Goal: Task Accomplishment & Management: Use online tool/utility

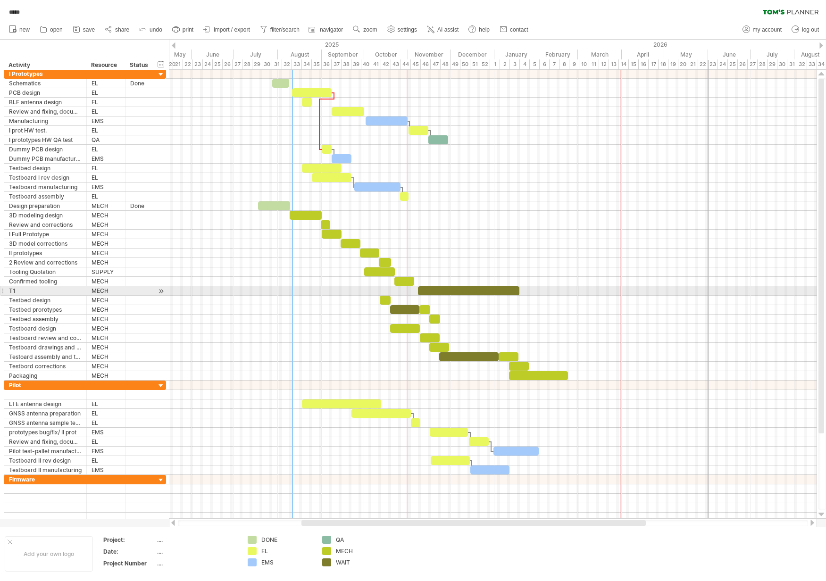
click at [525, 290] on div at bounding box center [493, 290] width 648 height 9
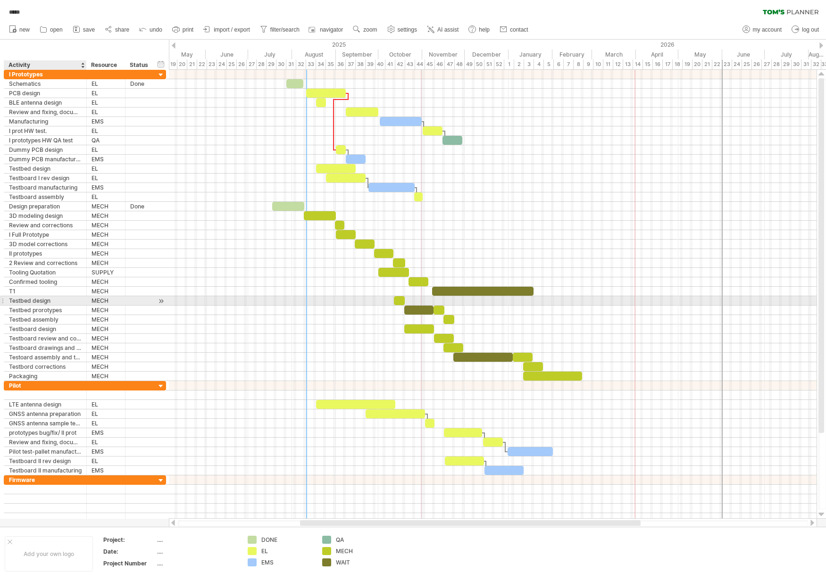
click at [35, 302] on div "Testbed design" at bounding box center [45, 300] width 73 height 9
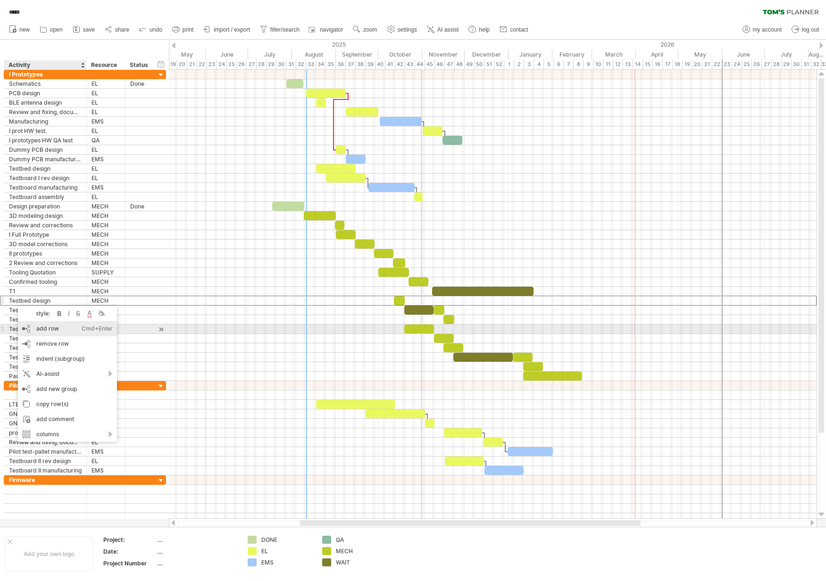
click at [54, 328] on div "add row Ctrl+Enter Cmd+Enter" at bounding box center [67, 328] width 99 height 15
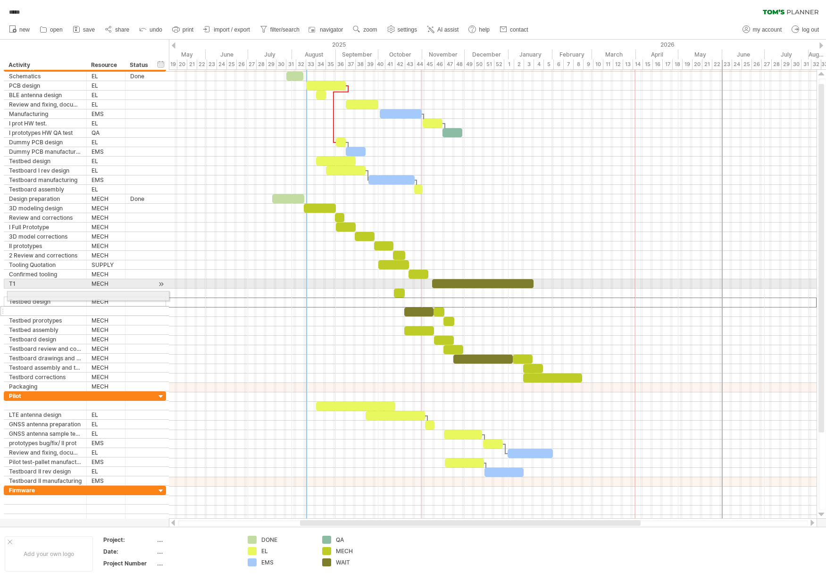
drag, startPoint x: 1, startPoint y: 303, endPoint x: 3, endPoint y: 294, distance: 8.6
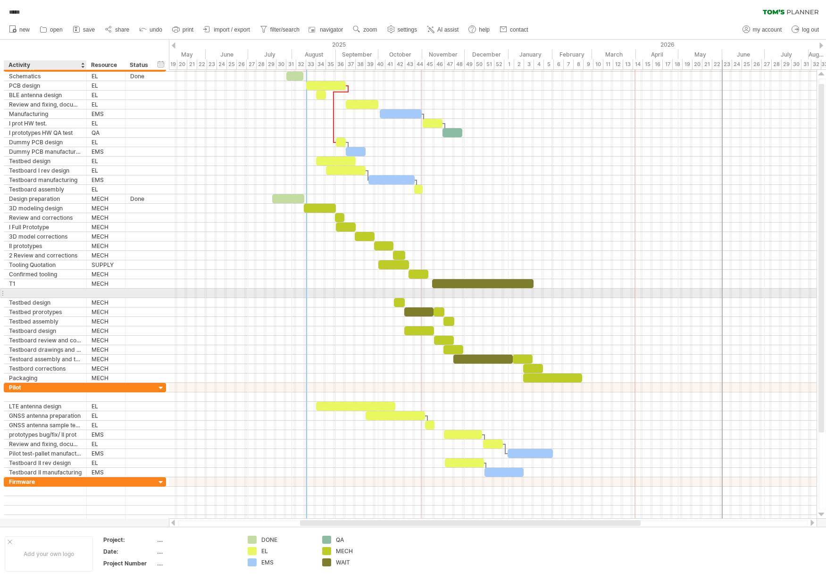
click at [36, 295] on div at bounding box center [45, 293] width 73 height 9
click at [36, 295] on input "text" at bounding box center [45, 293] width 73 height 9
type input "**********"
click at [98, 293] on div at bounding box center [106, 293] width 29 height 9
click at [0, 0] on input "text" at bounding box center [0, 0] width 0 height 0
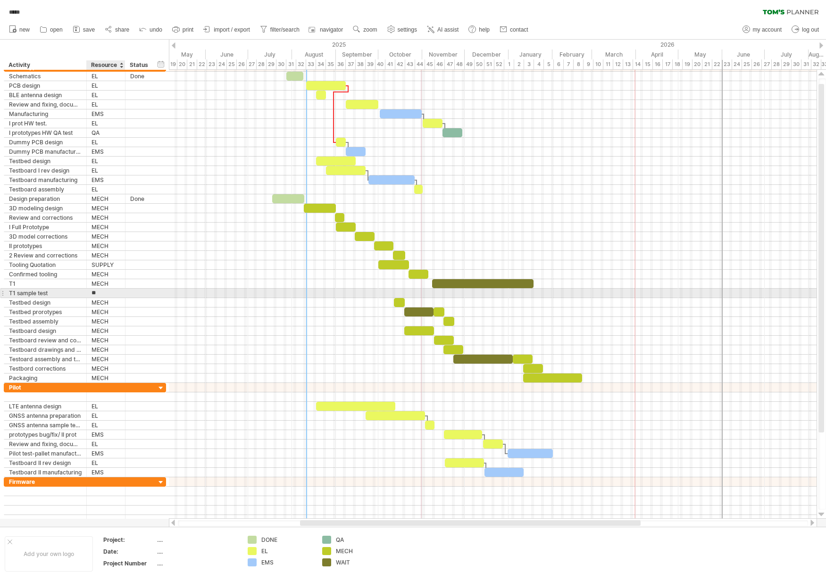
type input "****"
click at [538, 292] on div at bounding box center [493, 293] width 648 height 9
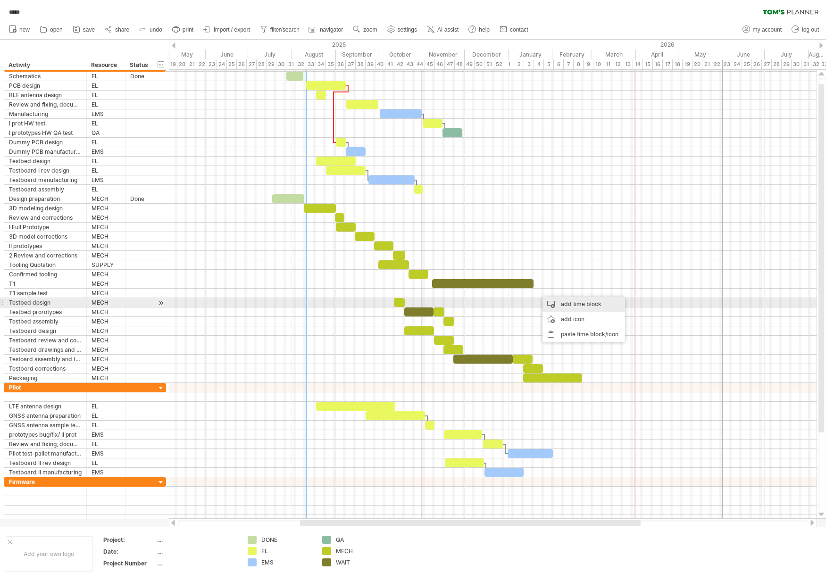
click at [563, 303] on div "add time block" at bounding box center [584, 304] width 83 height 15
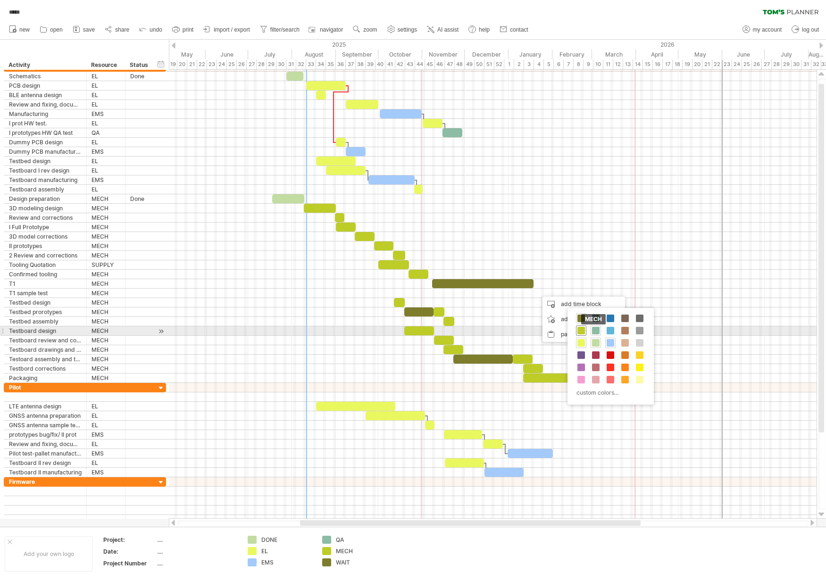
click at [578, 330] on span at bounding box center [582, 331] width 8 height 8
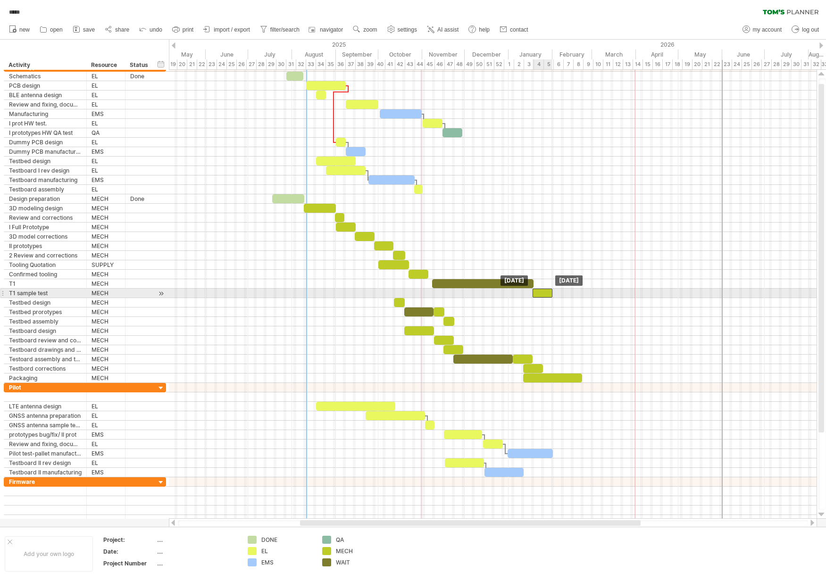
drag, startPoint x: 546, startPoint y: 294, endPoint x: 541, endPoint y: 295, distance: 4.7
click at [541, 295] on div at bounding box center [543, 293] width 20 height 9
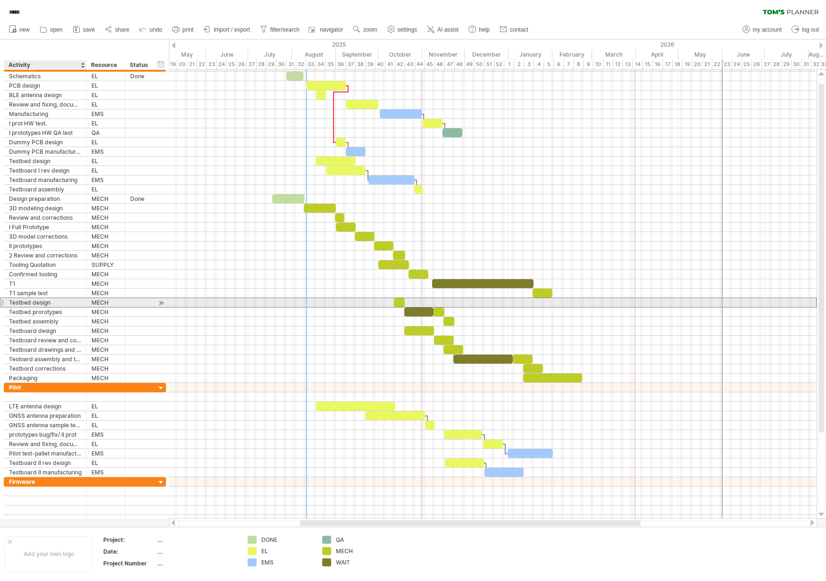
click at [43, 303] on div "Testbed design" at bounding box center [45, 302] width 73 height 9
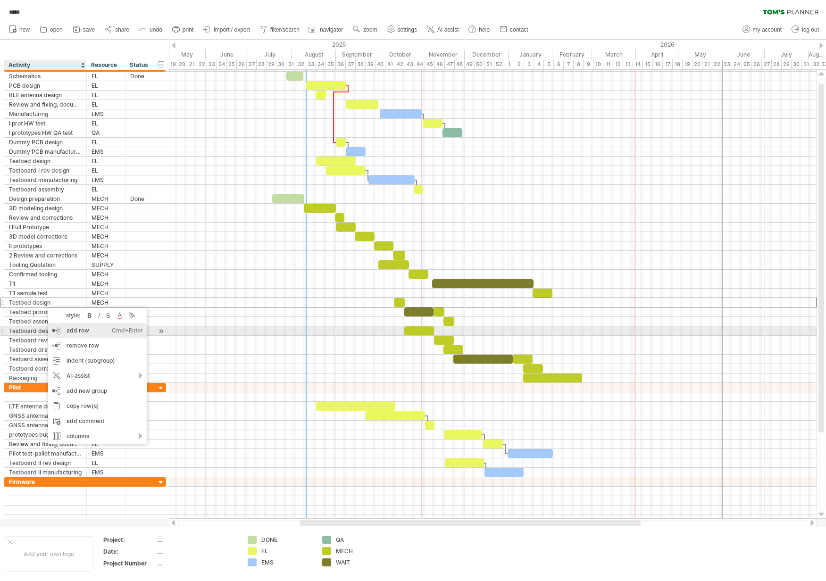
click at [74, 329] on div "add row Ctrl+Enter Cmd+Enter" at bounding box center [97, 330] width 99 height 15
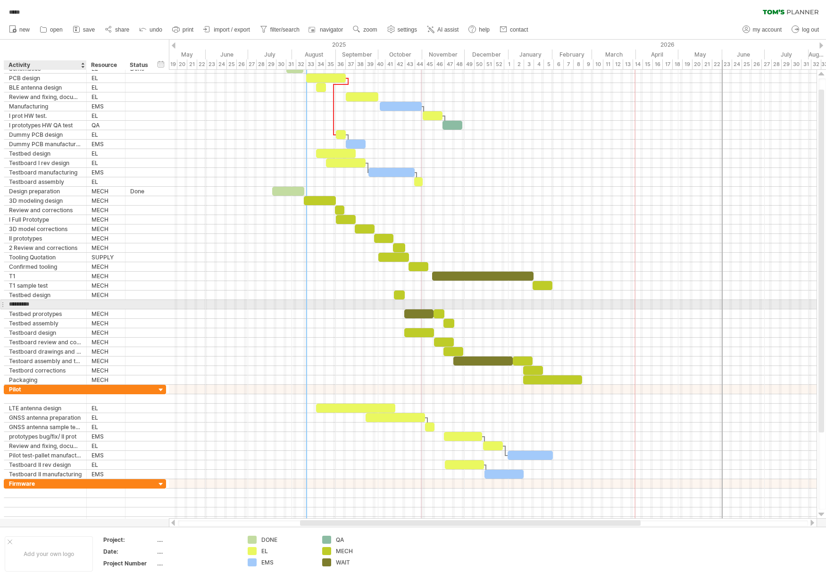
type input "**********"
click at [298, 306] on div at bounding box center [493, 304] width 648 height 9
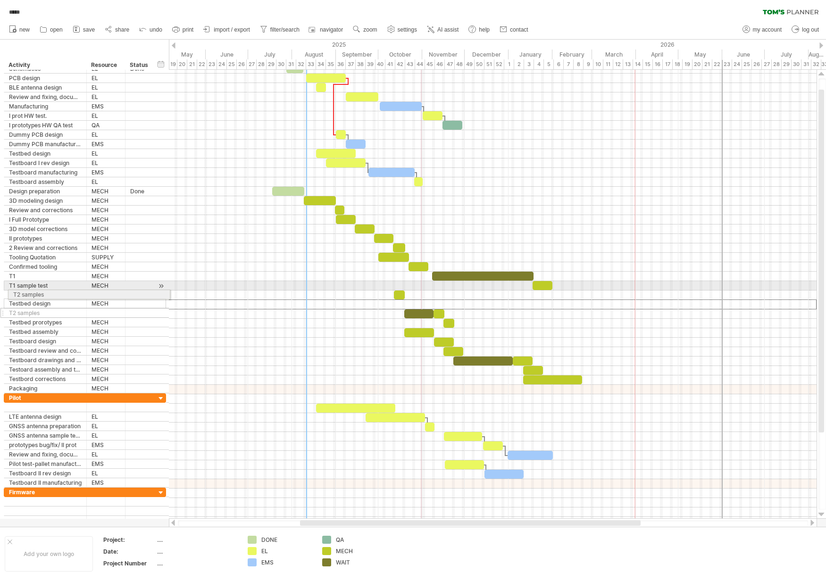
drag, startPoint x: 2, startPoint y: 304, endPoint x: 4, endPoint y: 293, distance: 11.5
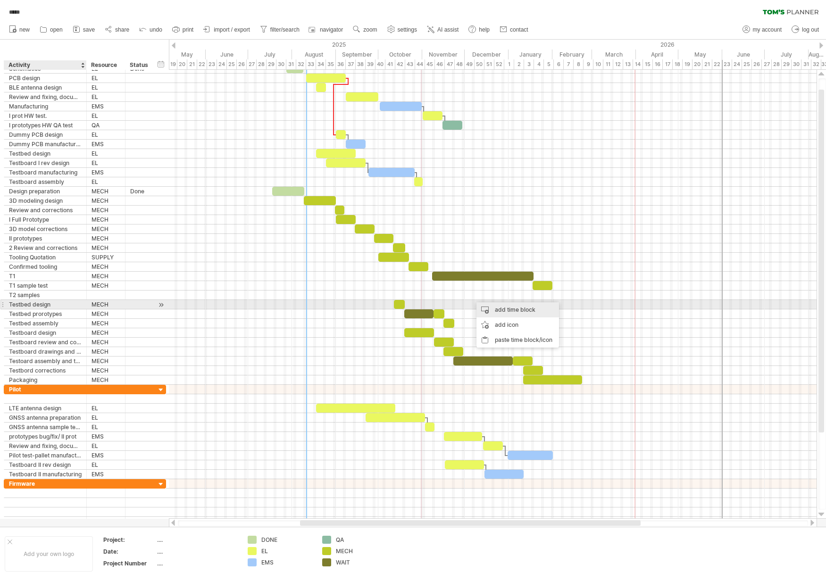
click at [500, 309] on div "add time block" at bounding box center [518, 309] width 83 height 15
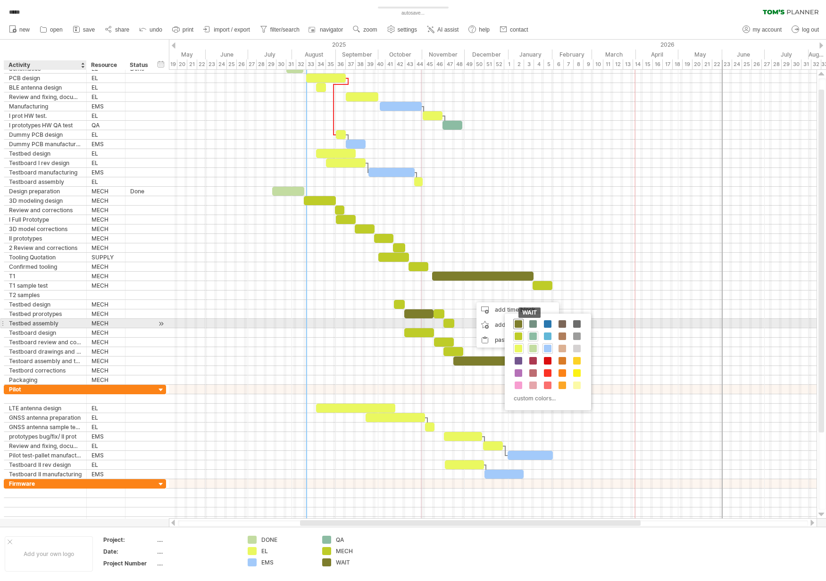
click at [517, 325] on span at bounding box center [519, 324] width 8 height 8
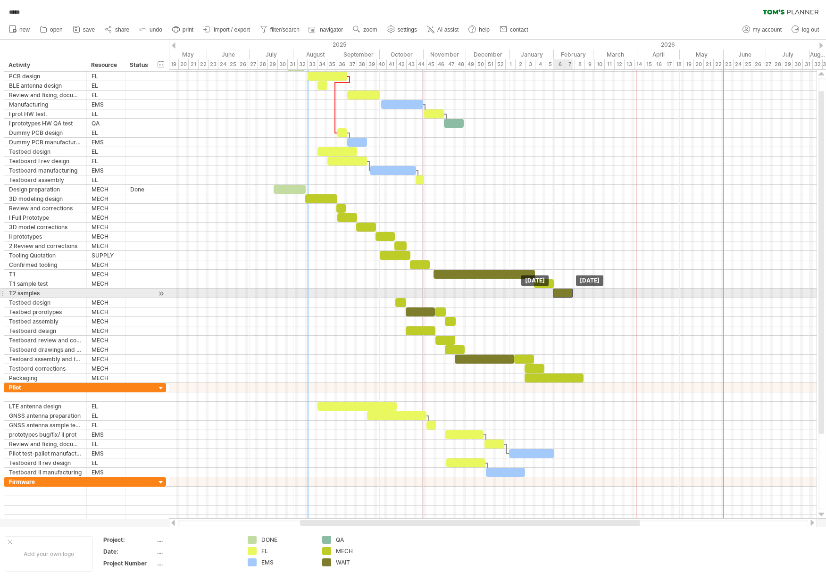
drag, startPoint x: 484, startPoint y: 293, endPoint x: 564, endPoint y: 293, distance: 80.2
click at [564, 293] on div at bounding box center [563, 293] width 20 height 9
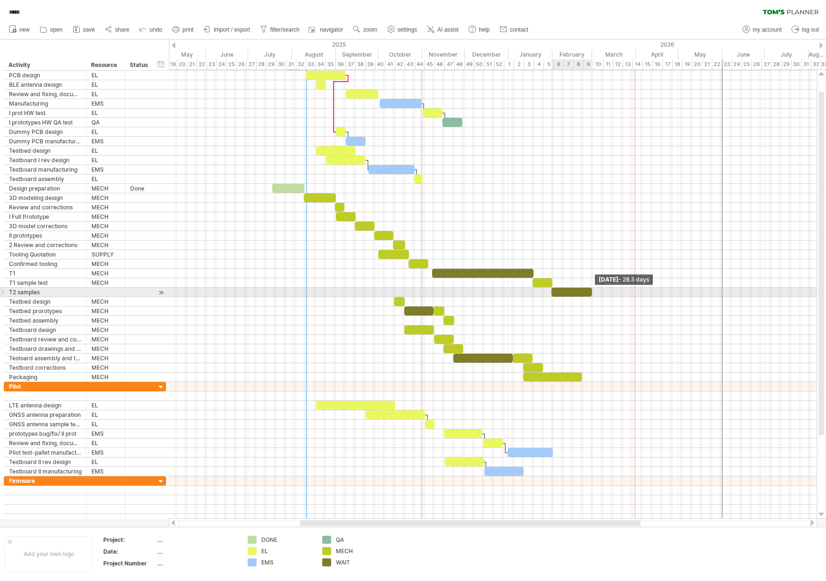
drag, startPoint x: 571, startPoint y: 293, endPoint x: 591, endPoint y: 290, distance: 20.5
click at [591, 290] on span at bounding box center [592, 292] width 4 height 9
click at [34, 294] on div "T2 samples" at bounding box center [45, 292] width 73 height 9
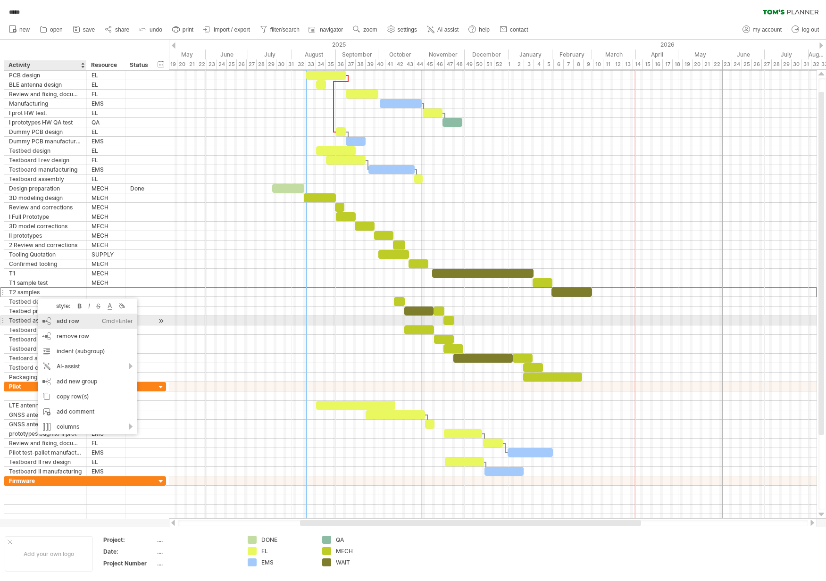
click at [92, 321] on div "add row Ctrl+Enter Cmd+Enter" at bounding box center [87, 321] width 99 height 15
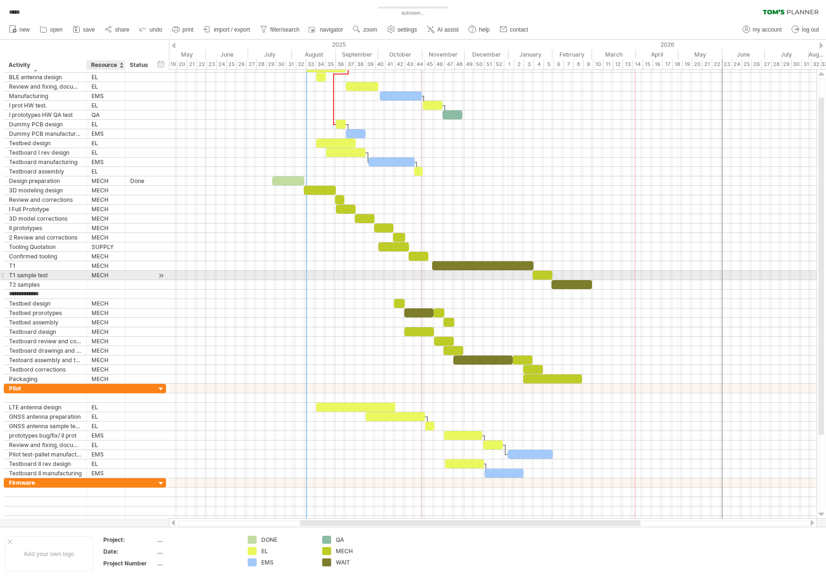
type input "**********"
click at [112, 283] on div at bounding box center [106, 284] width 29 height 9
click at [0, 0] on input "text" at bounding box center [0, 0] width 0 height 0
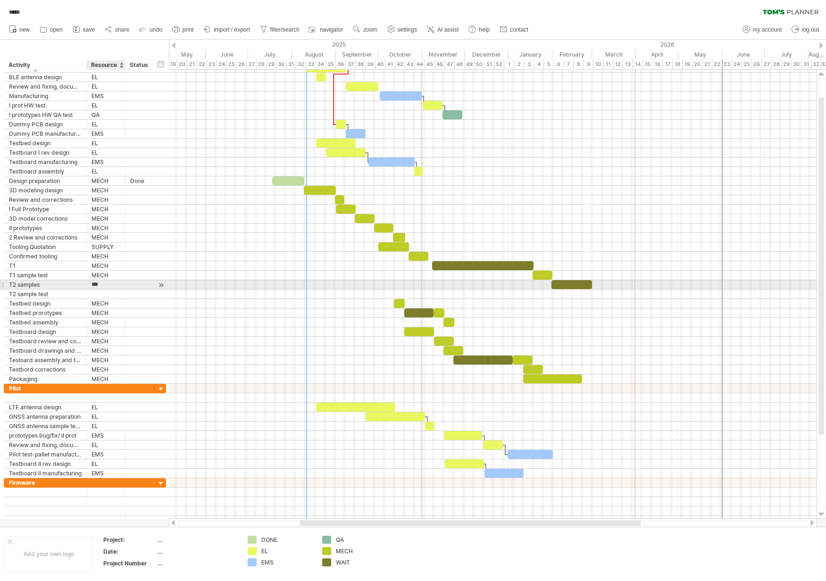
type input "****"
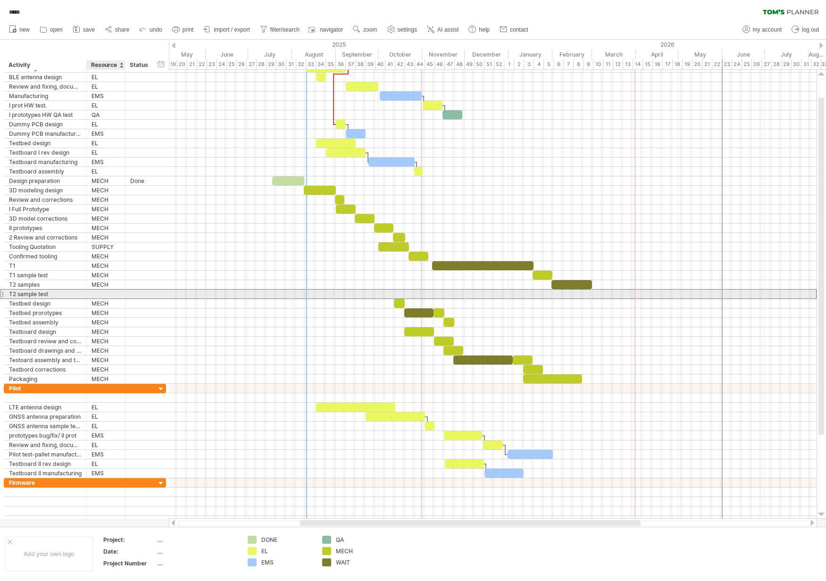
click at [94, 293] on div at bounding box center [106, 294] width 29 height 9
click at [0, 0] on input "text" at bounding box center [0, 0] width 0 height 0
type input "****"
click at [580, 295] on div at bounding box center [493, 294] width 648 height 9
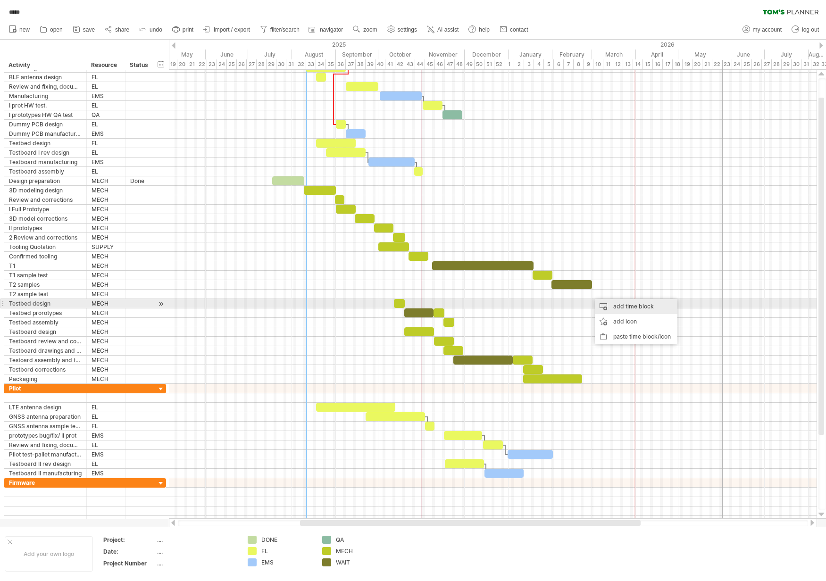
click at [606, 301] on div "add time block" at bounding box center [636, 306] width 83 height 15
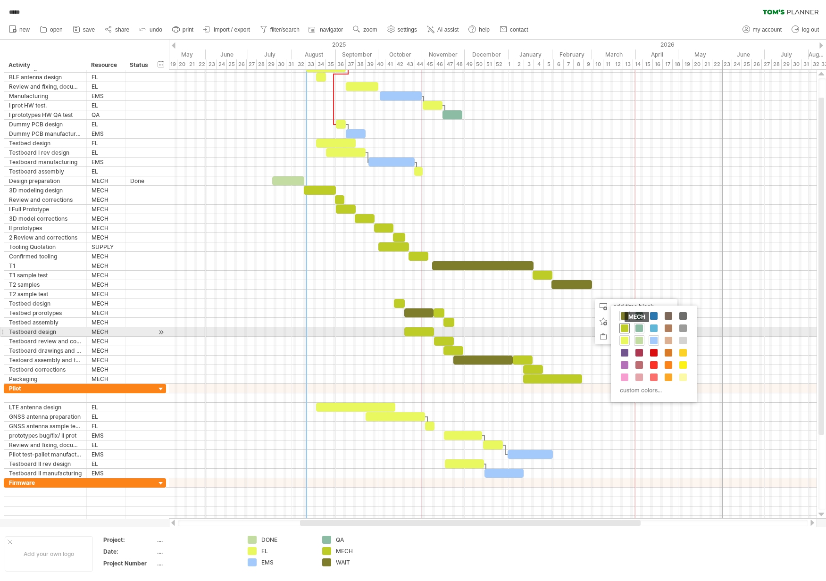
click at [626, 328] on span at bounding box center [625, 329] width 8 height 8
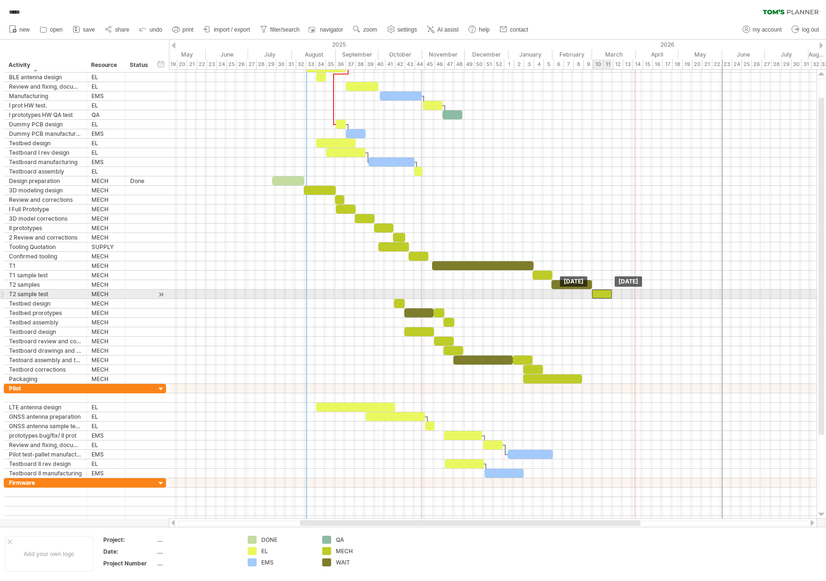
click at [602, 294] on div at bounding box center [602, 294] width 20 height 9
click at [630, 298] on div at bounding box center [493, 294] width 648 height 9
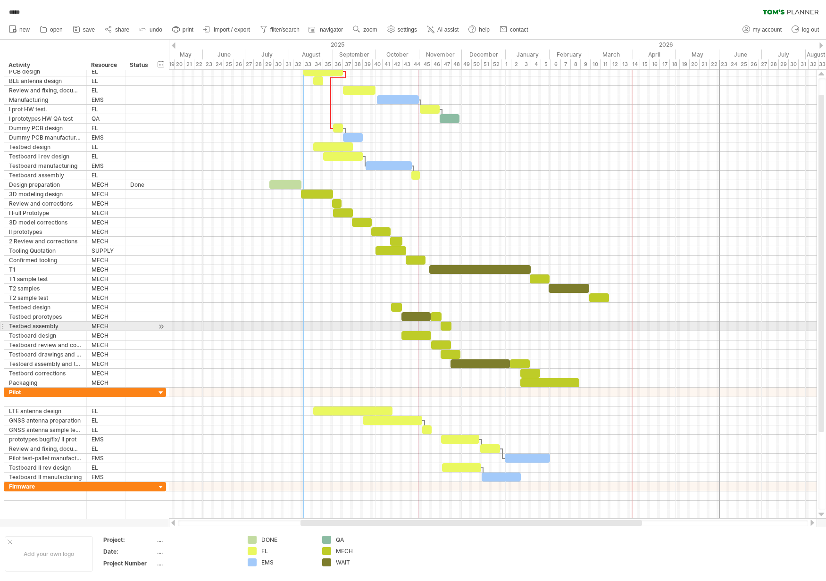
click at [619, 324] on div at bounding box center [493, 326] width 648 height 9
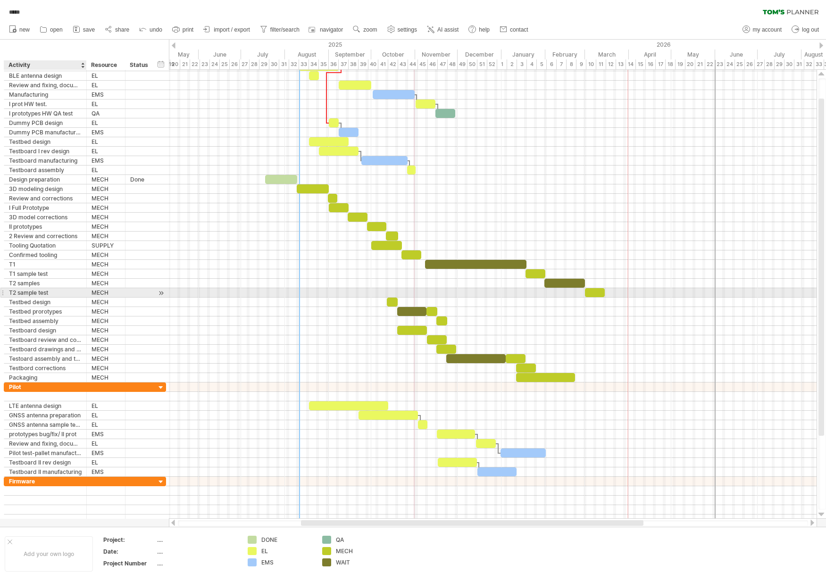
click at [64, 294] on div "T2 sample test" at bounding box center [45, 292] width 73 height 9
click at [0, 0] on input "**********" at bounding box center [0, 0] width 0 height 0
click at [60, 292] on input "**********" at bounding box center [45, 292] width 73 height 9
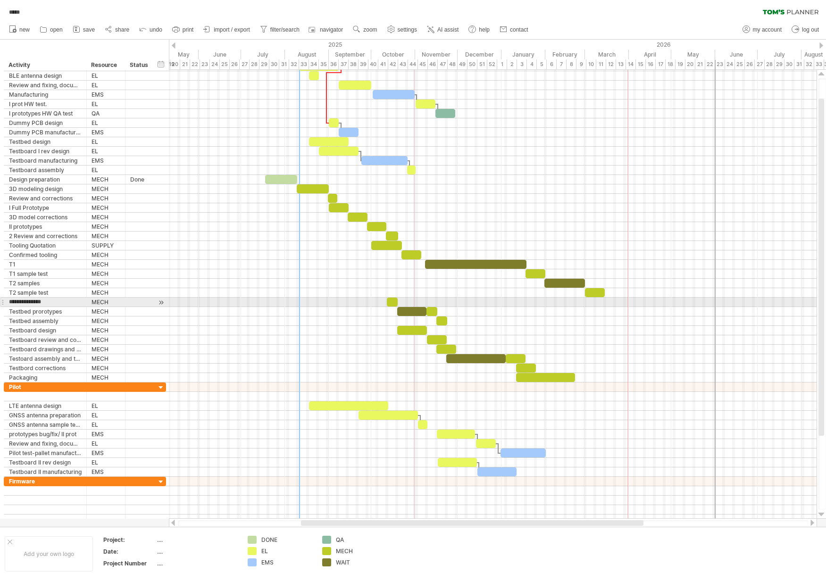
click at [186, 306] on div at bounding box center [493, 302] width 648 height 9
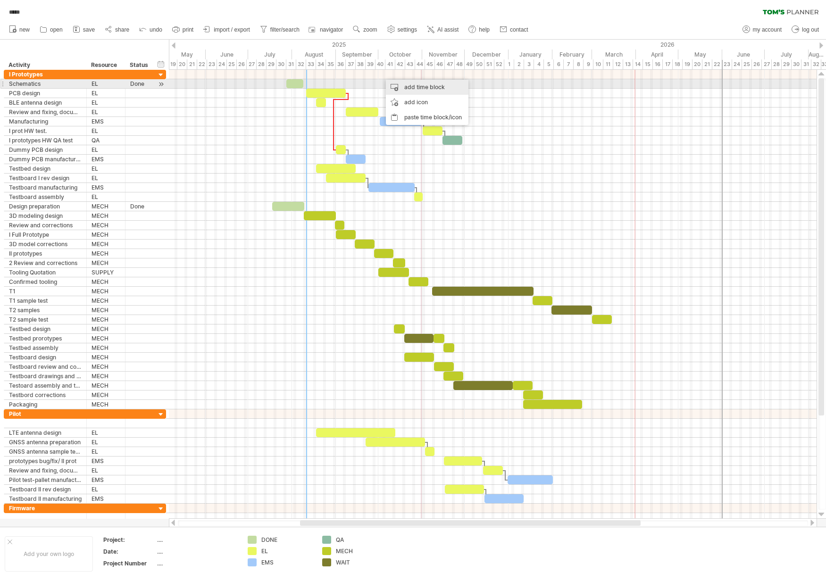
click at [442, 87] on div "add time block" at bounding box center [427, 87] width 83 height 15
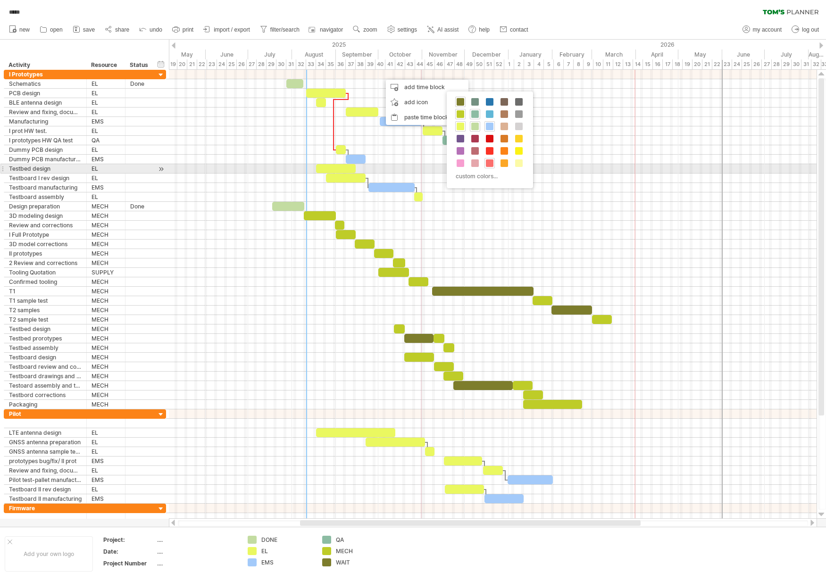
click at [491, 164] on span at bounding box center [490, 163] width 8 height 8
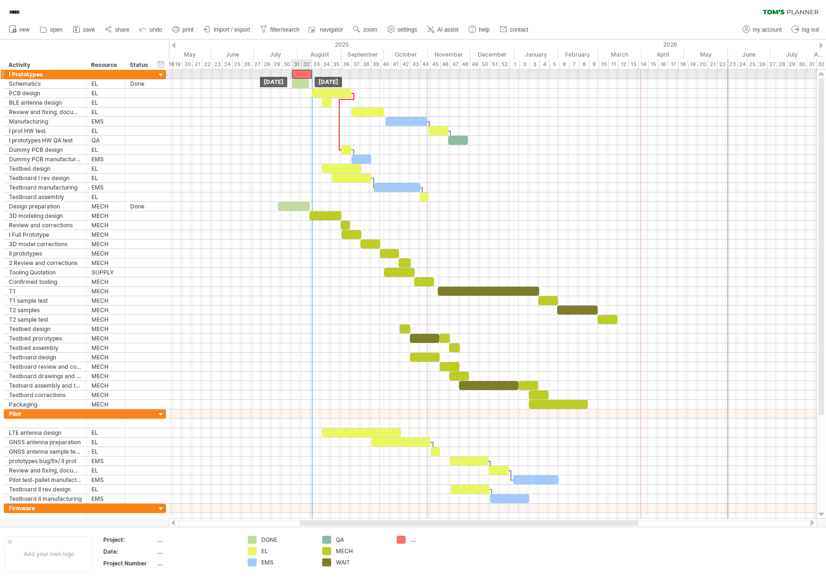
drag, startPoint x: 393, startPoint y: 75, endPoint x: 308, endPoint y: 73, distance: 84.5
click at [298, 71] on div at bounding box center [302, 74] width 20 height 9
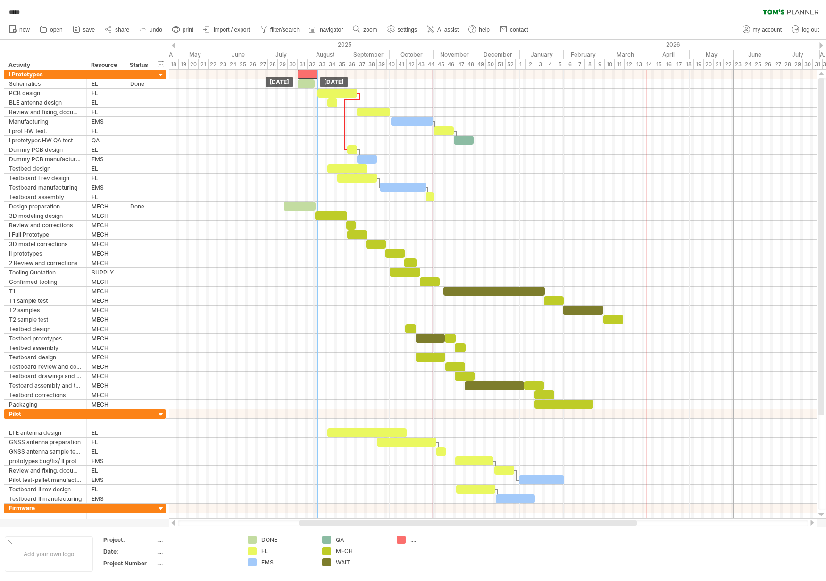
drag, startPoint x: 314, startPoint y: 73, endPoint x: 314, endPoint y: 67, distance: 5.2
click at [314, 67] on div "Trying to reach [DOMAIN_NAME] Connected again... 0% autosave... ***** filter: […" at bounding box center [413, 290] width 826 height 581
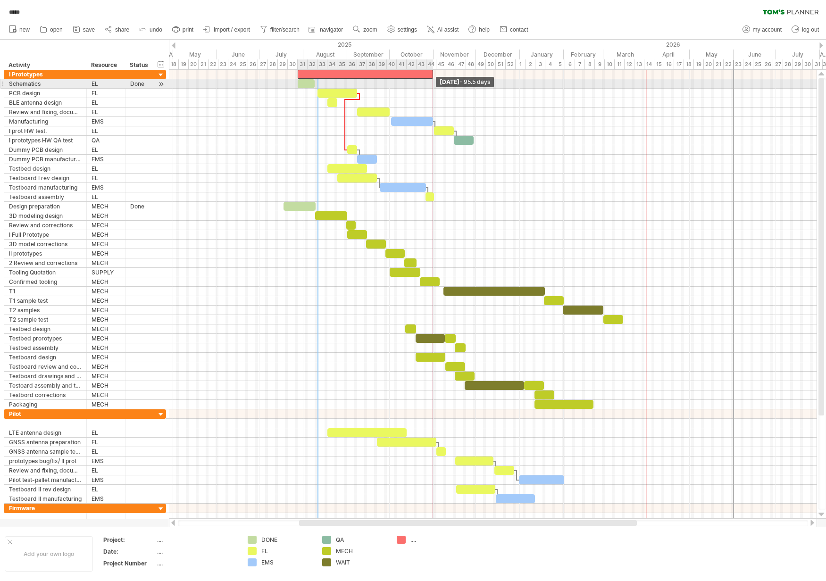
drag, startPoint x: 317, startPoint y: 72, endPoint x: 432, endPoint y: 80, distance: 115.9
click at [432, 80] on div "[DATE] - 95.5 days [DATE]" at bounding box center [493, 294] width 648 height 449
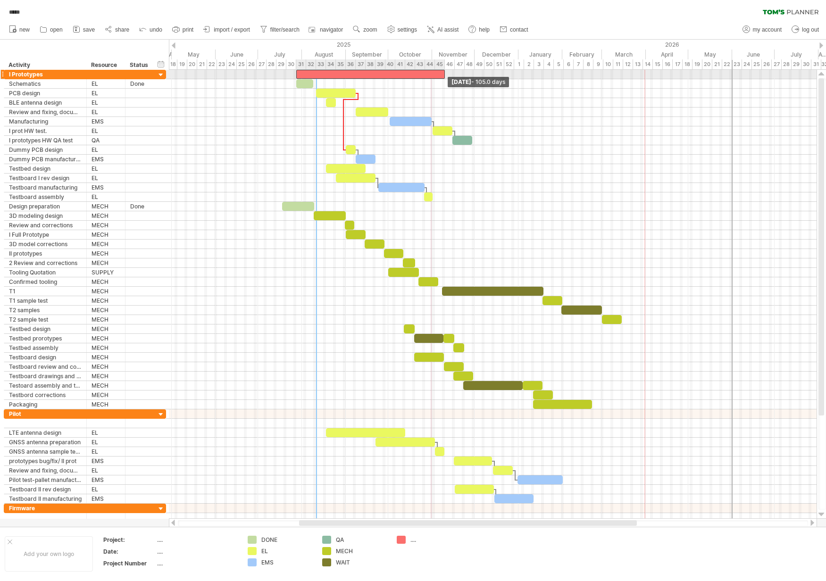
drag, startPoint x: 430, startPoint y: 73, endPoint x: 444, endPoint y: 73, distance: 13.2
click at [444, 73] on span at bounding box center [445, 74] width 4 height 9
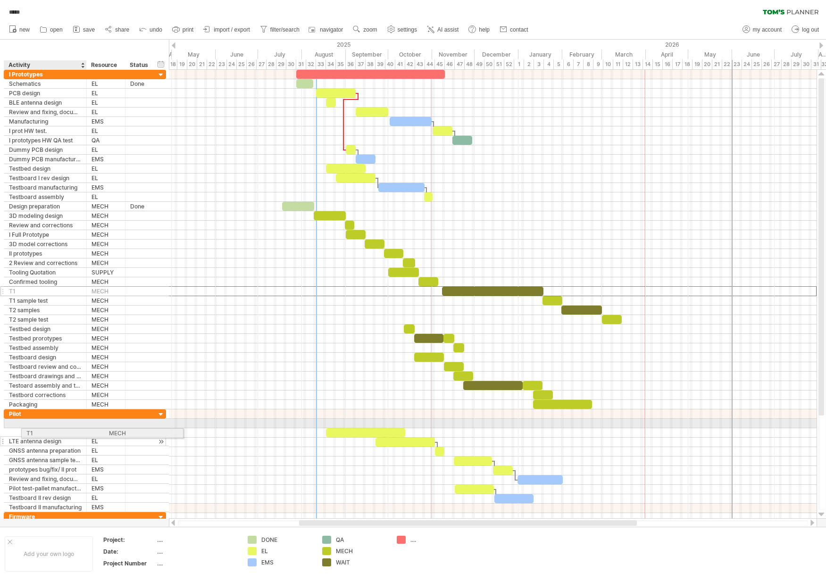
drag, startPoint x: 3, startPoint y: 291, endPoint x: 17, endPoint y: 432, distance: 141.8
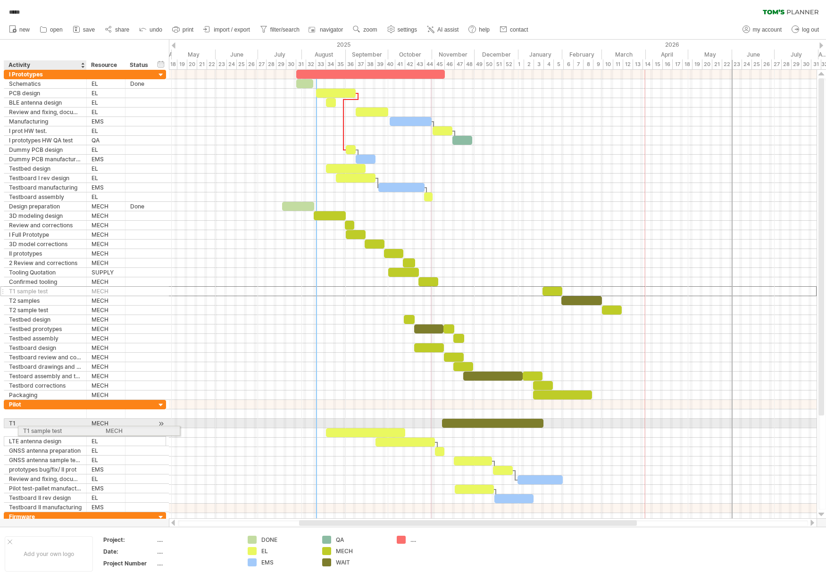
drag, startPoint x: 2, startPoint y: 292, endPoint x: 24, endPoint y: 429, distance: 139.6
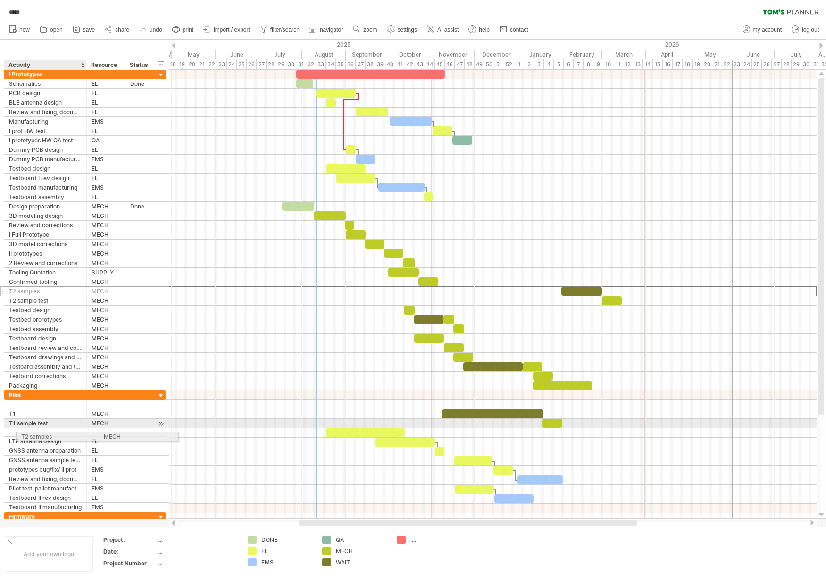
drag, startPoint x: 3, startPoint y: 291, endPoint x: 21, endPoint y: 435, distance: 145.5
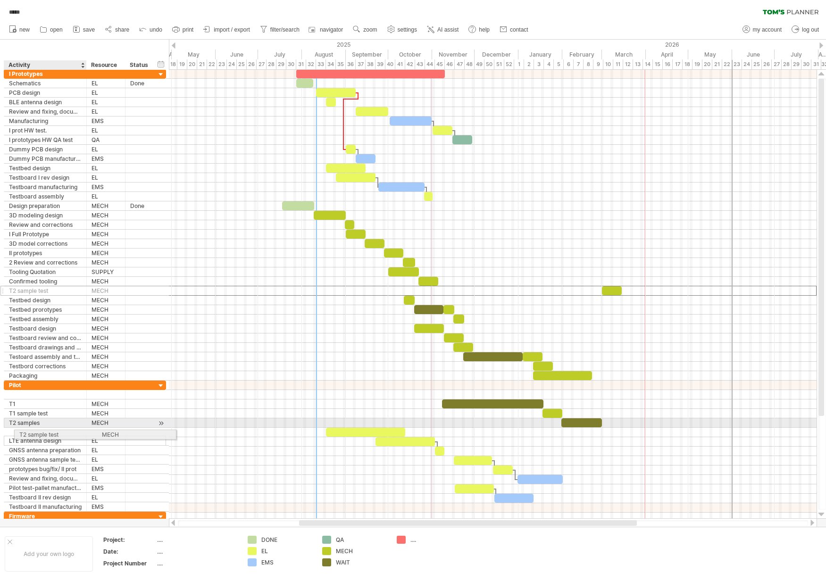
drag, startPoint x: 3, startPoint y: 291, endPoint x: 24, endPoint y: 433, distance: 144.0
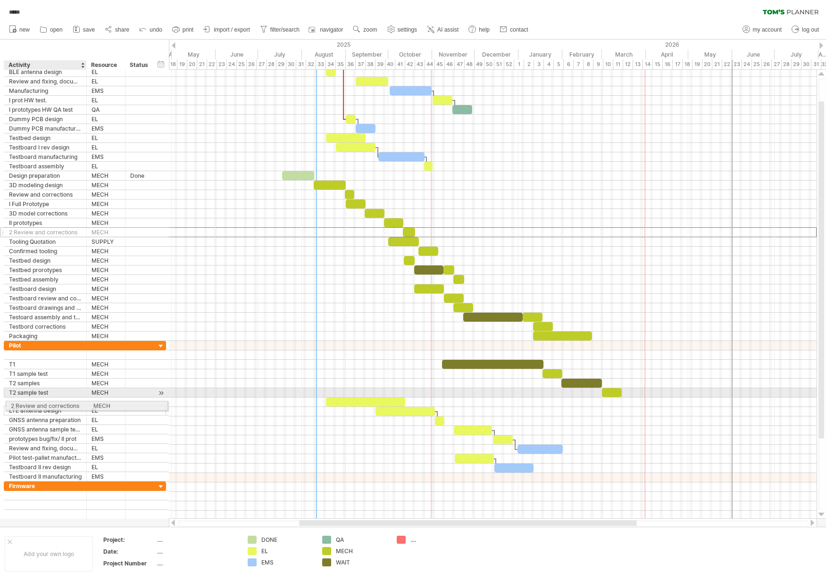
drag, startPoint x: 1, startPoint y: 232, endPoint x: 33, endPoint y: 404, distance: 175.6
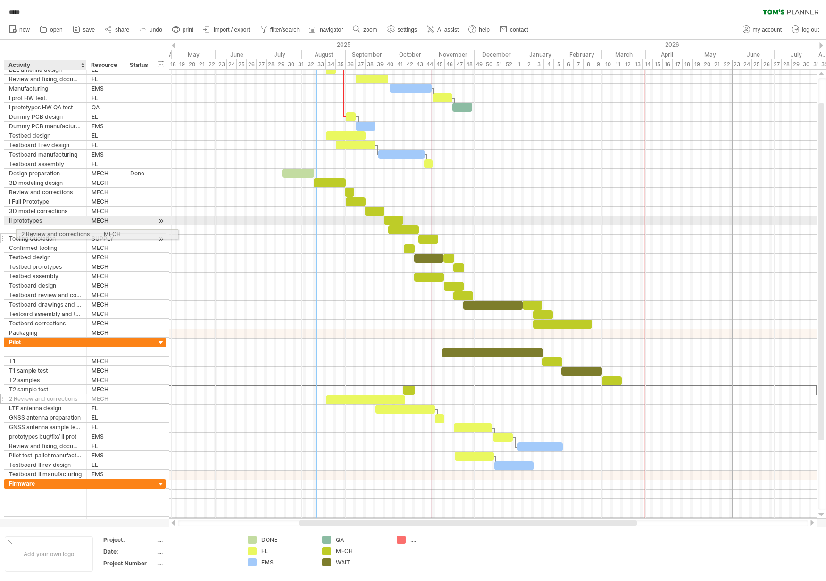
drag, startPoint x: 4, startPoint y: 391, endPoint x: 15, endPoint y: 233, distance: 158.5
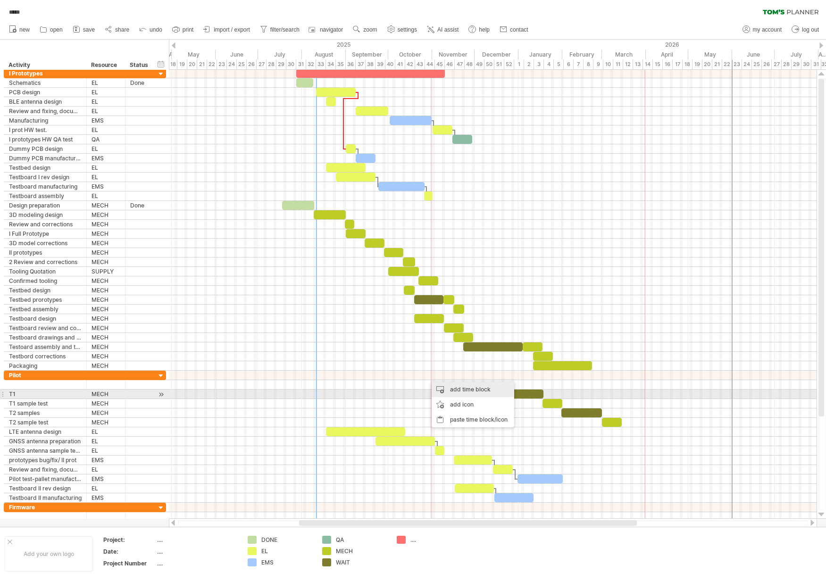
click at [479, 391] on div "add time block" at bounding box center [473, 389] width 83 height 15
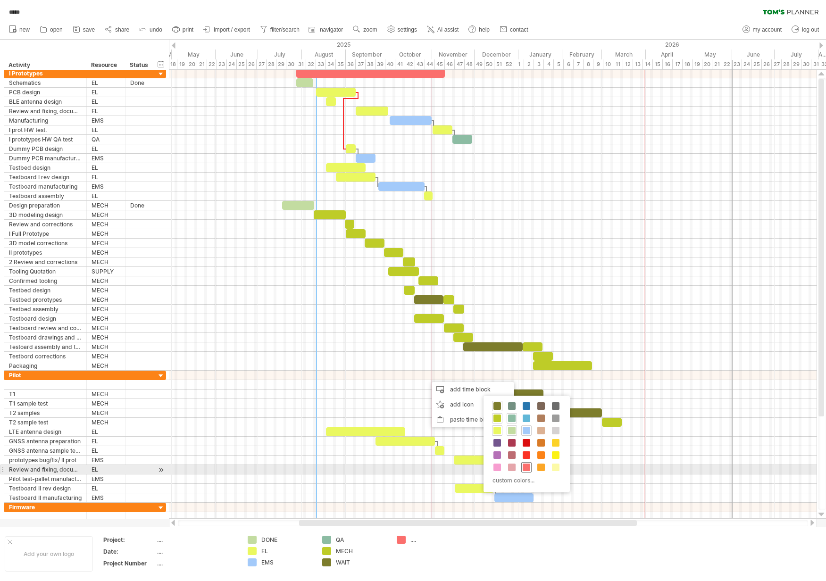
click at [526, 468] on span at bounding box center [527, 468] width 8 height 8
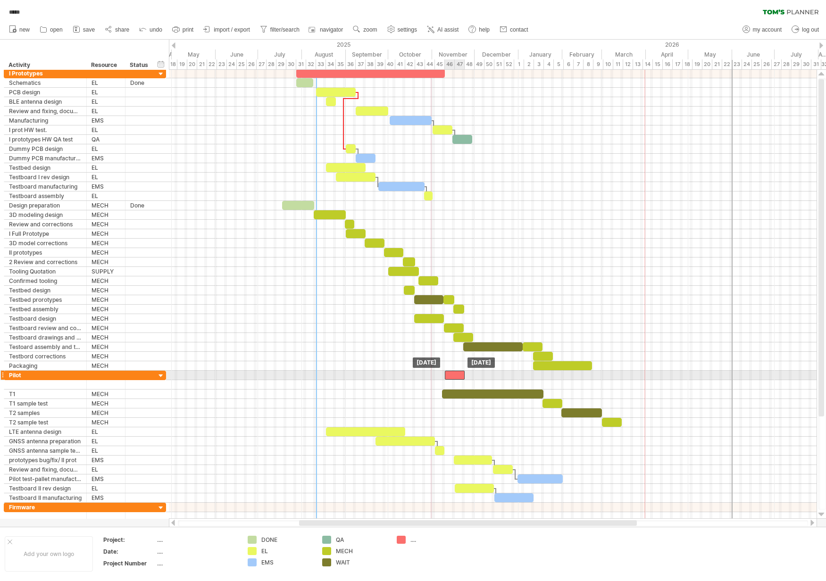
drag, startPoint x: 436, startPoint y: 374, endPoint x: 454, endPoint y: 374, distance: 17.5
click at [454, 374] on div at bounding box center [455, 375] width 20 height 9
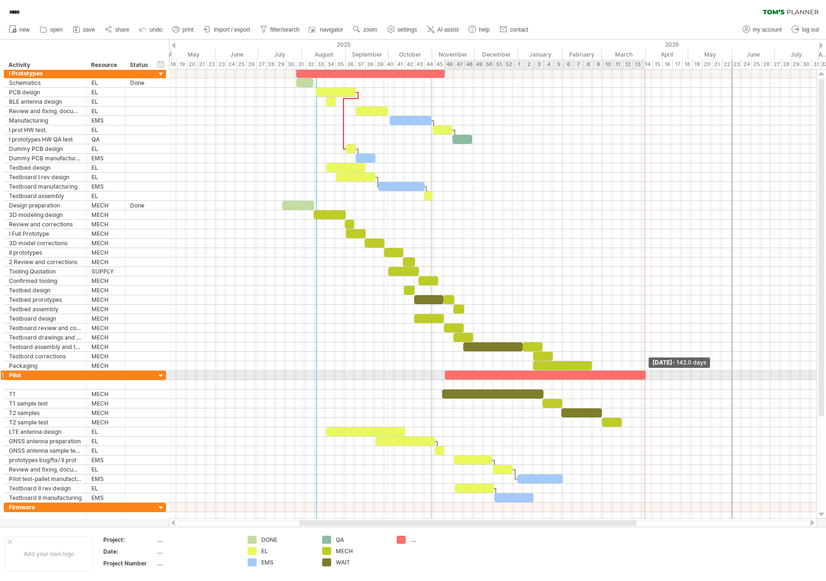
drag, startPoint x: 464, startPoint y: 376, endPoint x: 645, endPoint y: 380, distance: 181.2
click at [645, 380] on div "[DATE] - 142.0 days [DATE]" at bounding box center [493, 294] width 648 height 449
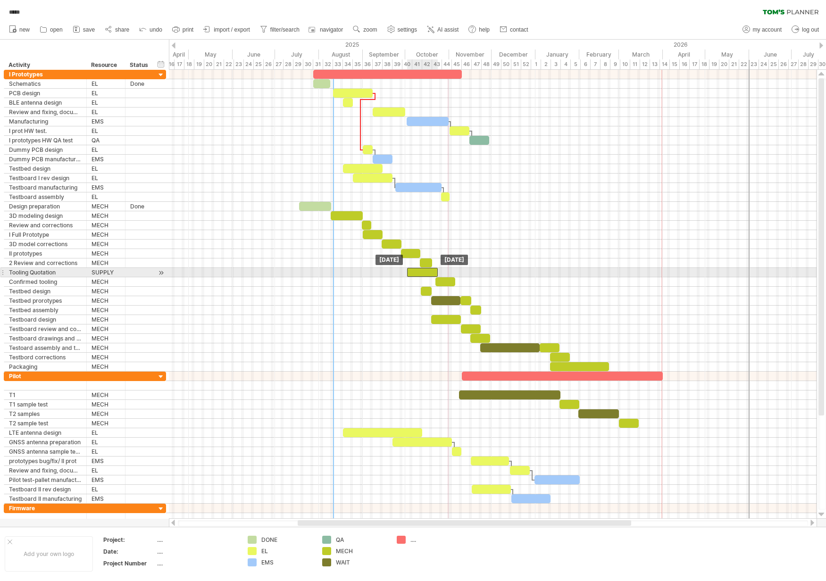
click at [411, 273] on div at bounding box center [422, 272] width 31 height 9
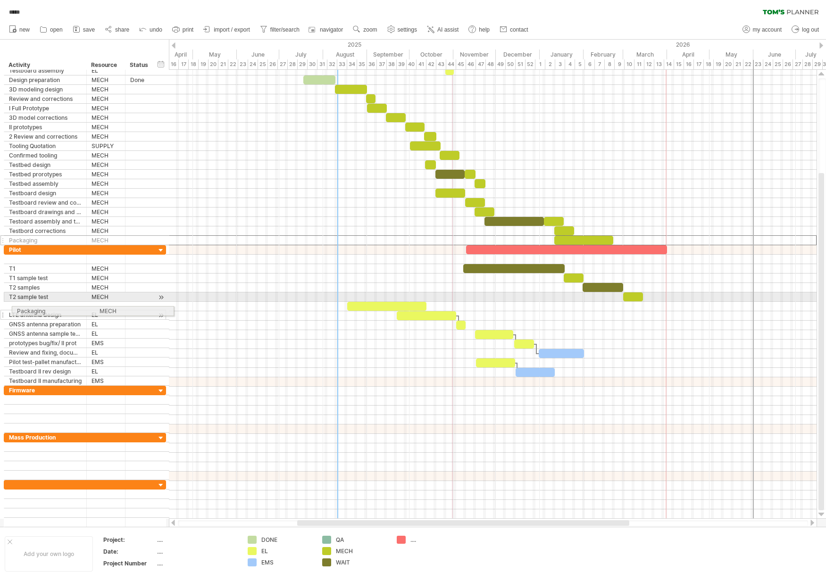
drag, startPoint x: 2, startPoint y: 241, endPoint x: 6, endPoint y: 310, distance: 69.0
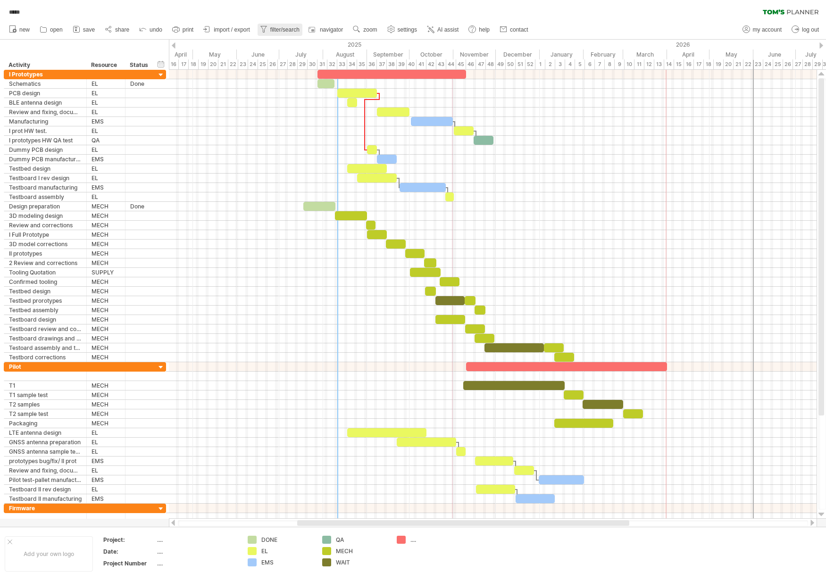
click at [291, 31] on span "filter/search" at bounding box center [284, 29] width 29 height 7
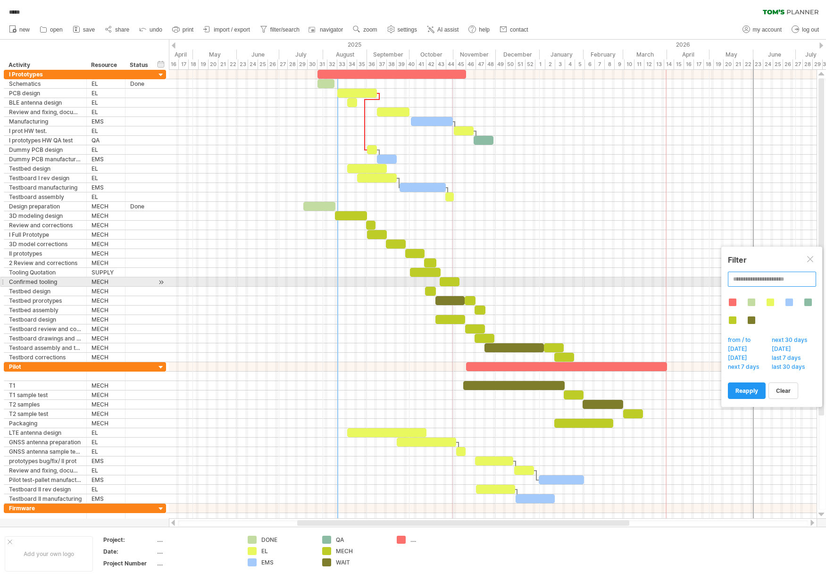
click at [770, 279] on input "**********" at bounding box center [772, 279] width 88 height 15
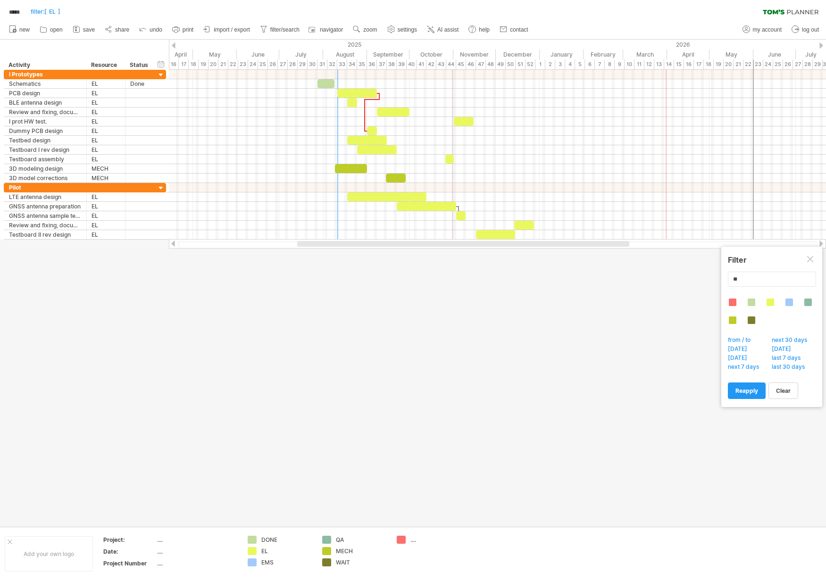
click at [663, 321] on div at bounding box center [413, 283] width 826 height 487
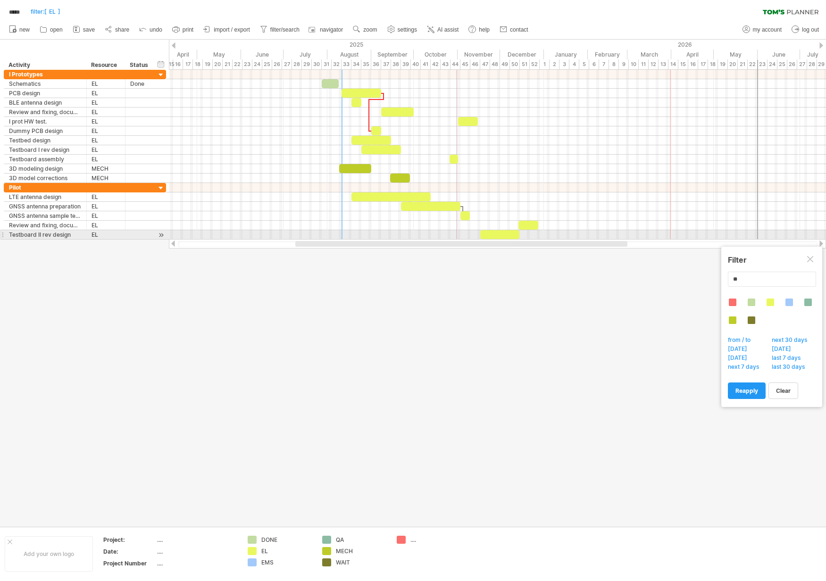
drag, startPoint x: 488, startPoint y: 242, endPoint x: 486, endPoint y: 237, distance: 5.1
click at [486, 237] on div "Trying to reach [DOMAIN_NAME] Connected again... 0% autosave... ***** filter: […" at bounding box center [413, 290] width 826 height 581
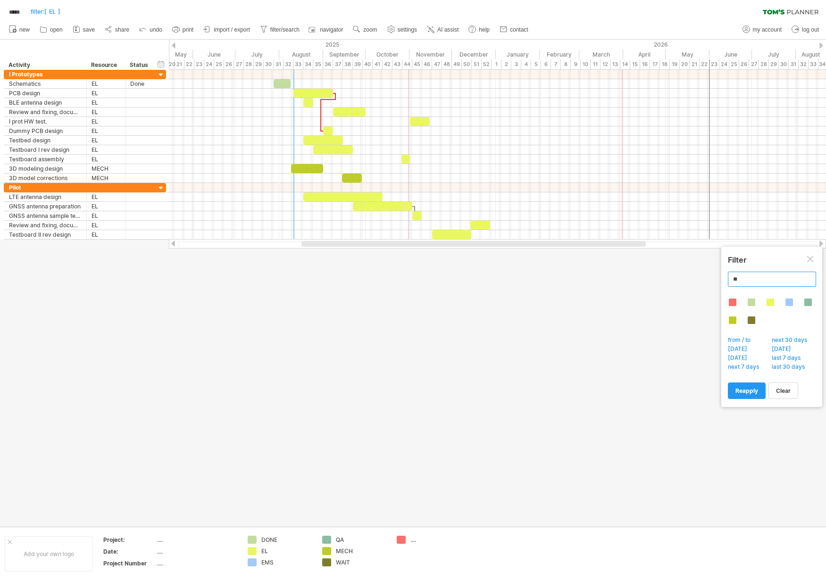
click at [747, 280] on input "**" at bounding box center [772, 279] width 88 height 15
click at [771, 303] on div at bounding box center [771, 303] width 8 height 8
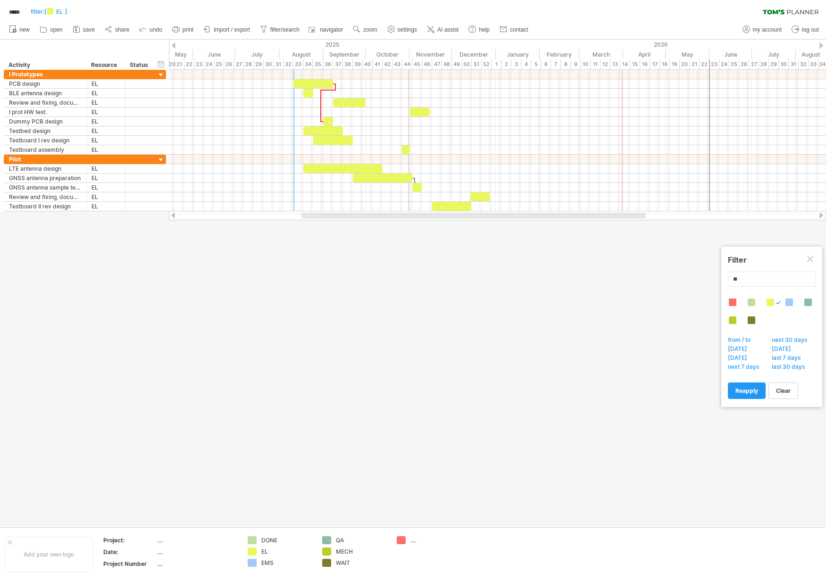
click at [791, 303] on div at bounding box center [790, 303] width 8 height 8
click at [755, 391] on span "reapply" at bounding box center [747, 390] width 23 height 7
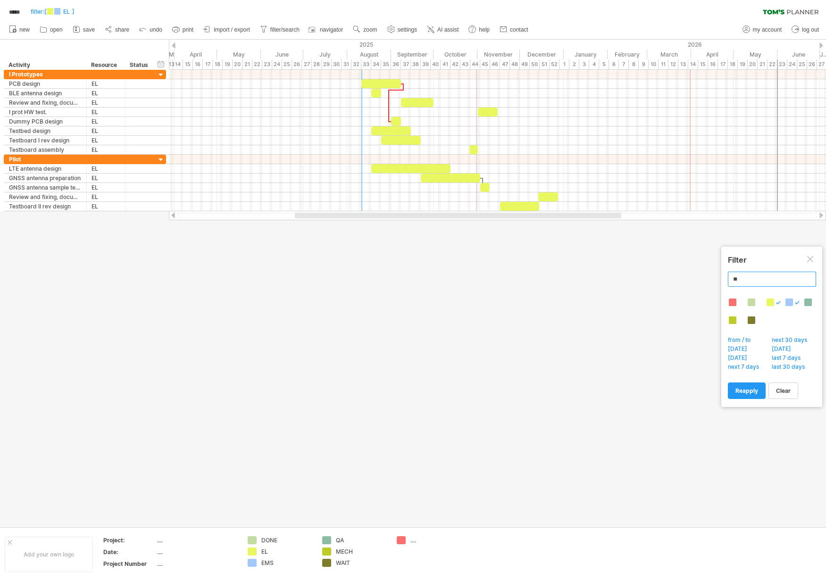
click at [757, 282] on input "**" at bounding box center [772, 279] width 88 height 15
type input "*"
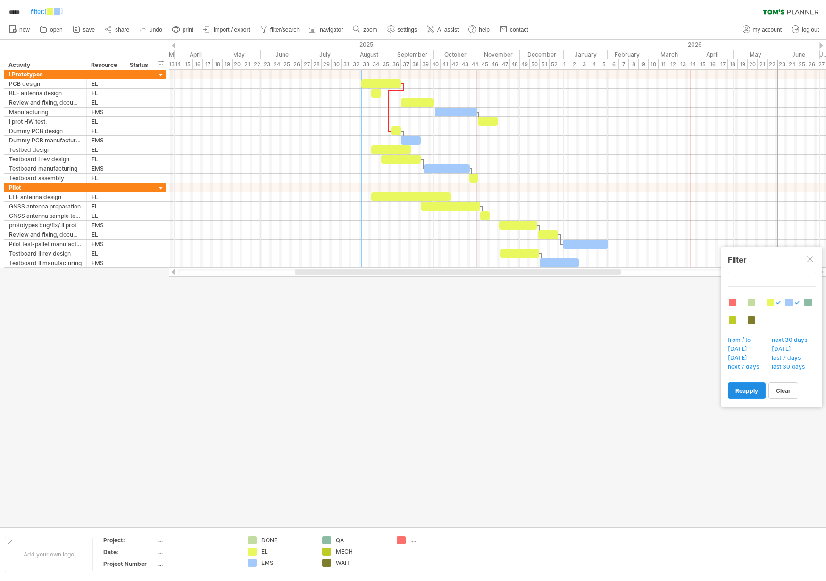
type input "**********"
click at [744, 394] on span "reapply" at bounding box center [747, 390] width 23 height 7
click at [810, 261] on div at bounding box center [811, 260] width 8 height 8
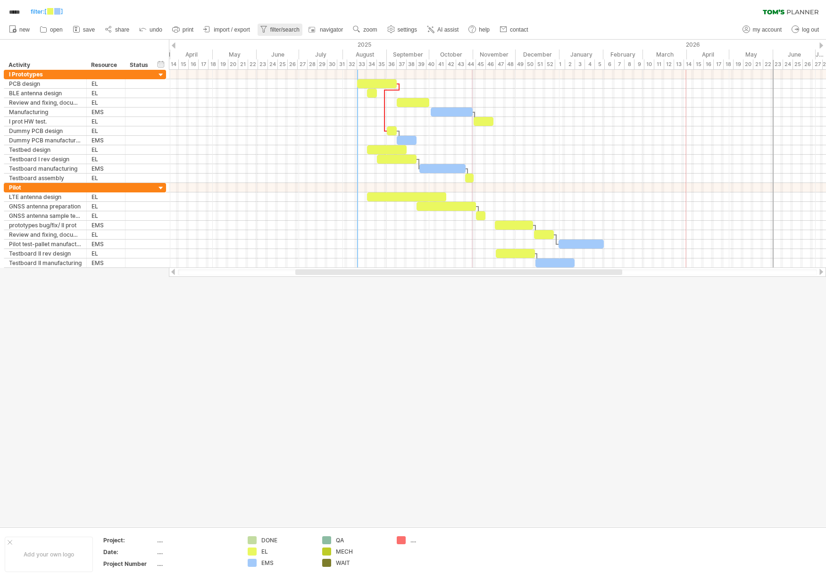
click at [267, 28] on icon at bounding box center [263, 29] width 9 height 9
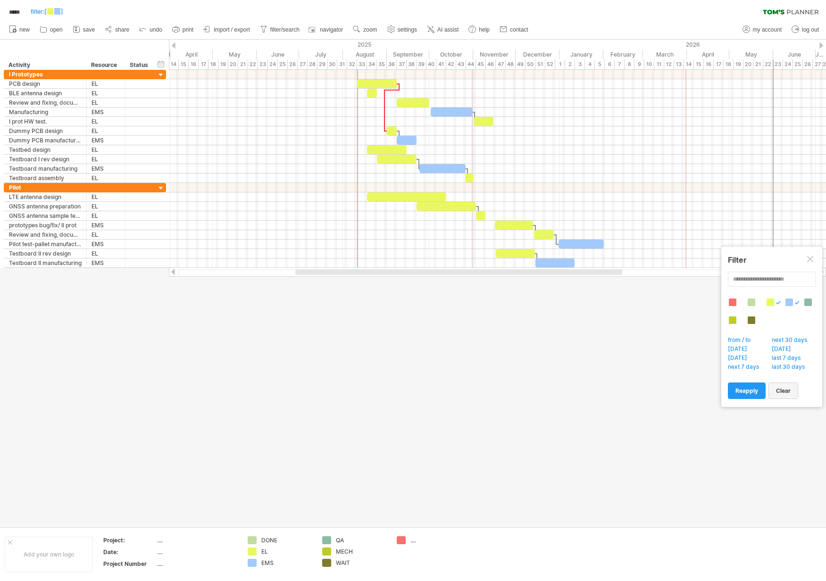
click at [784, 396] on link "clear" at bounding box center [784, 391] width 30 height 17
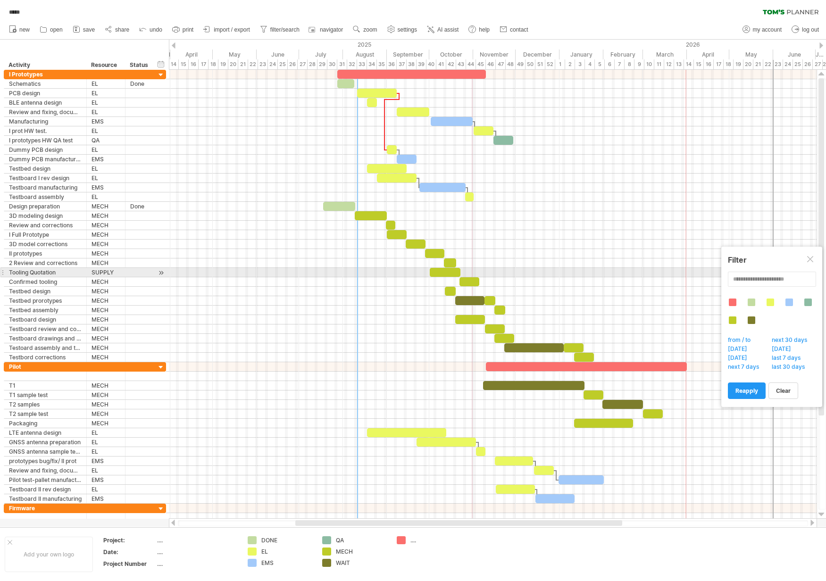
click at [595, 276] on div at bounding box center [493, 272] width 648 height 9
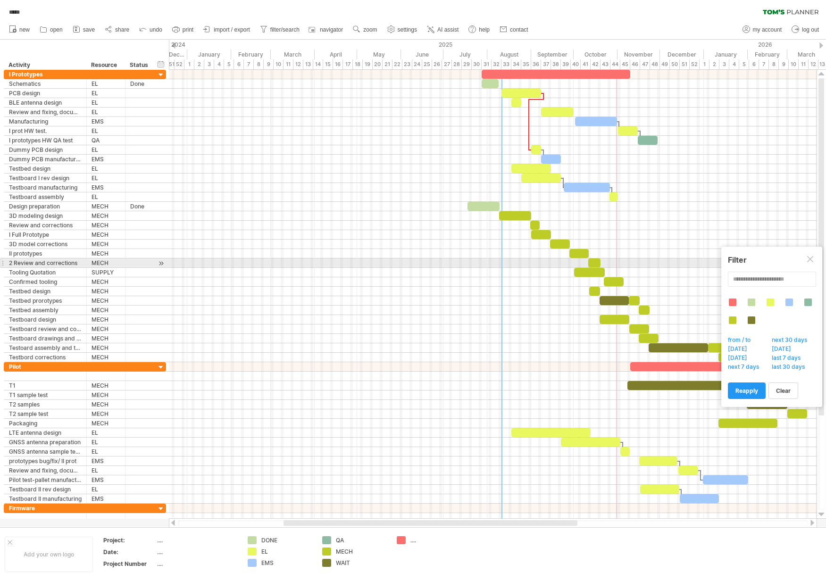
click at [813, 259] on div at bounding box center [811, 260] width 8 height 8
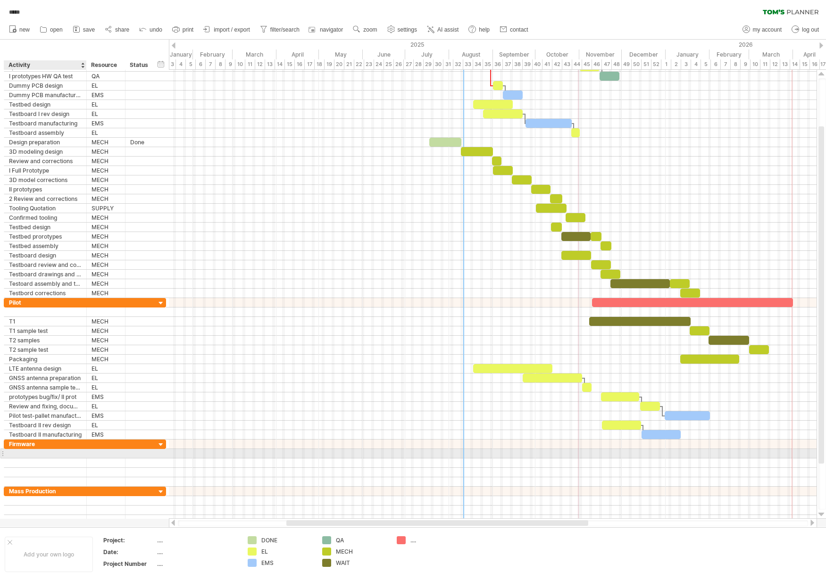
click at [47, 454] on div at bounding box center [45, 453] width 73 height 9
click at [0, 0] on input "text" at bounding box center [0, 0] width 0 height 0
type input "**********"
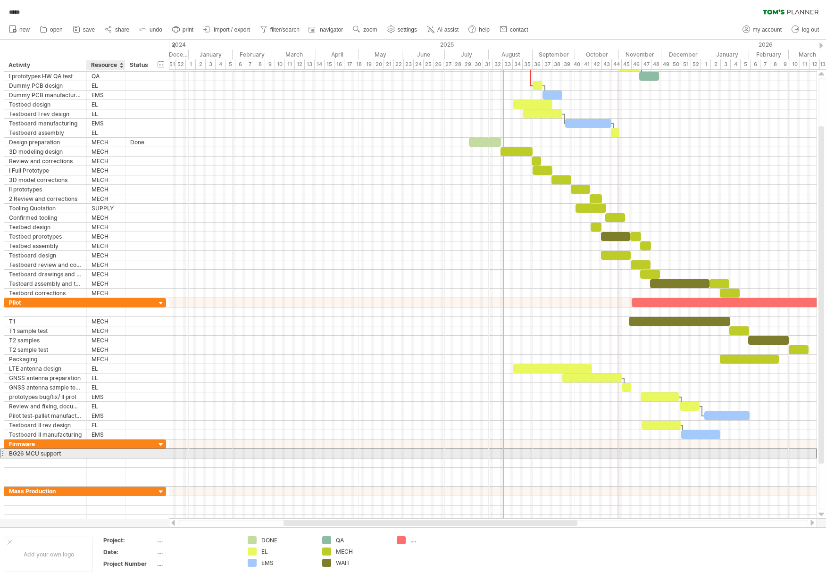
click at [108, 454] on div at bounding box center [106, 453] width 29 height 9
click at [0, 0] on input "text" at bounding box center [0, 0] width 0 height 0
type input "***"
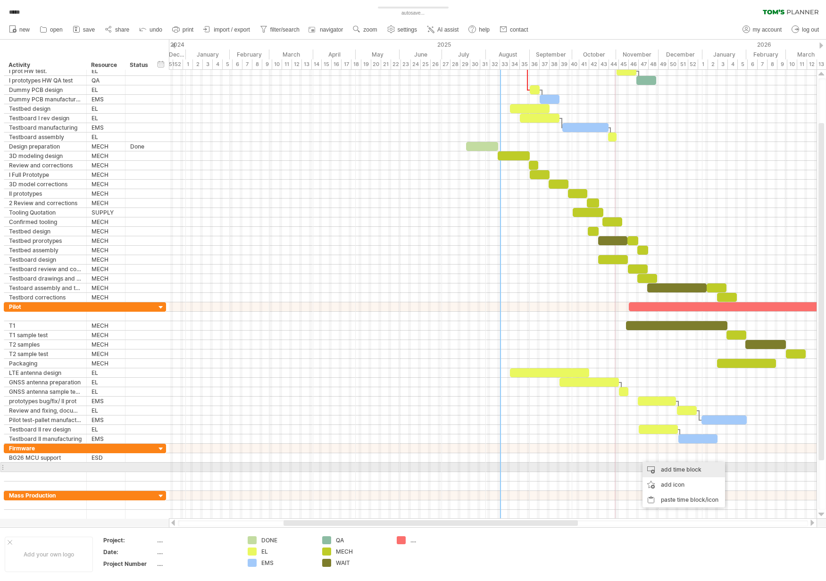
click at [660, 466] on div "add time block" at bounding box center [684, 469] width 83 height 15
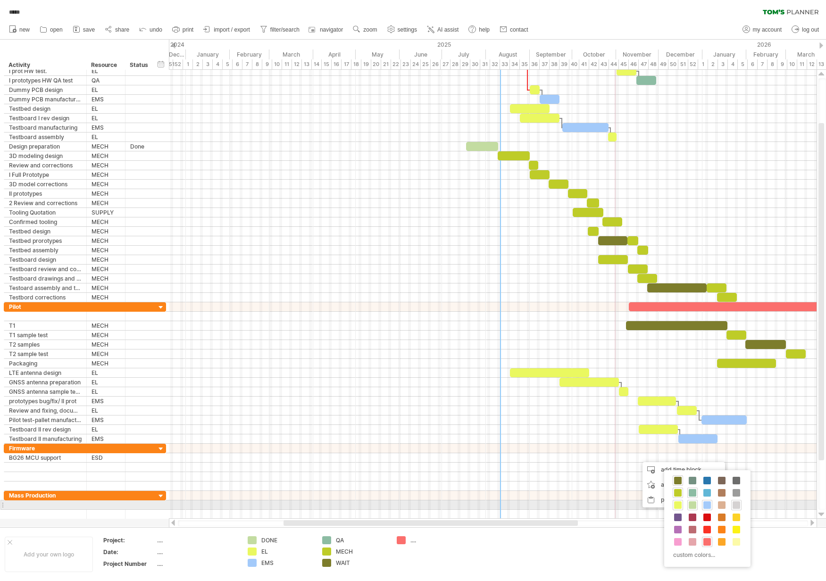
click at [738, 505] on span at bounding box center [737, 506] width 8 height 8
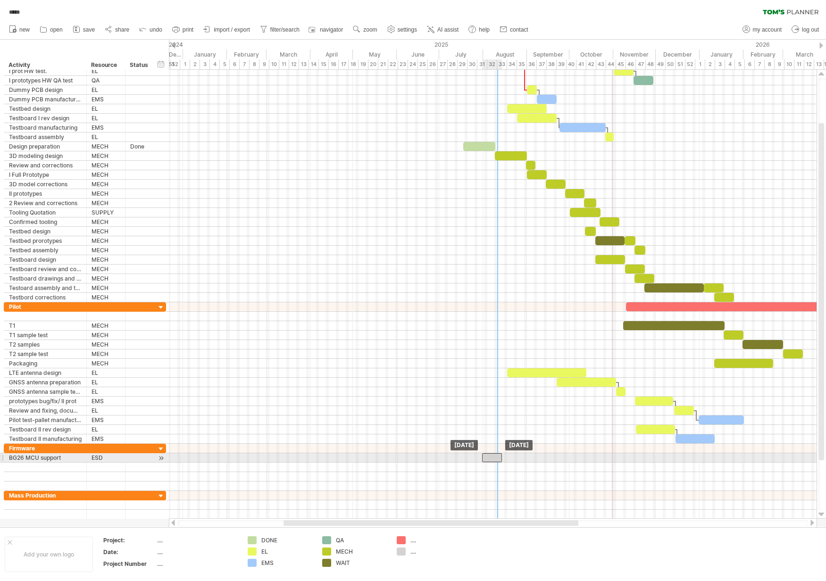
drag, startPoint x: 643, startPoint y: 458, endPoint x: 490, endPoint y: 459, distance: 152.9
click at [490, 459] on div at bounding box center [492, 457] width 20 height 9
drag, startPoint x: 502, startPoint y: 460, endPoint x: 527, endPoint y: 461, distance: 25.0
click at [527, 461] on span at bounding box center [527, 457] width 4 height 9
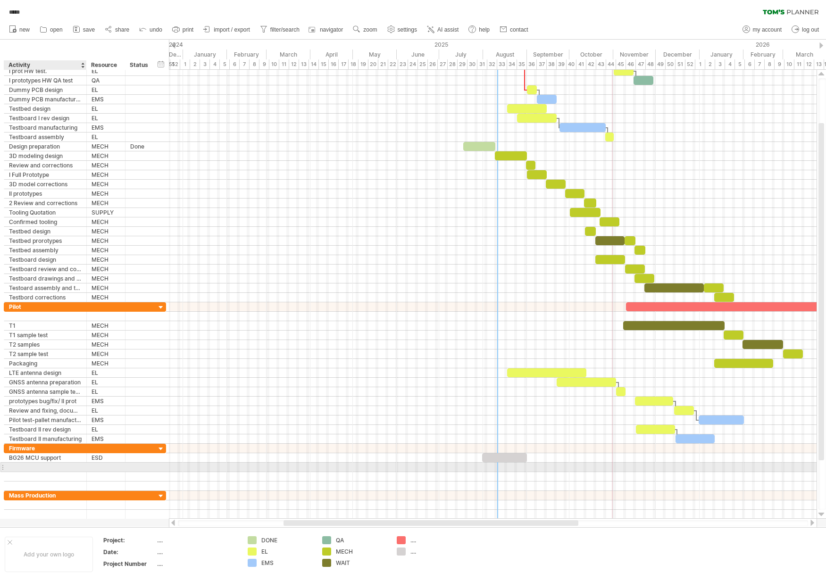
click at [69, 469] on div at bounding box center [45, 467] width 73 height 9
click at [0, 0] on input "text" at bounding box center [0, 0] width 0 height 0
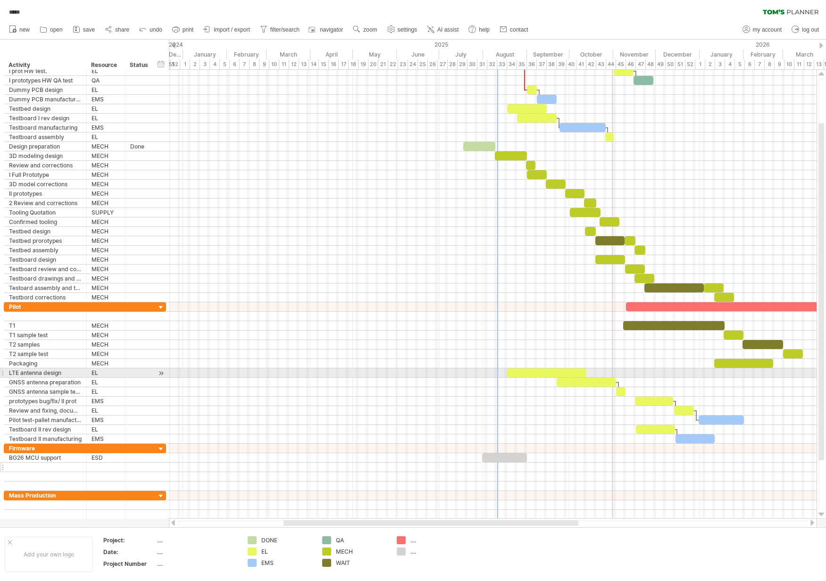
click at [28, 468] on div at bounding box center [45, 467] width 73 height 9
click at [0, 0] on input "text" at bounding box center [0, 0] width 0 height 0
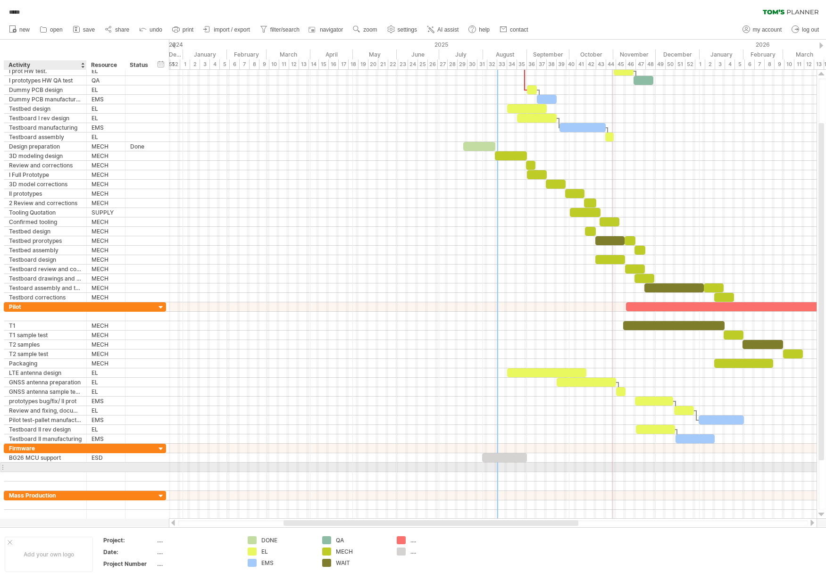
type input "*"
type input "**********"
click at [102, 466] on div at bounding box center [106, 467] width 29 height 9
click at [0, 0] on input "text" at bounding box center [0, 0] width 0 height 0
type input "***"
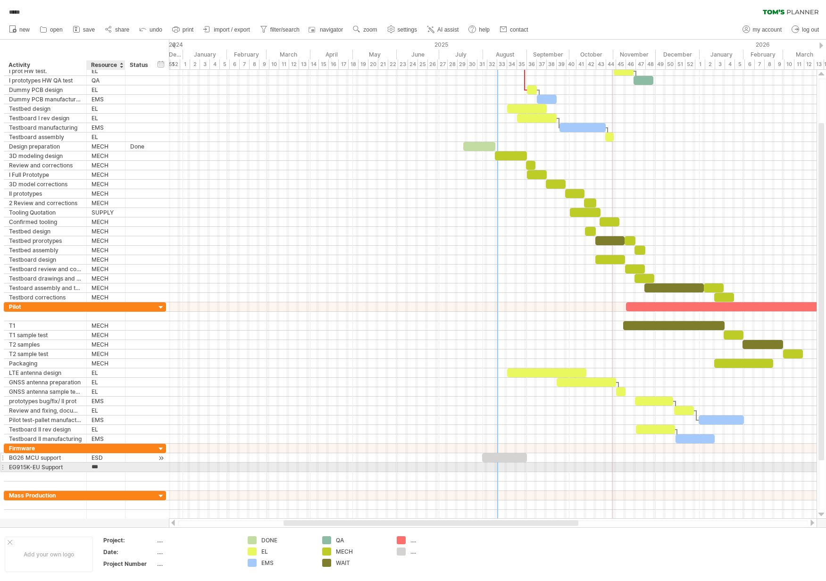
click at [133, 458] on div at bounding box center [140, 457] width 21 height 9
click at [0, 0] on input "text" at bounding box center [0, 0] width 0 height 0
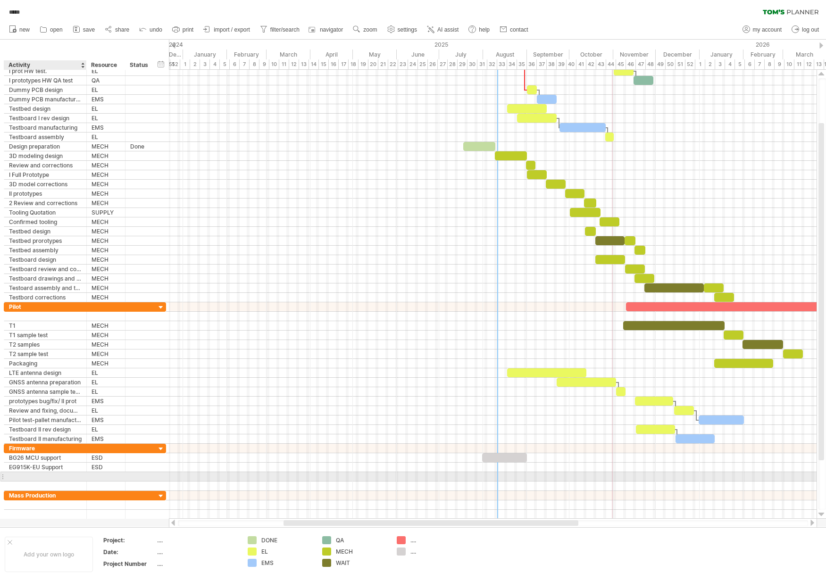
click at [44, 477] on div at bounding box center [45, 476] width 73 height 9
click at [0, 0] on input "text" at bounding box center [0, 0] width 0 height 0
type input "**********"
click at [114, 477] on div at bounding box center [106, 476] width 29 height 9
click at [0, 0] on input "text" at bounding box center [0, 0] width 0 height 0
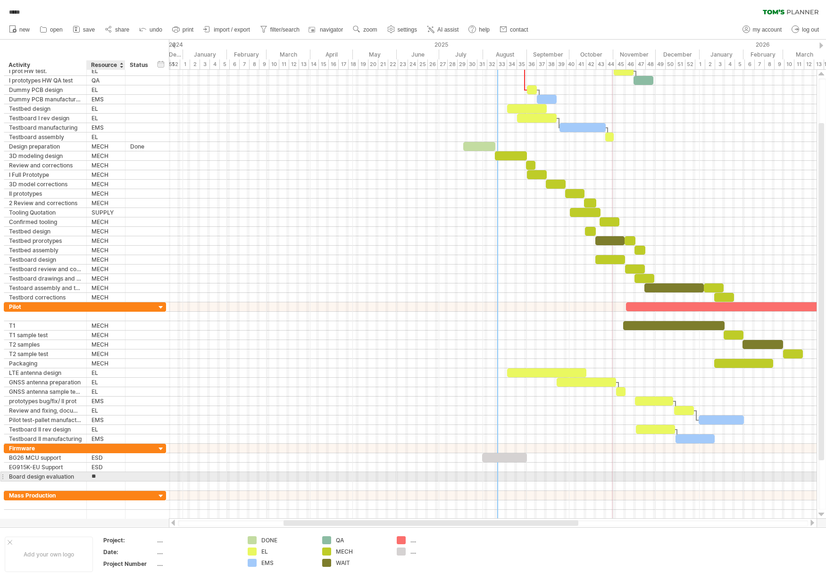
type input "***"
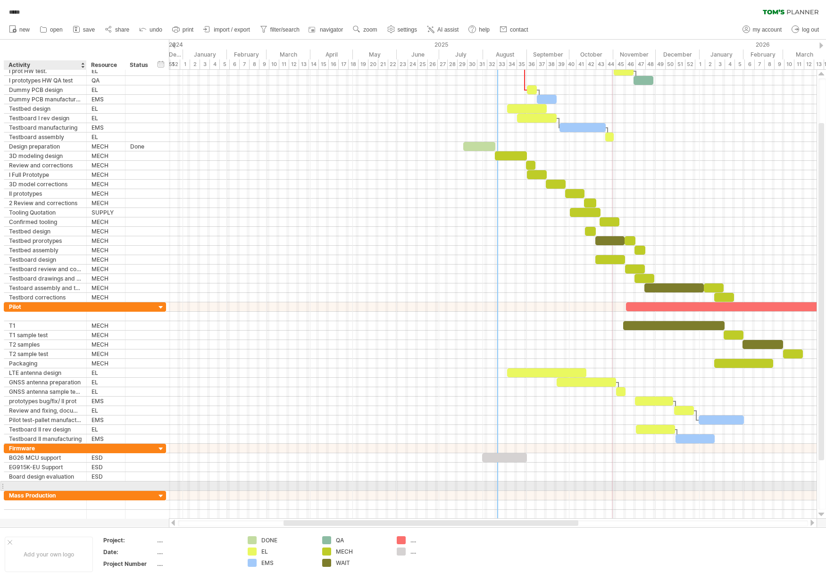
click at [59, 486] on div at bounding box center [45, 486] width 73 height 9
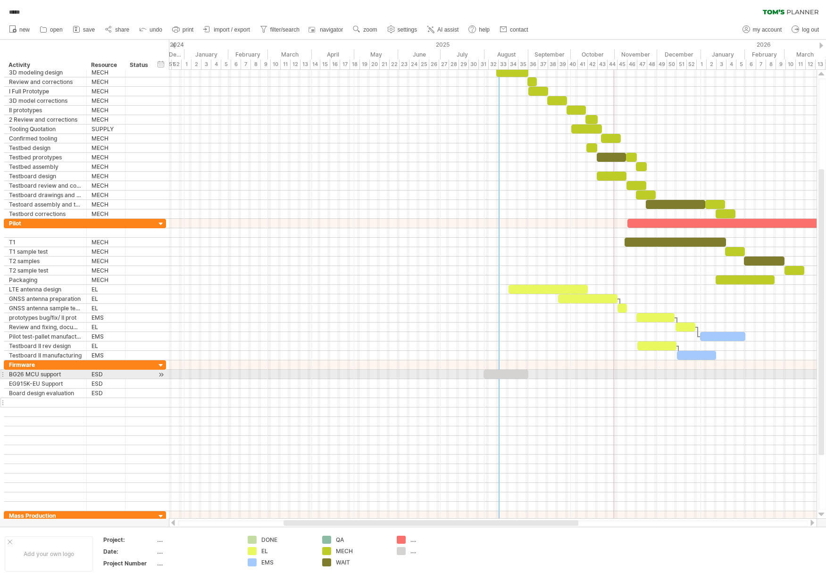
click at [69, 402] on div at bounding box center [45, 402] width 73 height 9
click at [0, 0] on input "text" at bounding box center [0, 0] width 0 height 0
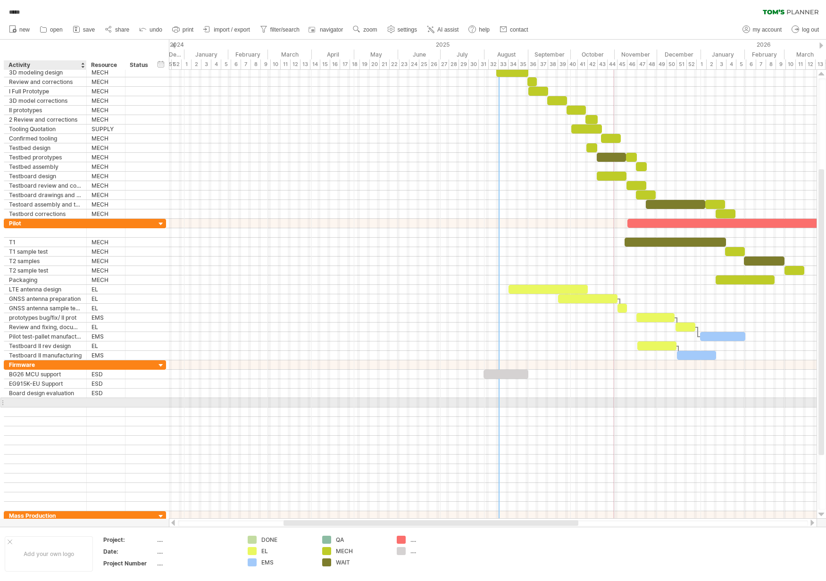
click at [60, 404] on input "text" at bounding box center [45, 402] width 73 height 9
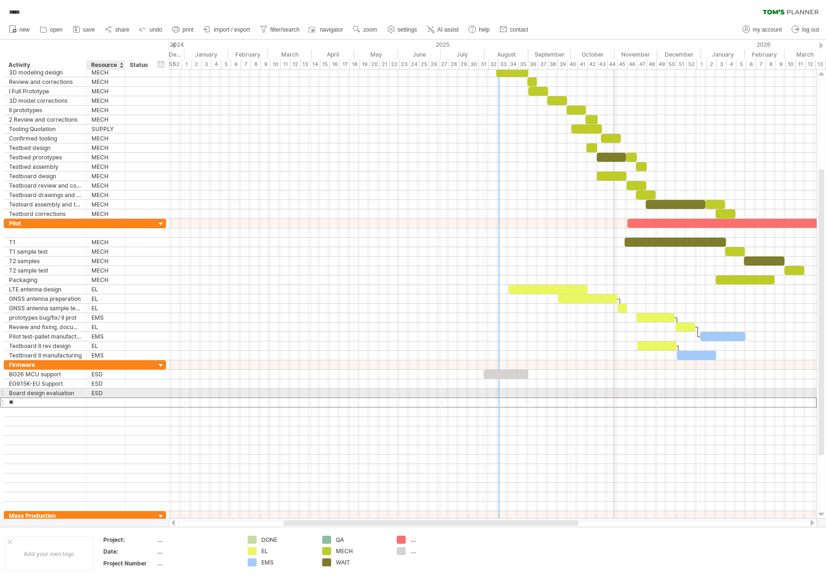
type input "*"
type input "**********"
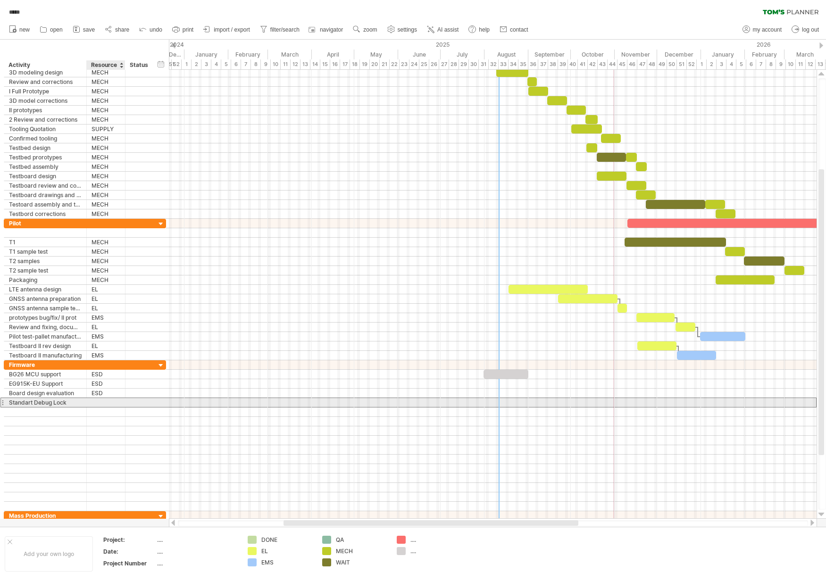
click at [98, 403] on div at bounding box center [106, 402] width 29 height 9
click at [0, 0] on input "text" at bounding box center [0, 0] width 0 height 0
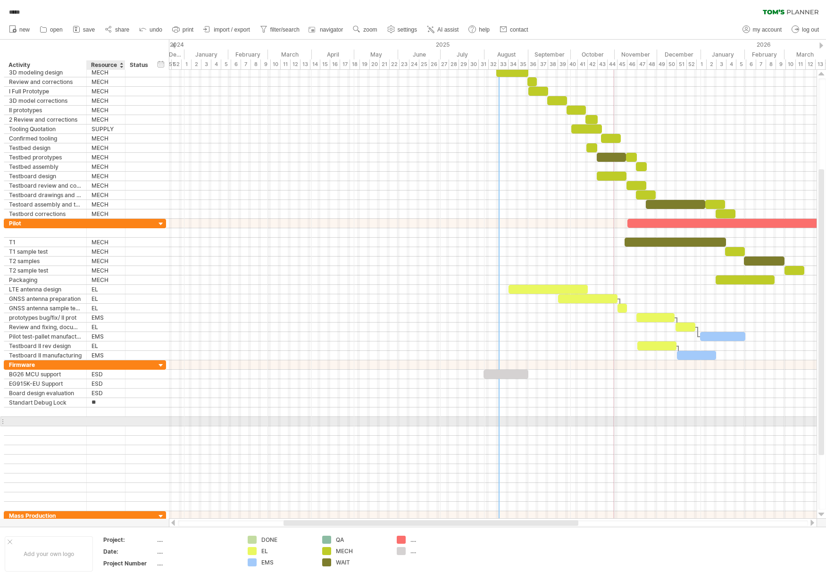
type input "***"
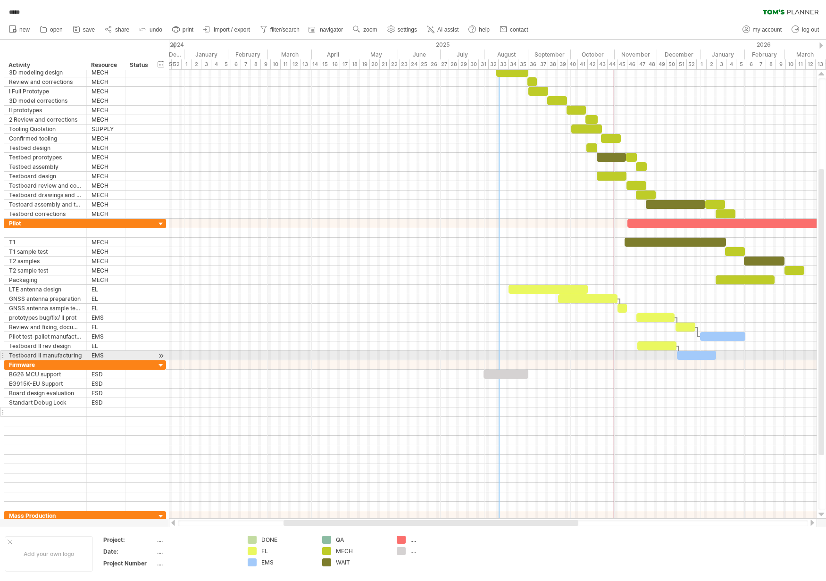
click at [50, 411] on div at bounding box center [45, 412] width 73 height 9
click at [0, 0] on input "text" at bounding box center [0, 0] width 0 height 0
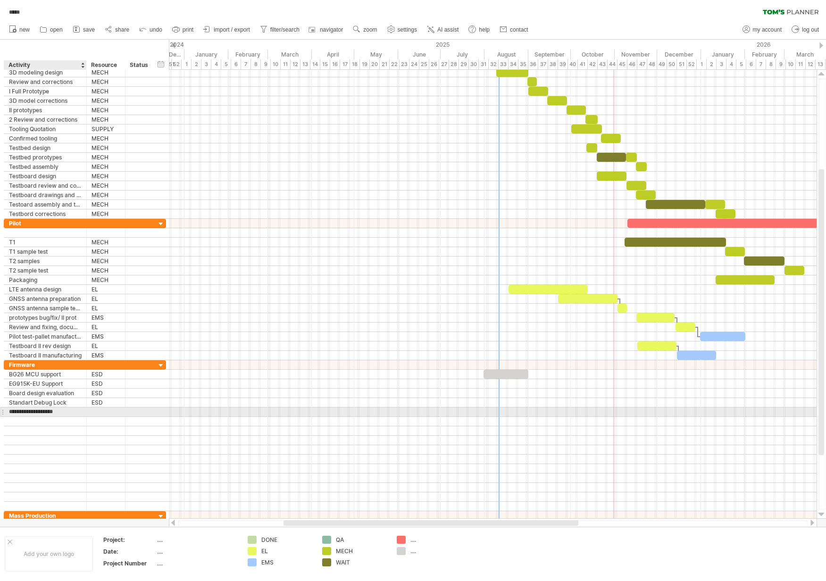
type input "**********"
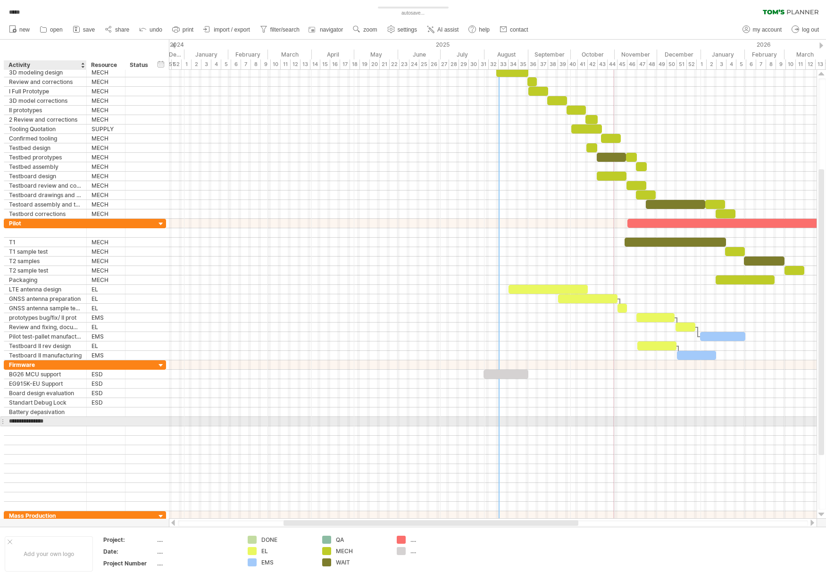
type input "**********"
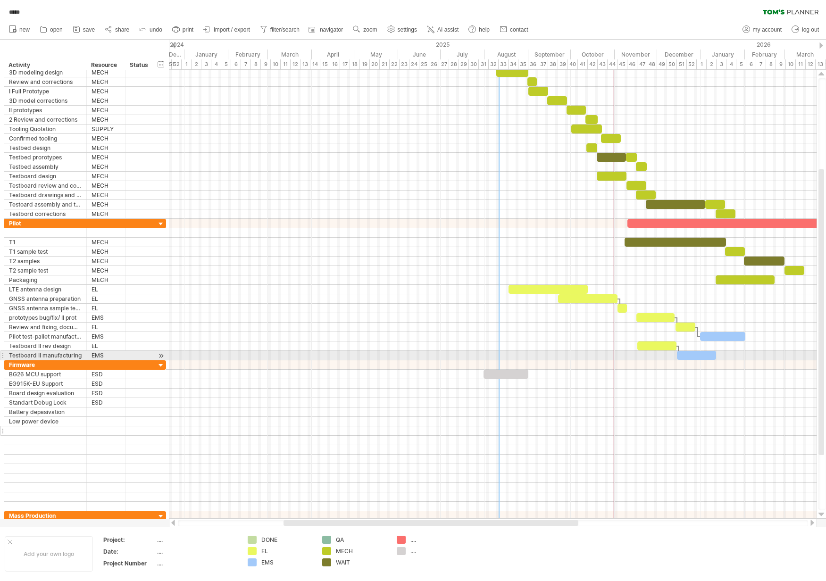
click at [23, 432] on div at bounding box center [45, 431] width 73 height 9
click at [0, 0] on input "text" at bounding box center [0, 0] width 0 height 0
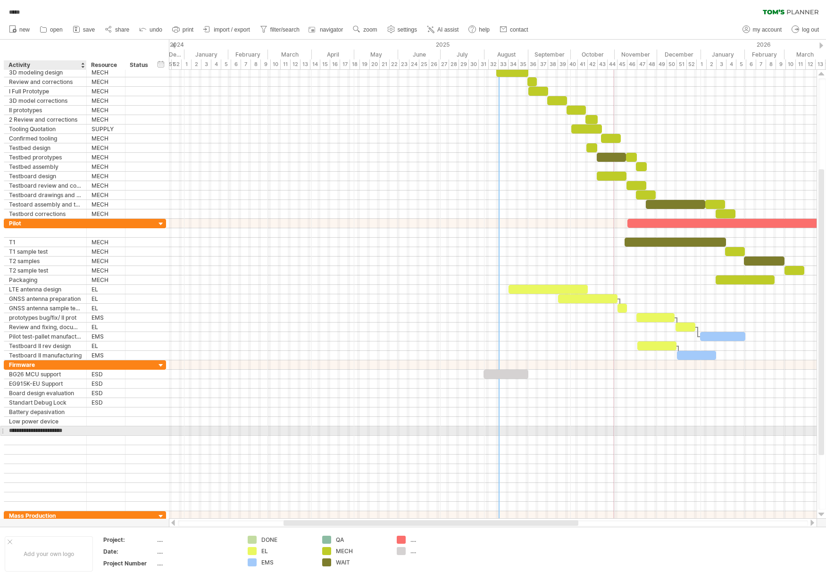
type input "**********"
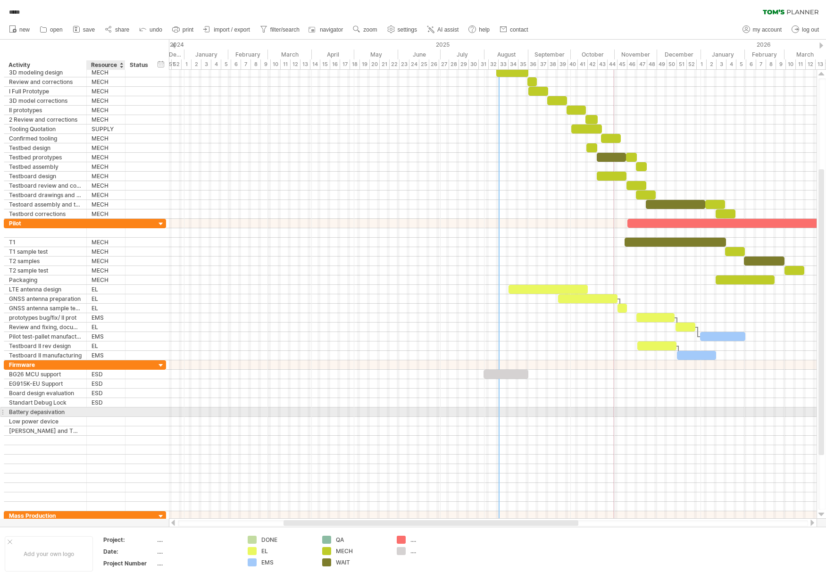
click at [101, 414] on div at bounding box center [106, 412] width 29 height 9
click at [0, 0] on input "text" at bounding box center [0, 0] width 0 height 0
type input "***"
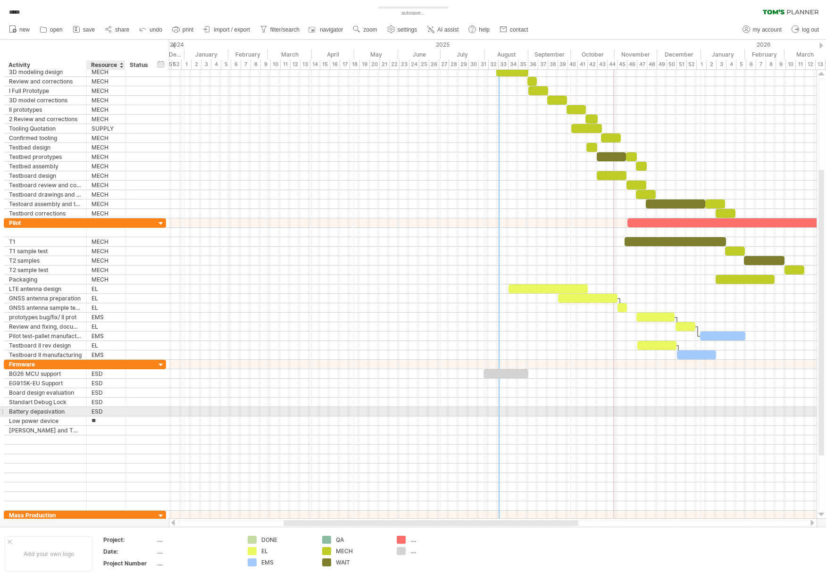
type input "***"
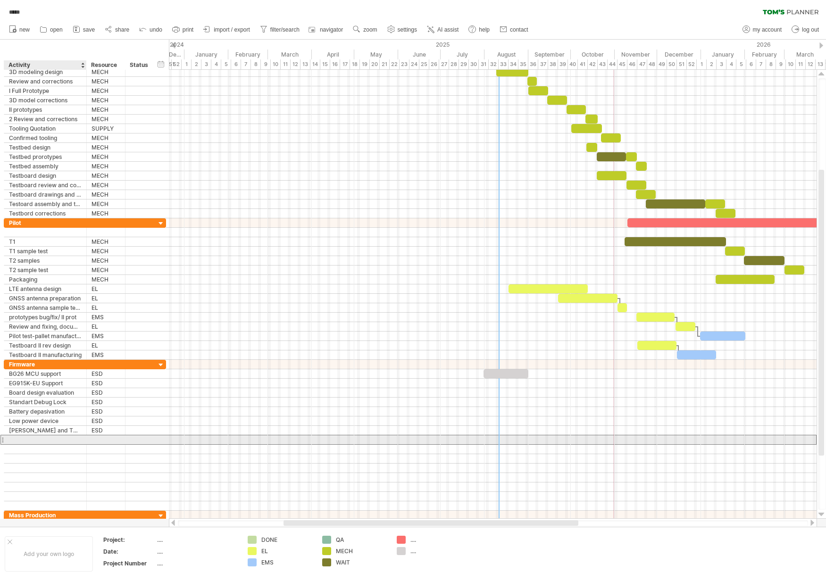
click at [63, 441] on div at bounding box center [45, 440] width 73 height 9
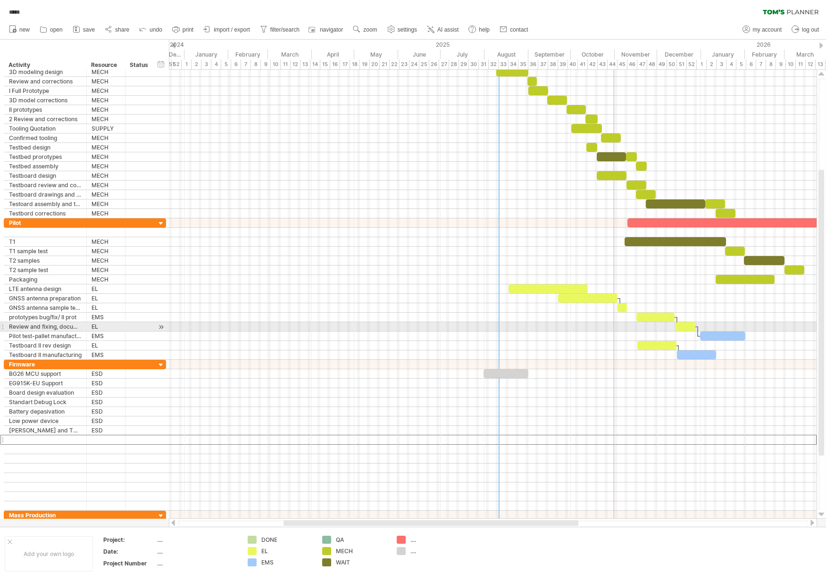
click at [17, 438] on div at bounding box center [45, 440] width 73 height 9
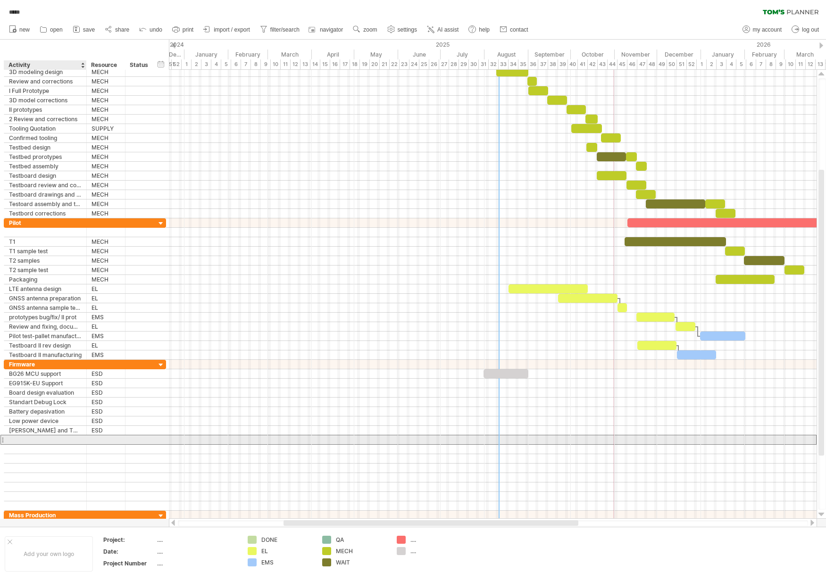
click at [17, 438] on input "text" at bounding box center [45, 440] width 73 height 9
type input "**********"
click at [109, 441] on div at bounding box center [106, 440] width 29 height 9
click at [0, 0] on input "text" at bounding box center [0, 0] width 0 height 0
type input "***"
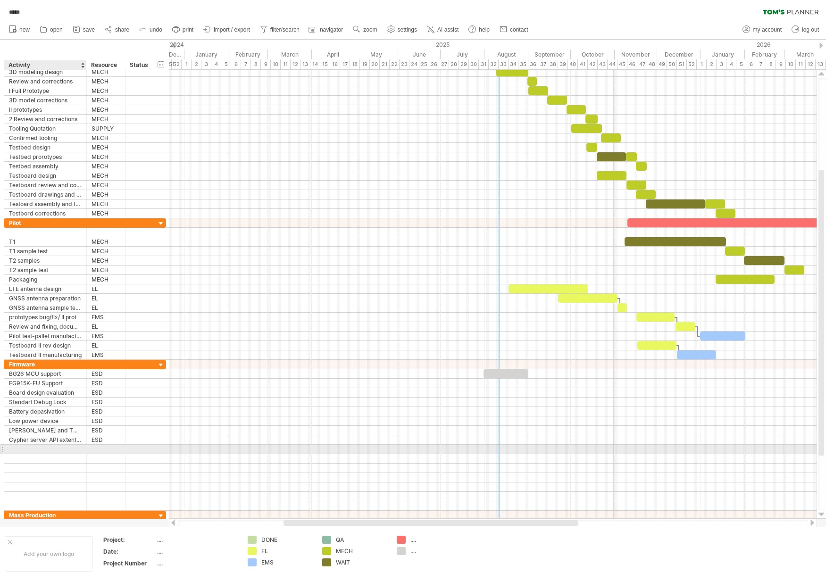
click at [58, 449] on div at bounding box center [45, 449] width 73 height 9
click at [45, 453] on div at bounding box center [45, 449] width 73 height 9
click at [0, 0] on input "text" at bounding box center [0, 0] width 0 height 0
type input "**********"
click at [110, 451] on div at bounding box center [106, 449] width 29 height 9
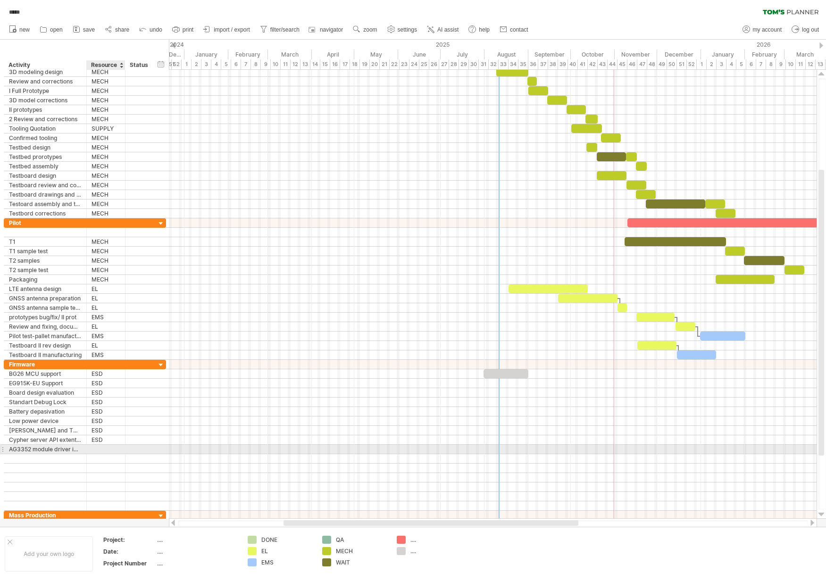
click at [0, 0] on input "text" at bounding box center [0, 0] width 0 height 0
type input "***"
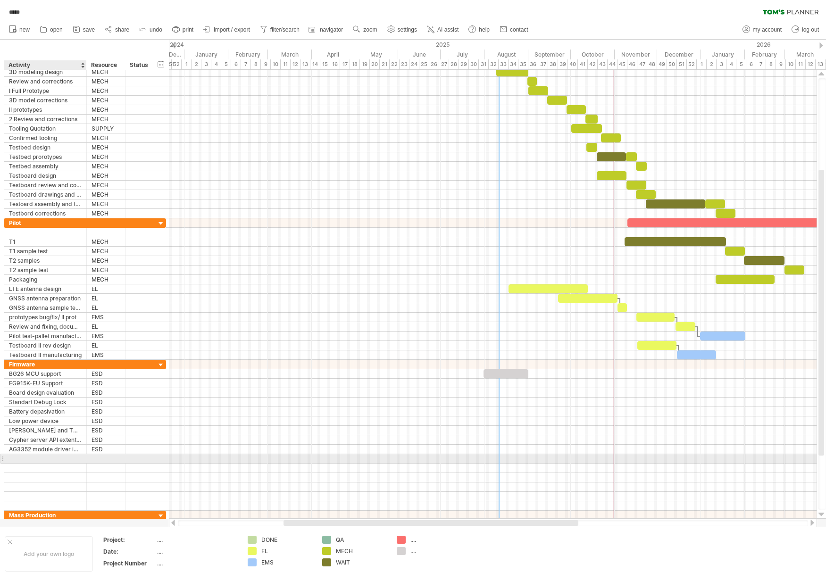
click at [24, 459] on div at bounding box center [45, 458] width 73 height 9
click at [0, 0] on input "text" at bounding box center [0, 0] width 0 height 0
type input "**********"
click at [104, 459] on div at bounding box center [106, 458] width 29 height 9
click at [0, 0] on input "text" at bounding box center [0, 0] width 0 height 0
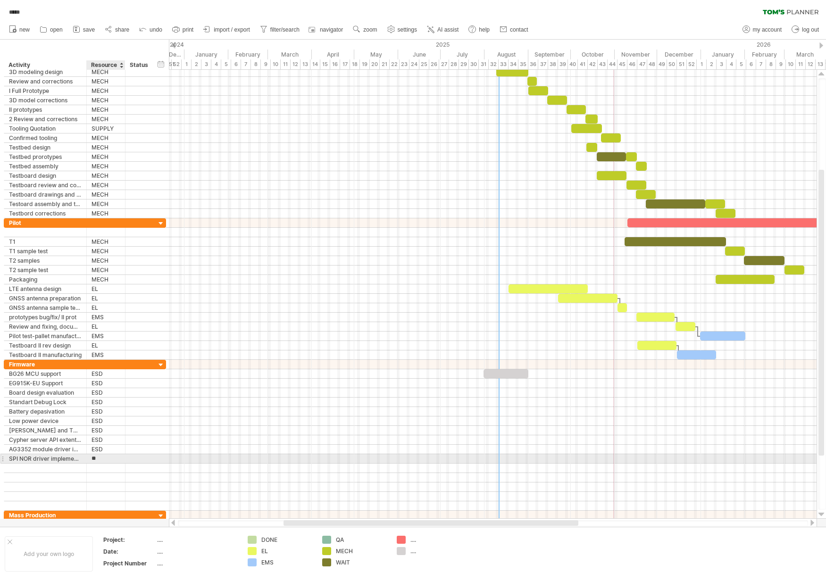
type input "***"
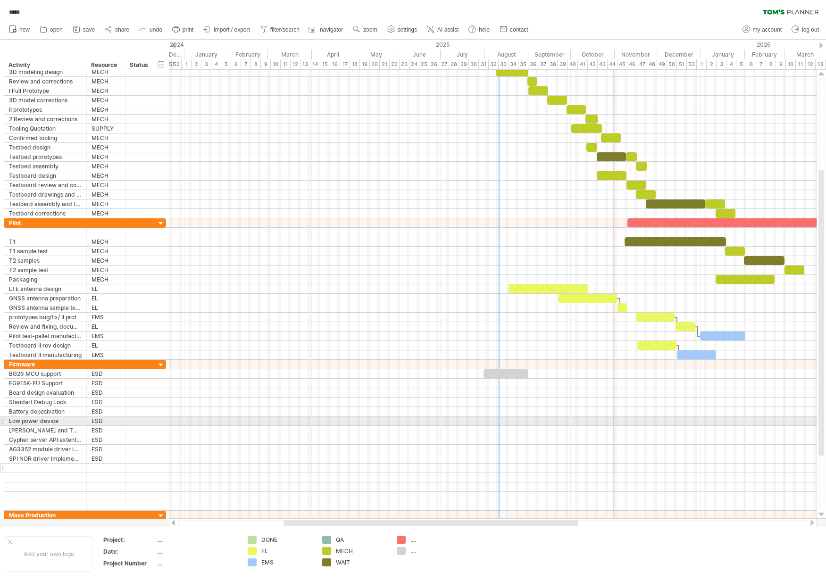
click at [33, 468] on div at bounding box center [45, 468] width 73 height 9
click at [0, 0] on input "text" at bounding box center [0, 0] width 0 height 0
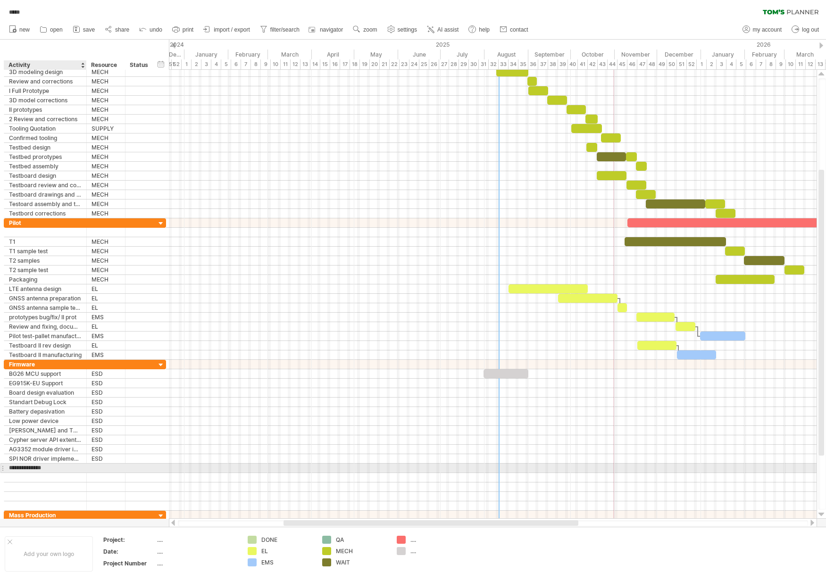
type input "**********"
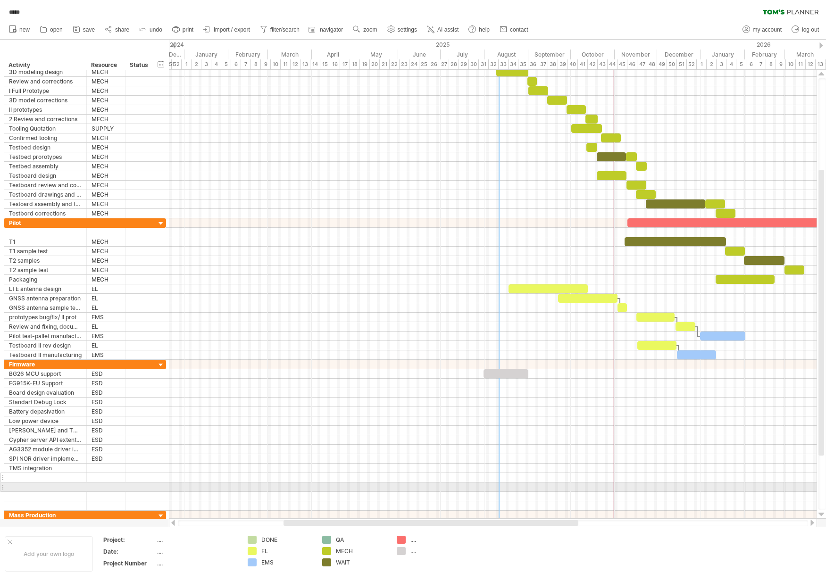
click at [24, 478] on div at bounding box center [45, 477] width 73 height 9
click at [0, 0] on input "text" at bounding box center [0, 0] width 0 height 0
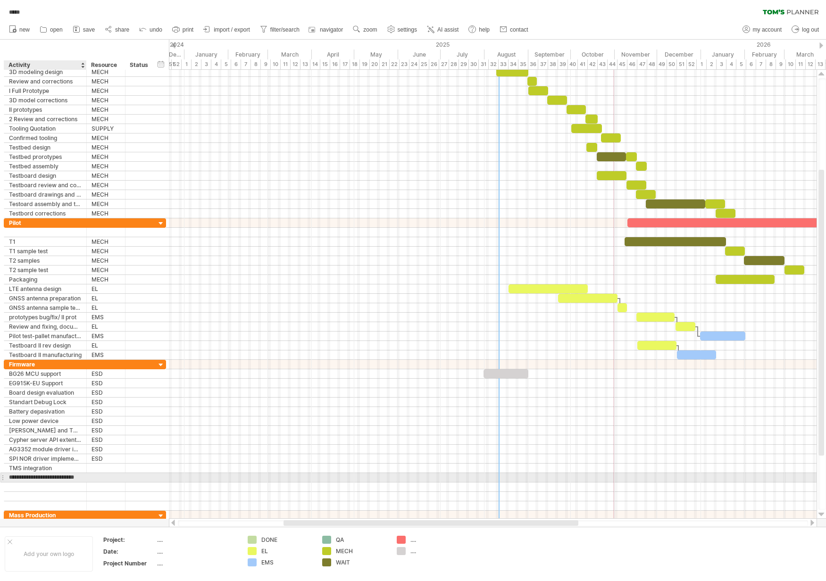
type input "**********"
click at [97, 478] on div at bounding box center [106, 477] width 29 height 9
click at [0, 0] on input "text" at bounding box center [0, 0] width 0 height 0
type input "*"
type input "***"
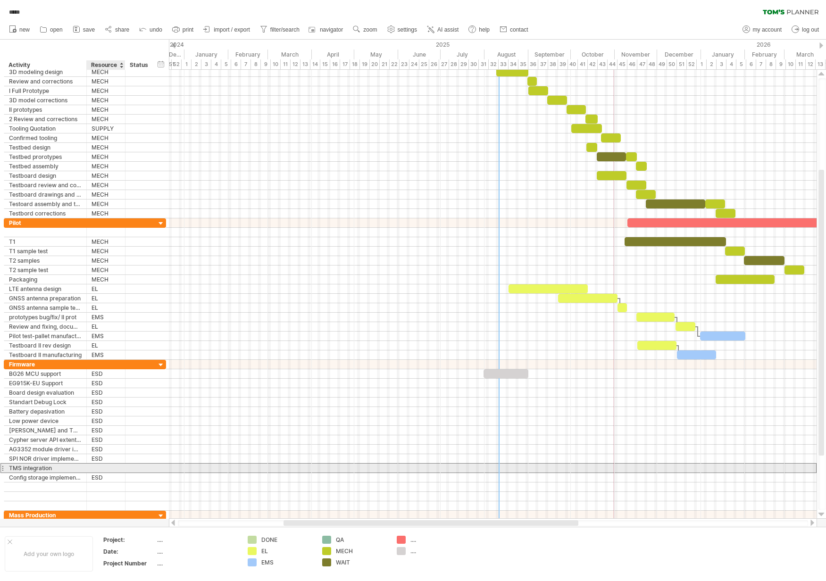
click at [110, 469] on div at bounding box center [106, 468] width 29 height 9
click at [0, 0] on input "text" at bounding box center [0, 0] width 0 height 0
type input "***"
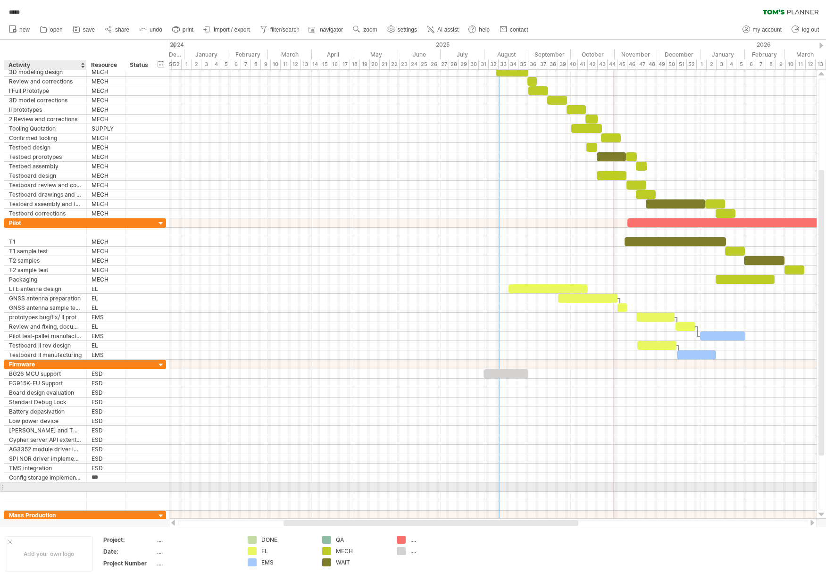
click at [32, 490] on div at bounding box center [45, 487] width 73 height 9
click at [0, 0] on input "text" at bounding box center [0, 0] width 0 height 0
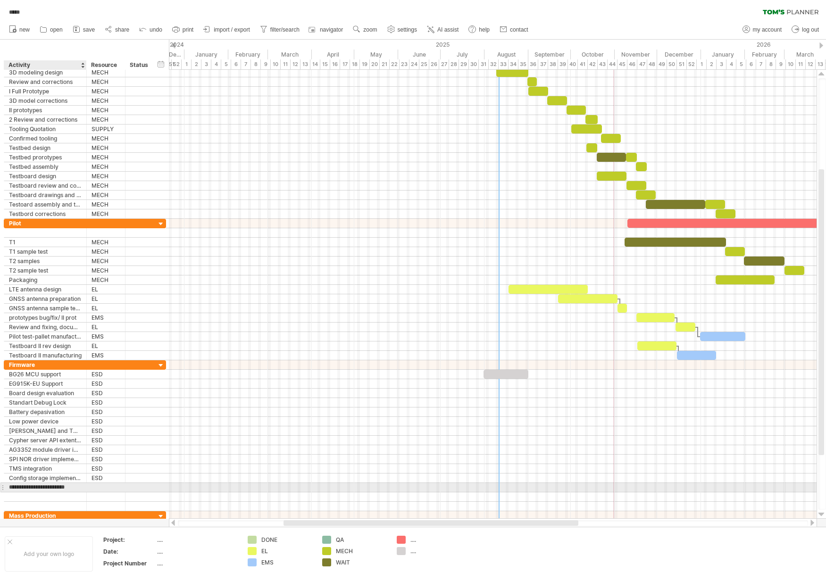
type input "**********"
click at [97, 487] on div at bounding box center [106, 487] width 29 height 9
click at [0, 0] on input "text" at bounding box center [0, 0] width 0 height 0
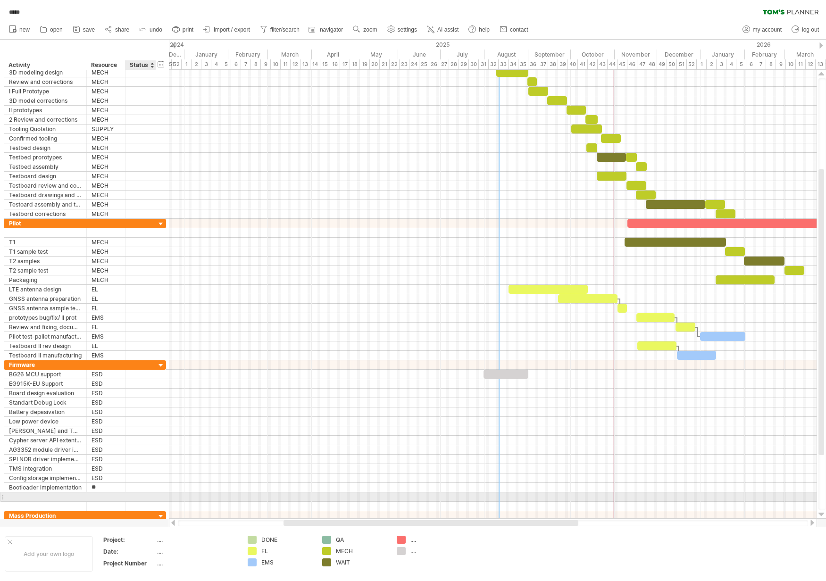
type input "***"
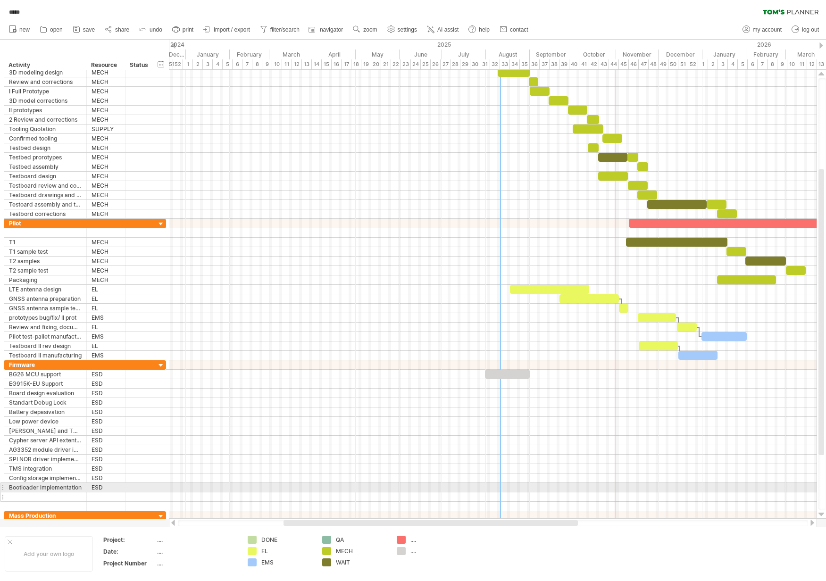
click at [46, 496] on div at bounding box center [45, 497] width 73 height 9
click at [0, 0] on input "text" at bounding box center [0, 0] width 0 height 0
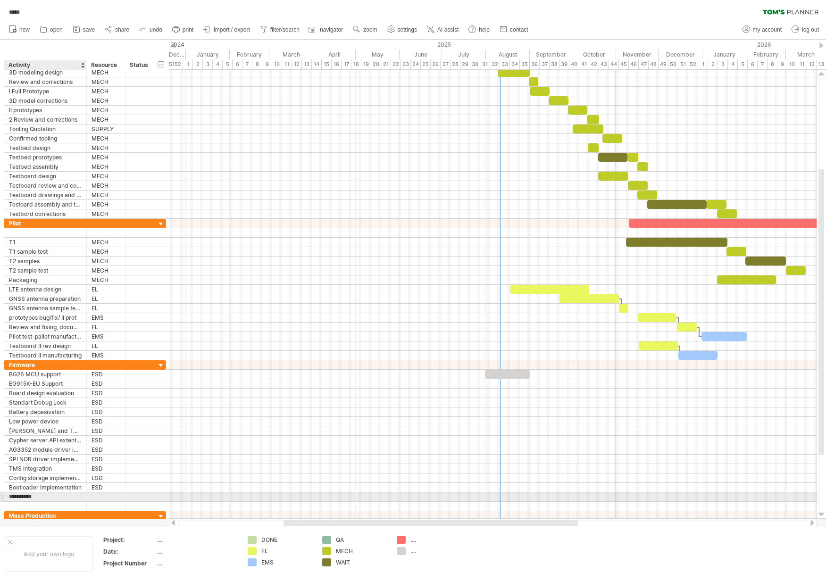
type input "**********"
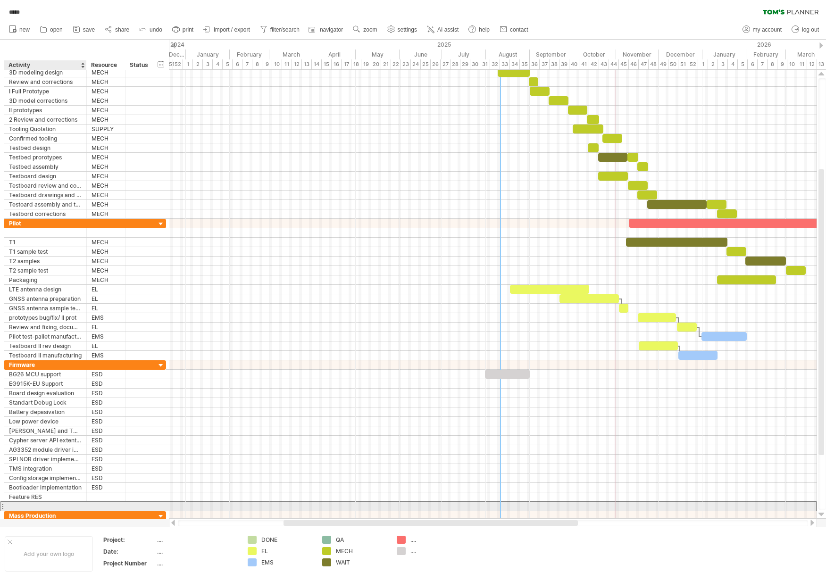
click at [47, 505] on input "text" at bounding box center [45, 506] width 73 height 9
click at [53, 507] on div at bounding box center [45, 506] width 73 height 9
click at [53, 507] on input "text" at bounding box center [45, 506] width 73 height 9
type input "**********"
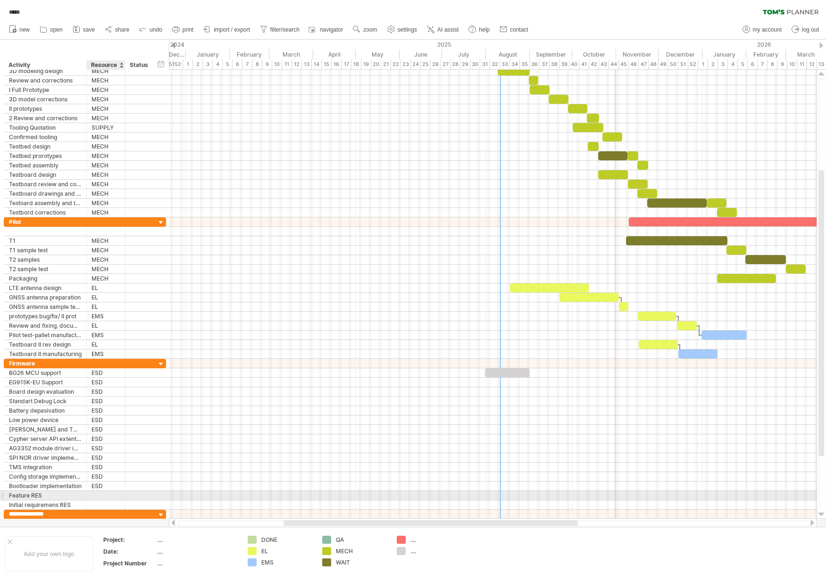
click at [99, 497] on div at bounding box center [106, 495] width 29 height 9
click at [0, 0] on input "text" at bounding box center [0, 0] width 0 height 0
type input "***"
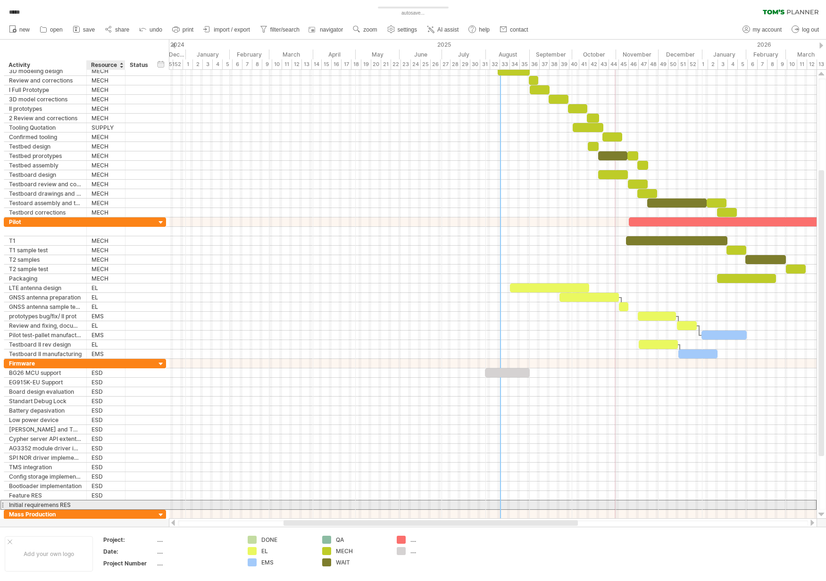
click at [109, 505] on input "text" at bounding box center [106, 505] width 29 height 9
type input "***"
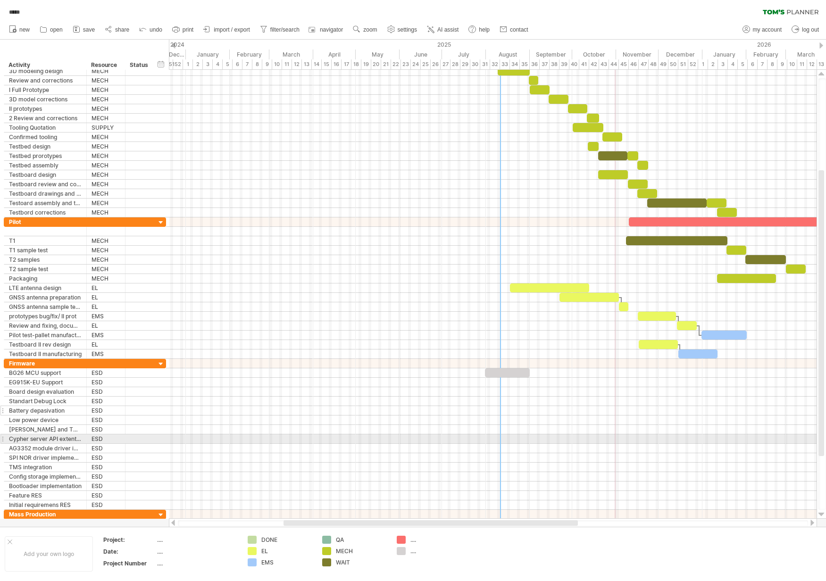
click at [46, 409] on div "Battery depasivation" at bounding box center [45, 410] width 73 height 9
click at [0, 0] on input "**********" at bounding box center [0, 0] width 0 height 0
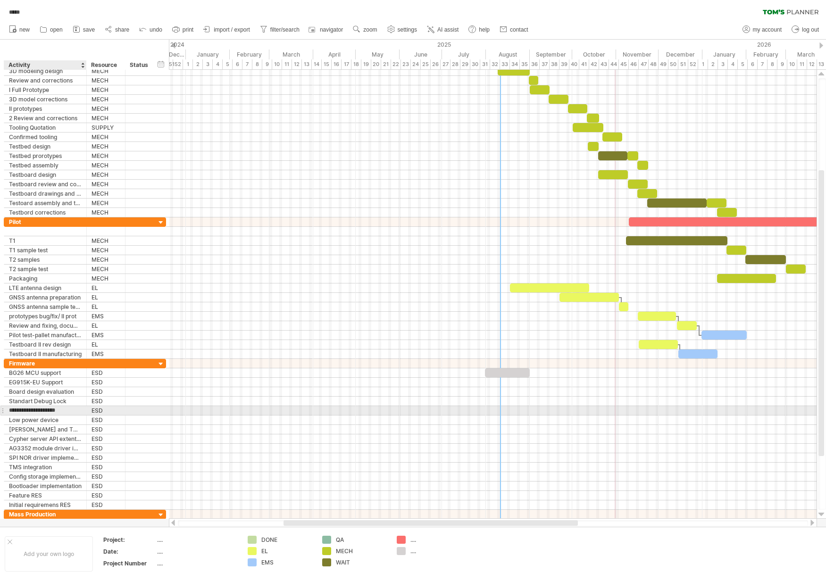
click at [45, 412] on input "**********" at bounding box center [45, 410] width 73 height 9
type input "**********"
click at [315, 416] on div at bounding box center [493, 420] width 648 height 9
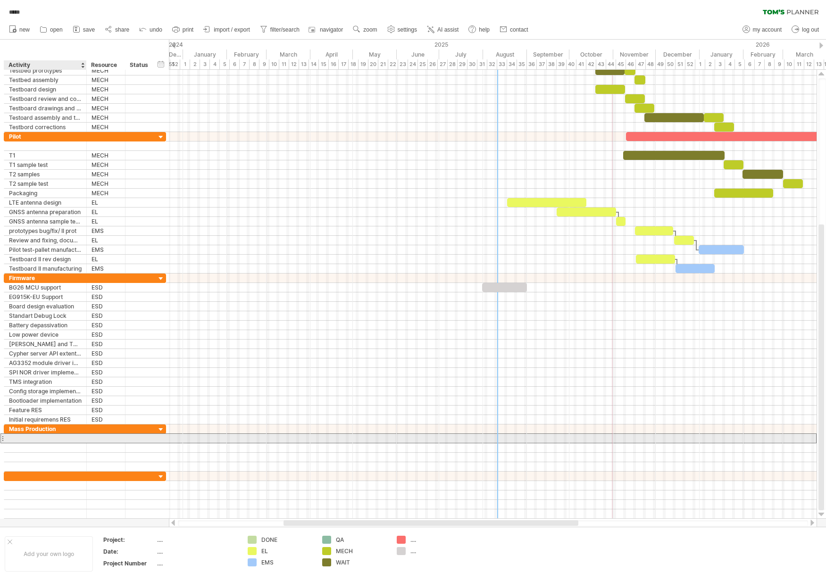
click at [35, 441] on div at bounding box center [45, 438] width 73 height 9
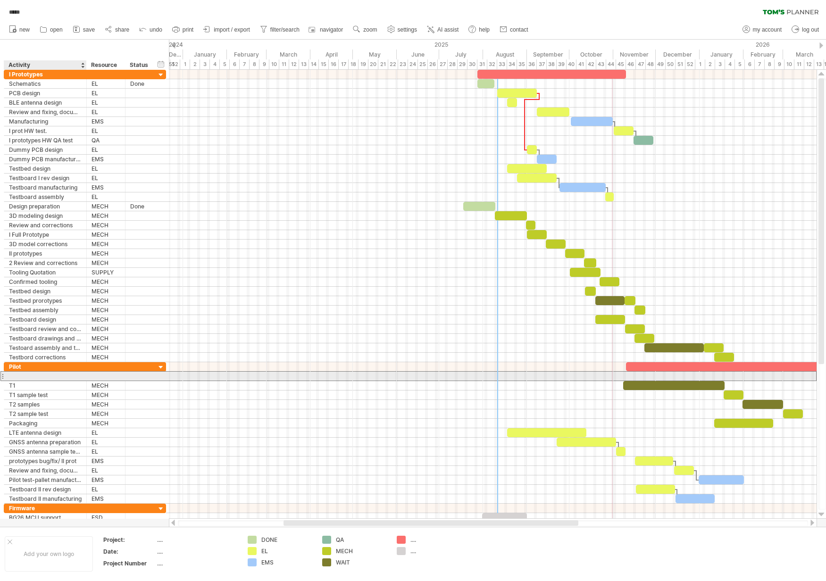
click at [66, 379] on div at bounding box center [45, 376] width 73 height 9
click at [0, 0] on input "text" at bounding box center [0, 0] width 0 height 0
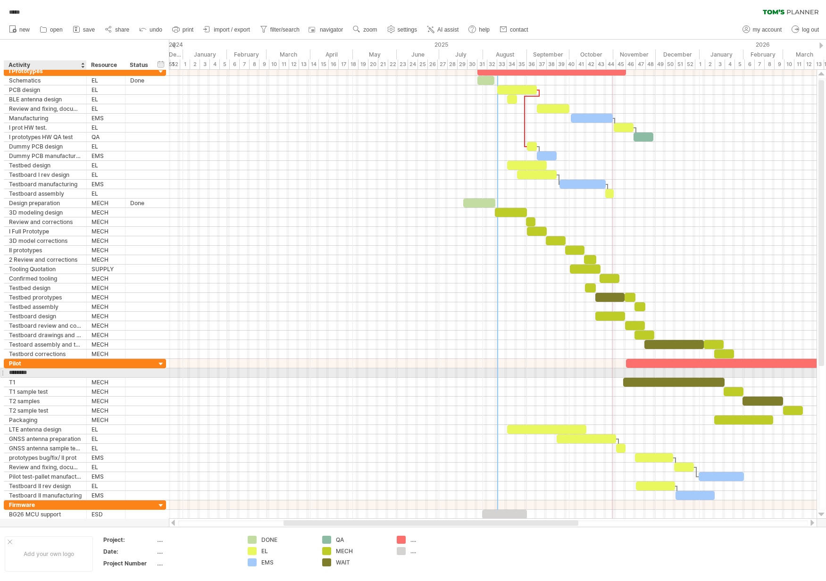
type input "*********"
type input "*****"
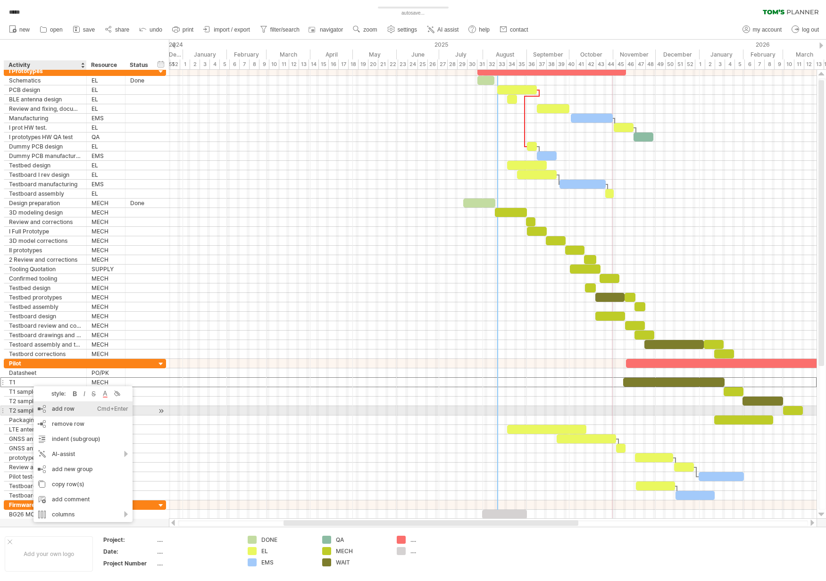
click at [82, 410] on div "add row Ctrl+Enter Cmd+Enter" at bounding box center [83, 409] width 99 height 15
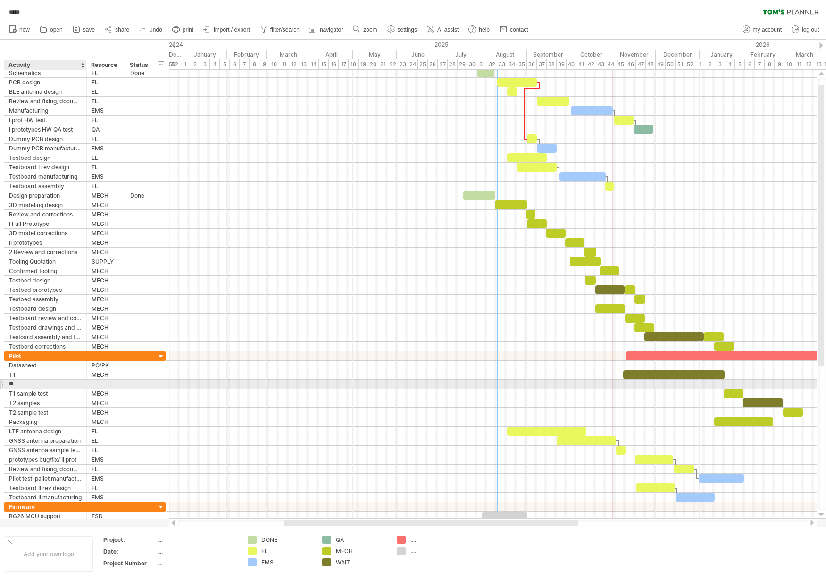
type input "***"
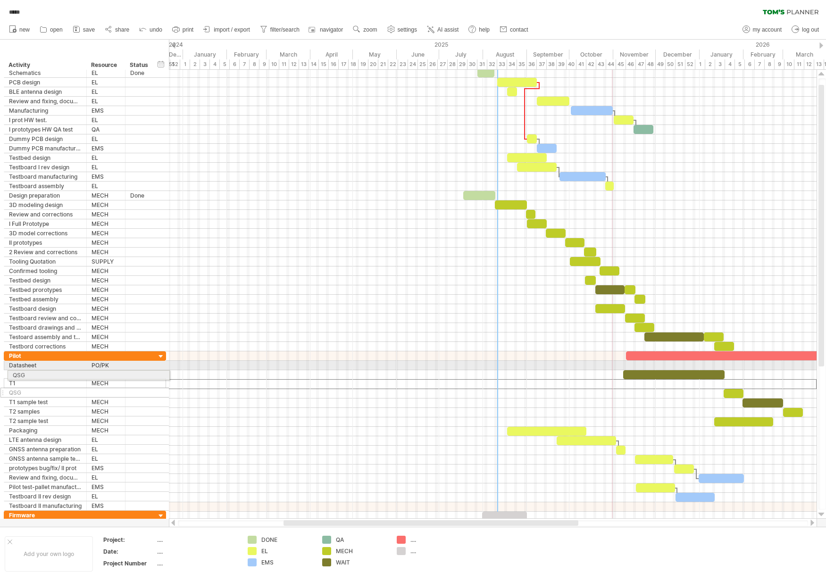
drag, startPoint x: 3, startPoint y: 383, endPoint x: 4, endPoint y: 374, distance: 9.4
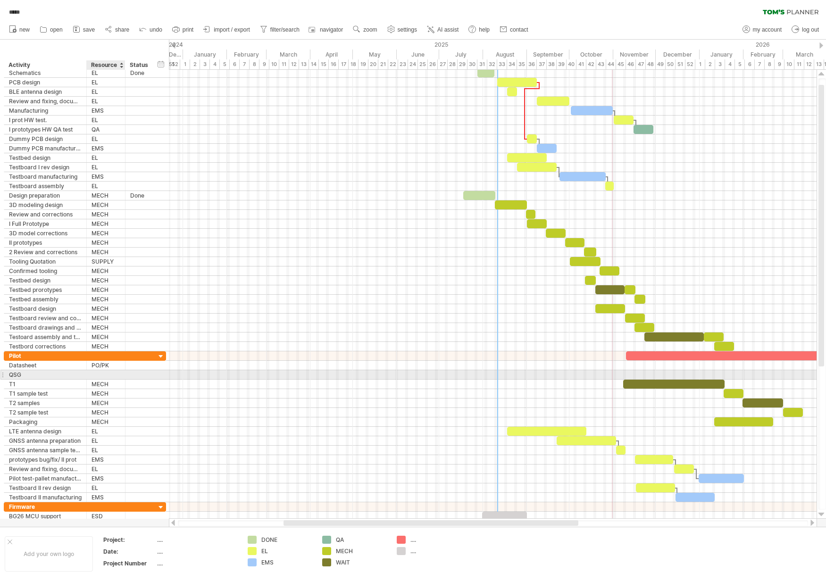
click at [109, 374] on div at bounding box center [106, 374] width 29 height 9
click at [0, 0] on input "text" at bounding box center [0, 0] width 0 height 0
type input "*****"
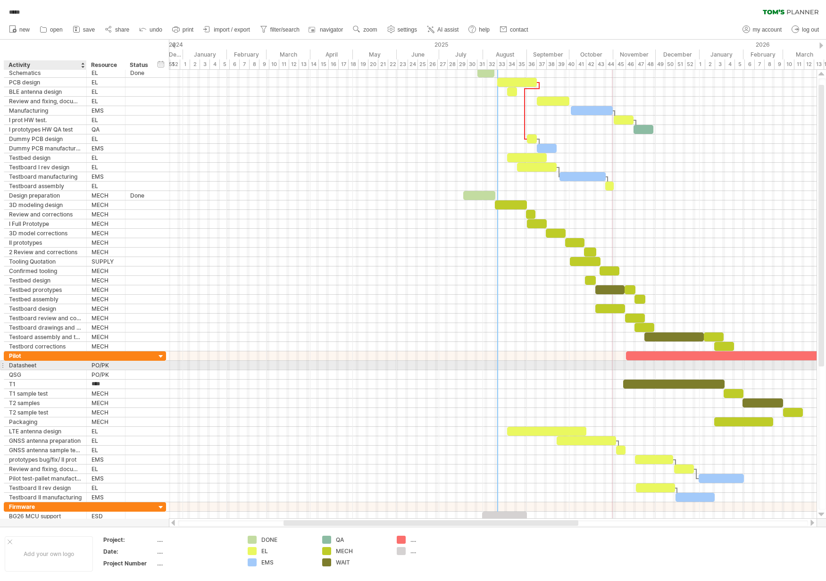
click at [23, 367] on div "Datasheet" at bounding box center [45, 365] width 73 height 9
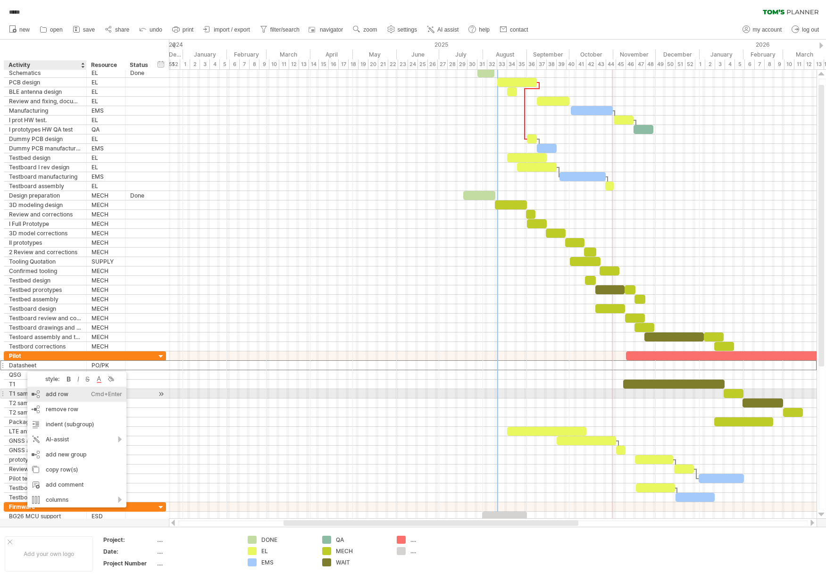
click at [61, 396] on div "add row Ctrl+Enter Cmd+Enter" at bounding box center [76, 394] width 99 height 15
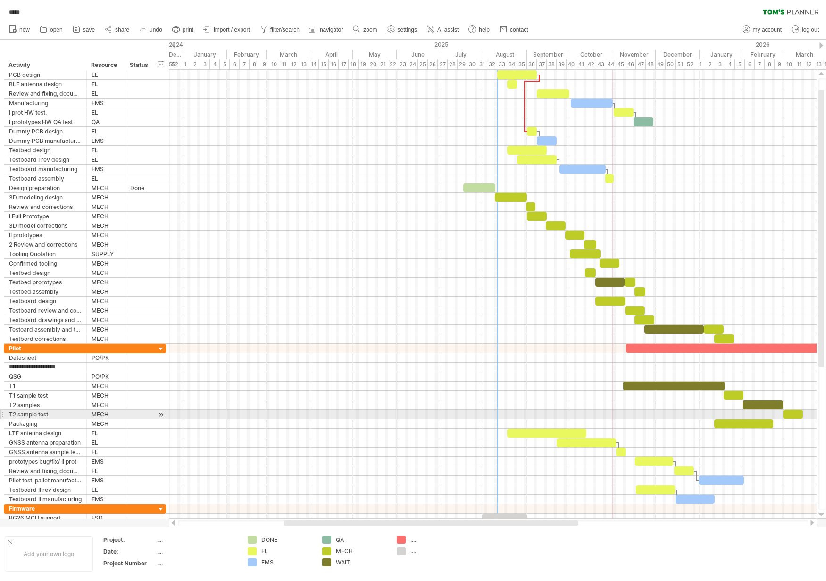
type input "**********"
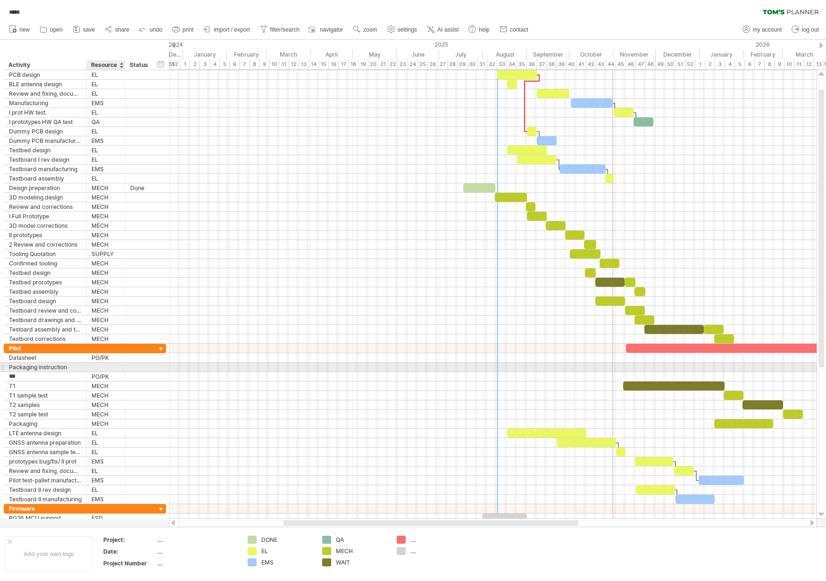
click at [109, 370] on div at bounding box center [106, 367] width 29 height 9
click at [0, 0] on input "text" at bounding box center [0, 0] width 0 height 0
type input "*****"
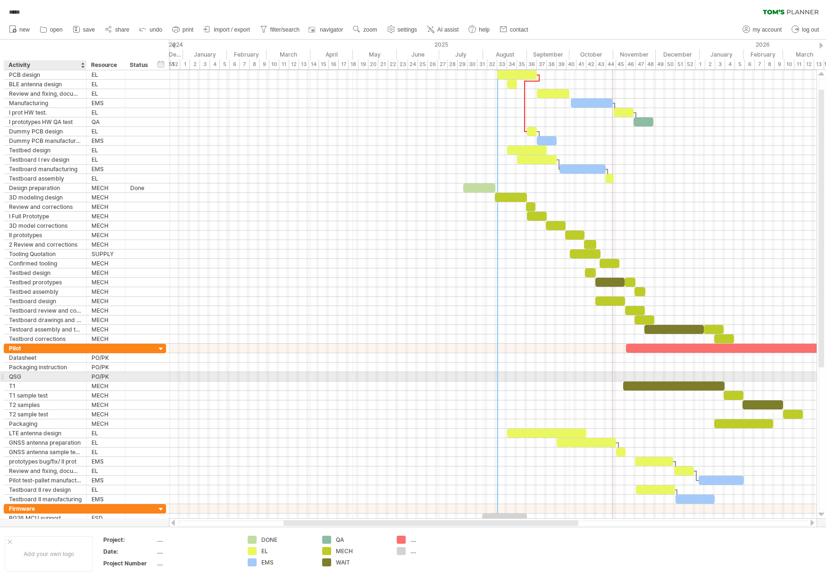
click at [28, 375] on div "QSG" at bounding box center [45, 376] width 73 height 9
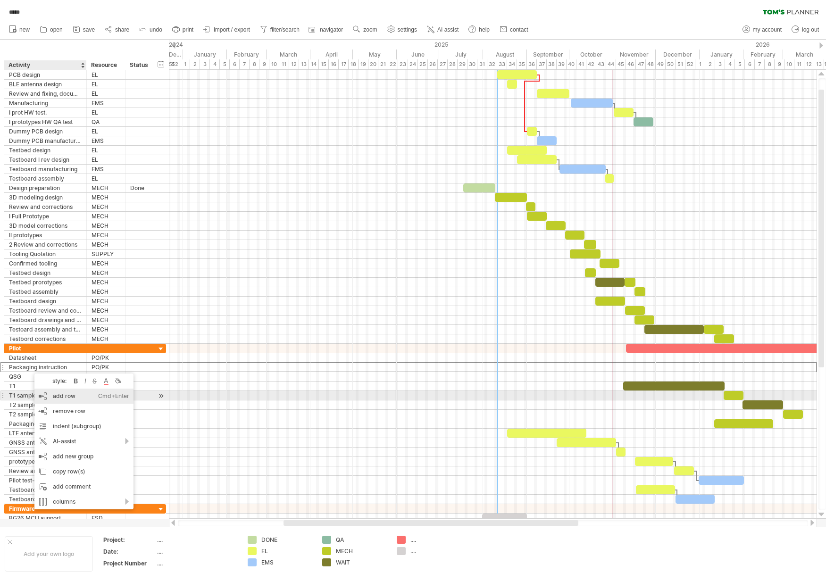
click at [66, 394] on div "add row Ctrl+Enter Cmd+Enter" at bounding box center [83, 396] width 99 height 15
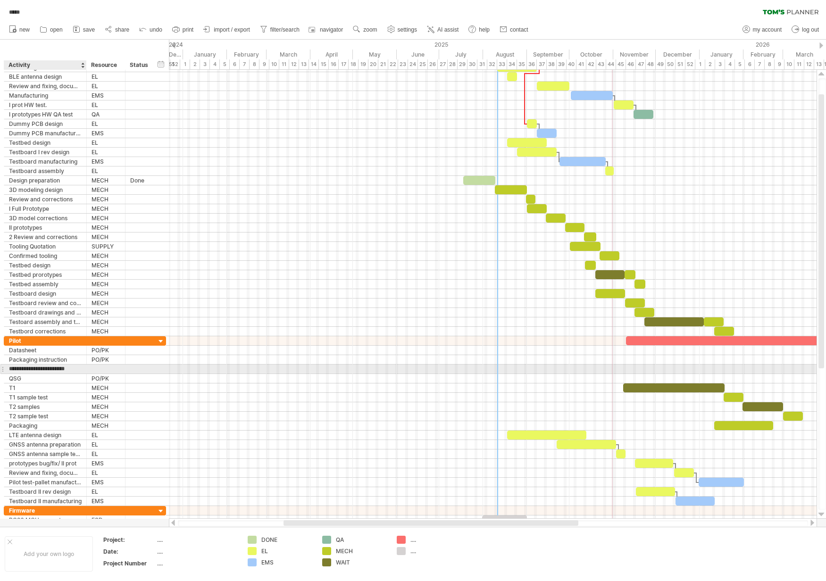
type input "**********"
click at [104, 370] on div at bounding box center [106, 369] width 29 height 9
click at [0, 0] on input "text" at bounding box center [0, 0] width 0 height 0
type input "*****"
click at [42, 373] on div "Manufacturing instruction" at bounding box center [45, 369] width 73 height 9
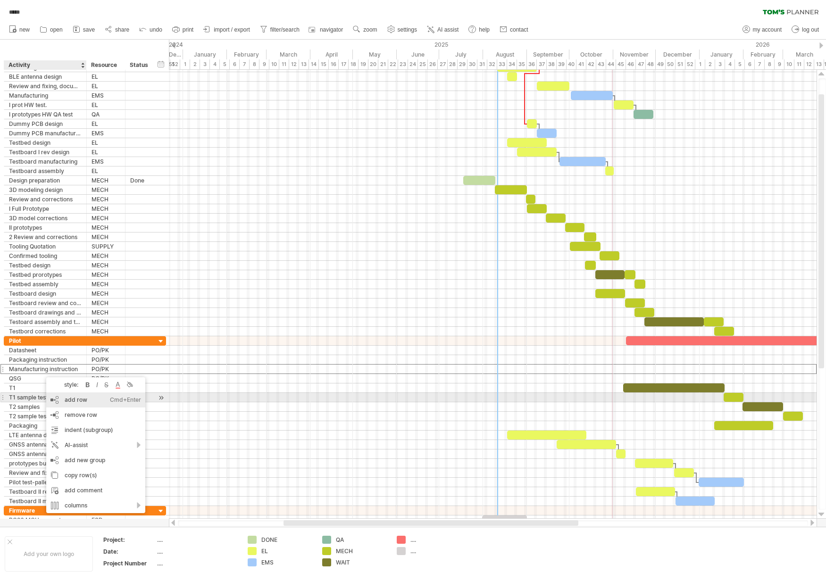
click at [93, 399] on div "add row Ctrl+Enter Cmd+Enter" at bounding box center [95, 400] width 99 height 15
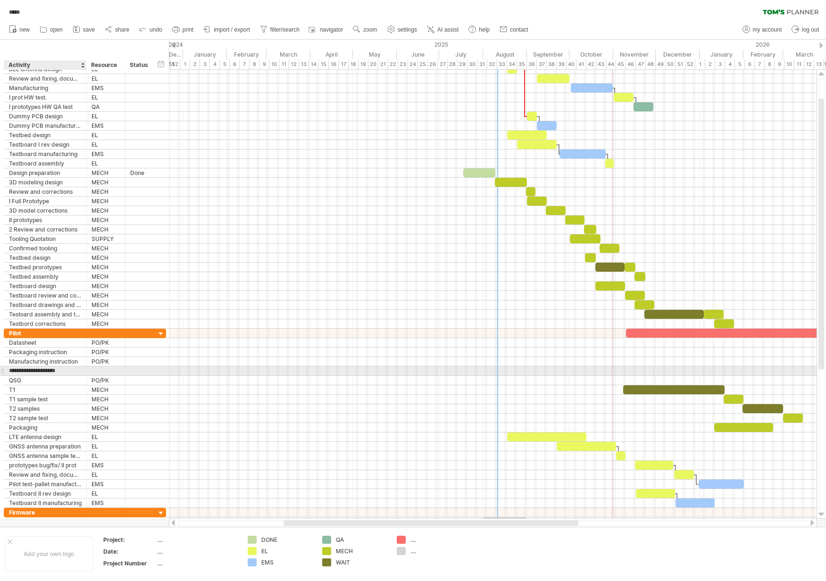
type input "**********"
click at [106, 371] on div at bounding box center [106, 371] width 29 height 9
click at [0, 0] on input "text" at bounding box center [0, 0] width 0 height 0
type input "*****"
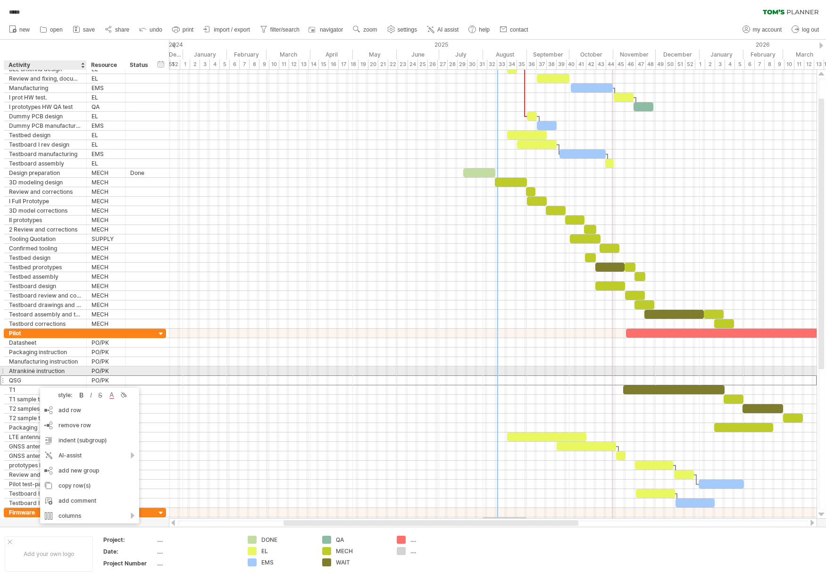
click at [36, 373] on div "Atrankinė instruction" at bounding box center [45, 371] width 73 height 9
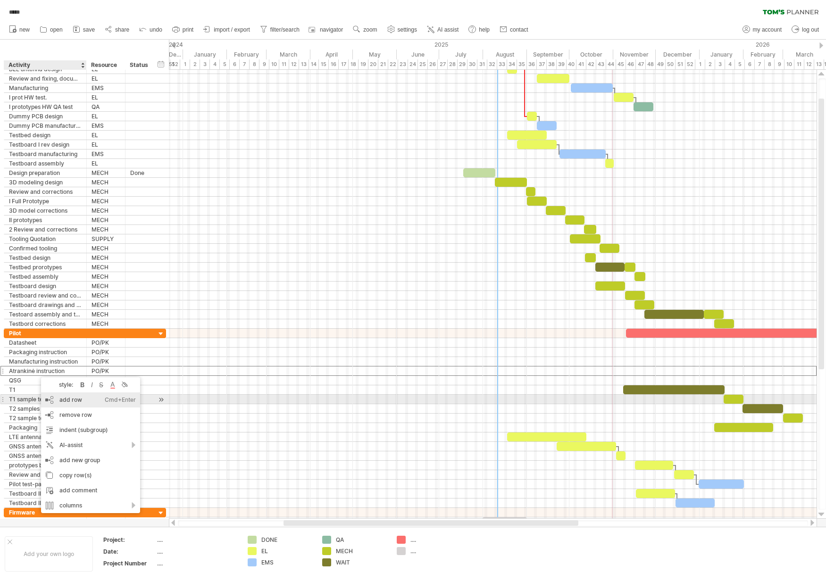
click at [73, 397] on div "add row Ctrl+Enter Cmd+Enter" at bounding box center [90, 400] width 99 height 15
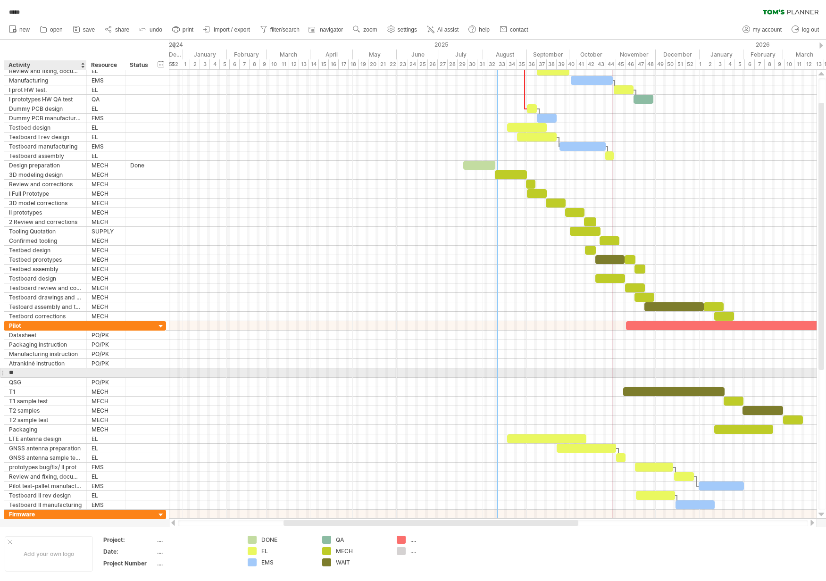
type input "*"
type input "**********"
click at [102, 374] on div at bounding box center [106, 373] width 29 height 9
click at [0, 0] on input "text" at bounding box center [0, 0] width 0 height 0
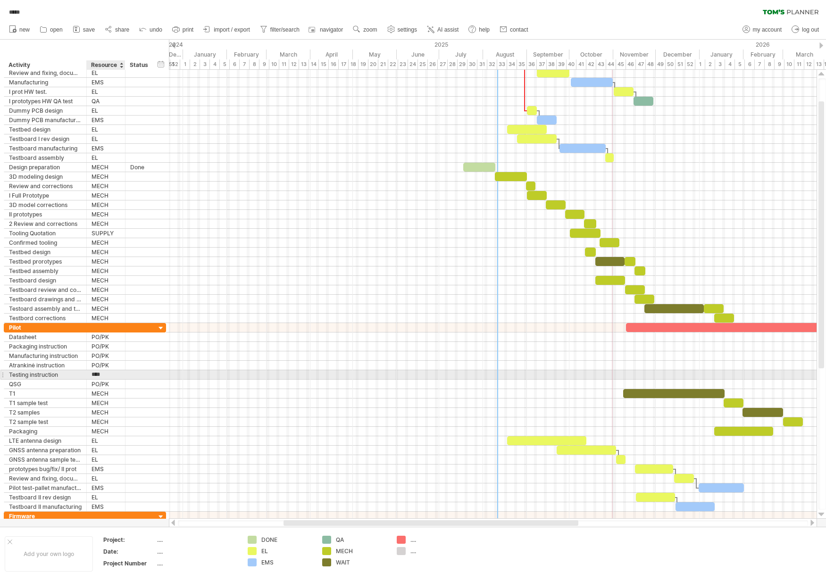
type input "*****"
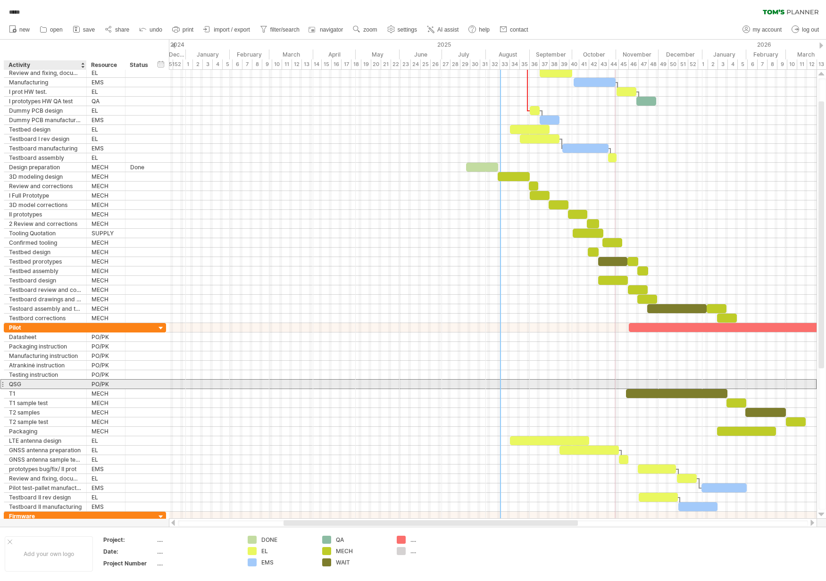
click at [39, 382] on div "QSG" at bounding box center [45, 384] width 73 height 9
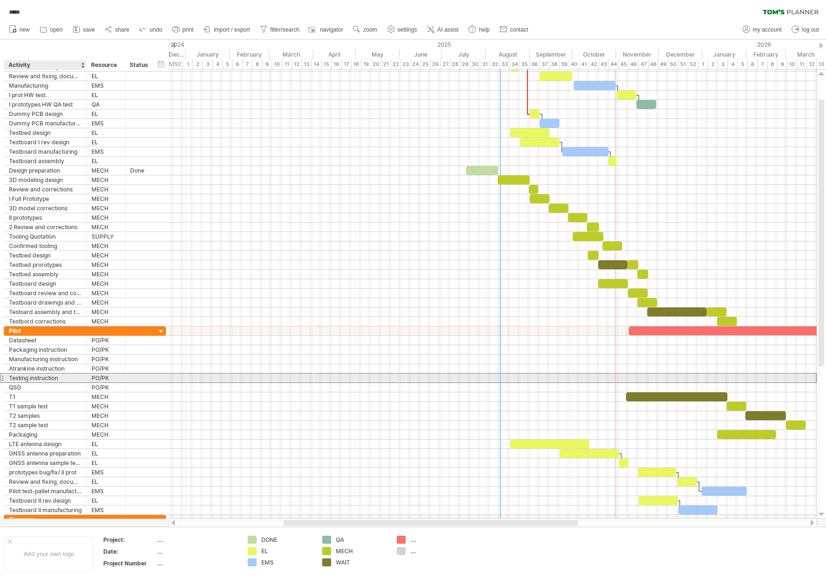
click at [43, 377] on div "Testing instruction" at bounding box center [45, 378] width 73 height 9
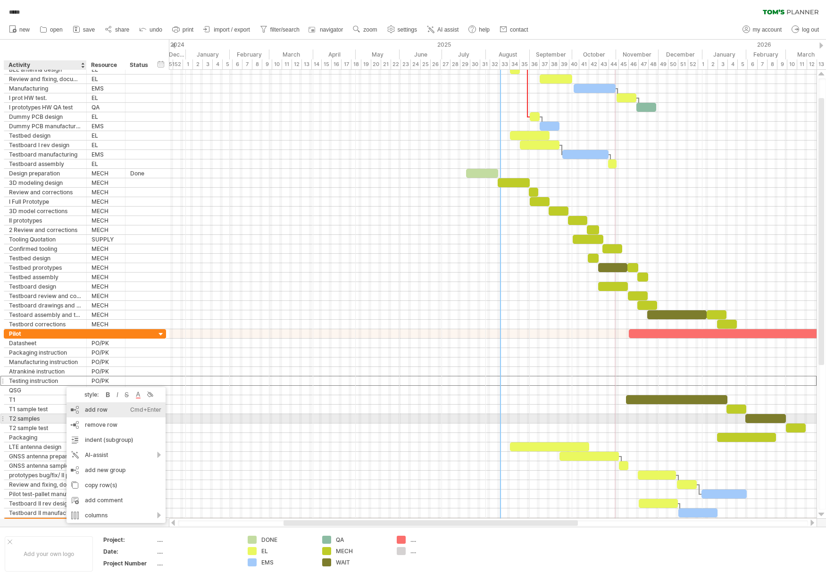
click at [117, 415] on div "add row Ctrl+Enter Cmd+Enter" at bounding box center [116, 409] width 99 height 15
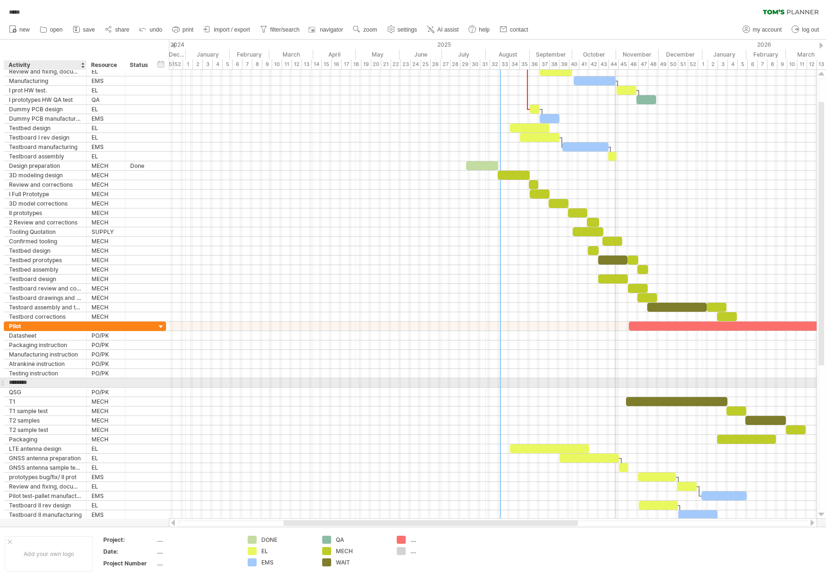
type input "*********"
click at [102, 384] on div at bounding box center [106, 382] width 29 height 9
click at [0, 0] on input "text" at bounding box center [0, 0] width 0 height 0
type input "*****"
click at [48, 385] on div "Engraving" at bounding box center [45, 382] width 73 height 9
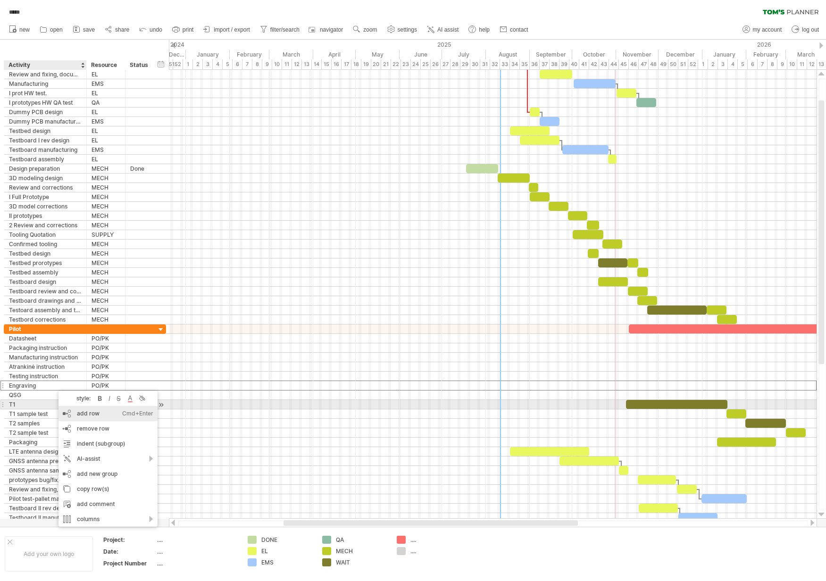
click at [84, 408] on div "add row Ctrl+Enter Cmd+Enter" at bounding box center [108, 413] width 99 height 15
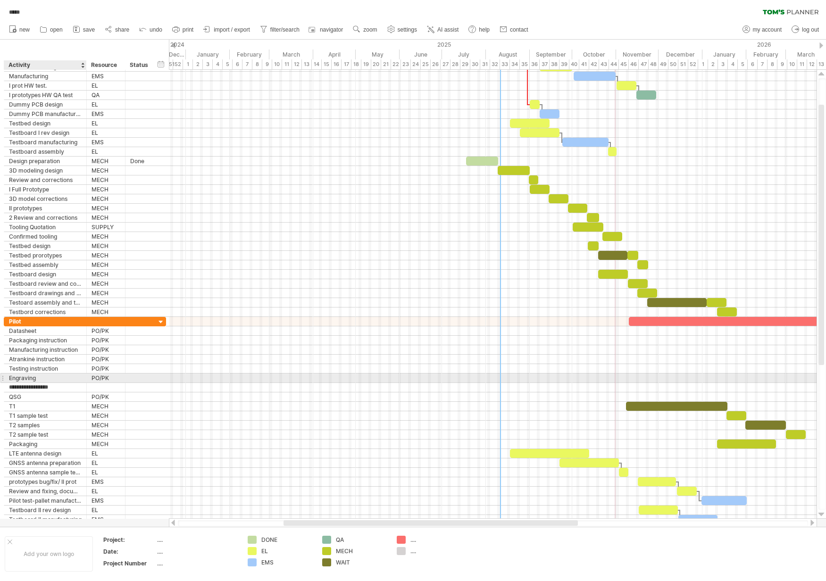
type input "**********"
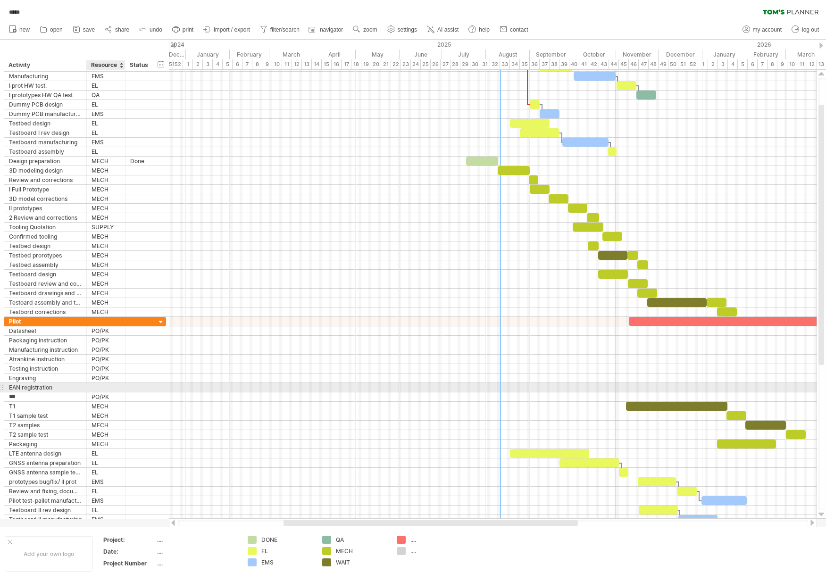
click at [102, 388] on div at bounding box center [106, 387] width 29 height 9
click at [0, 0] on input "text" at bounding box center [0, 0] width 0 height 0
type input "*****"
click at [47, 387] on div "EAN registration" at bounding box center [45, 387] width 73 height 9
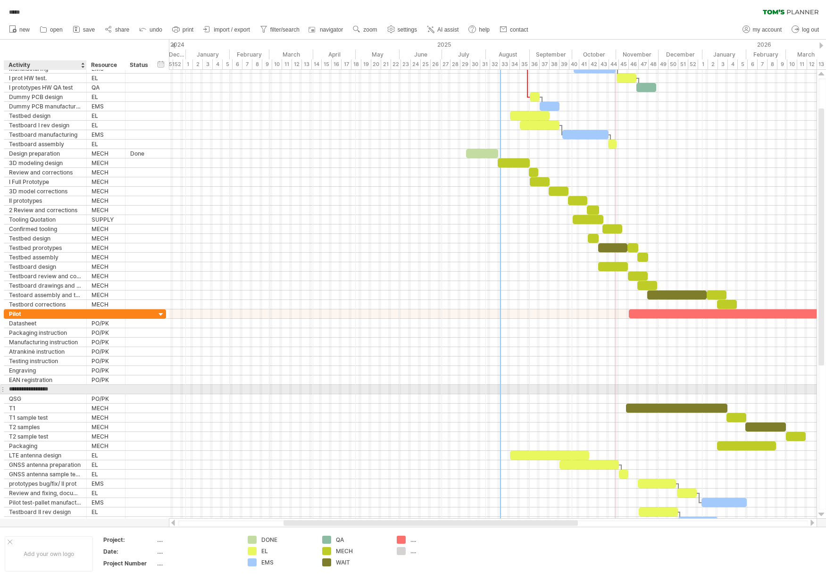
type input "**********"
type input "*****"
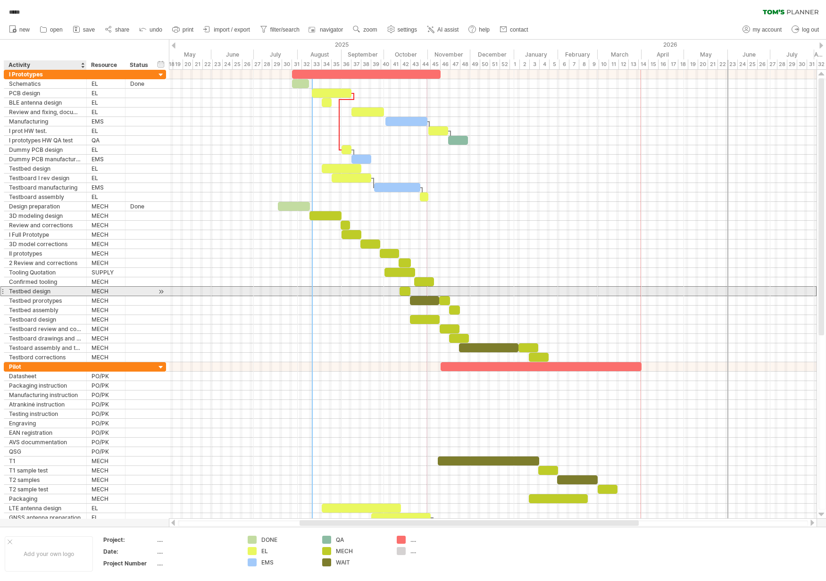
click at [57, 292] on div "Testbed design" at bounding box center [45, 291] width 73 height 9
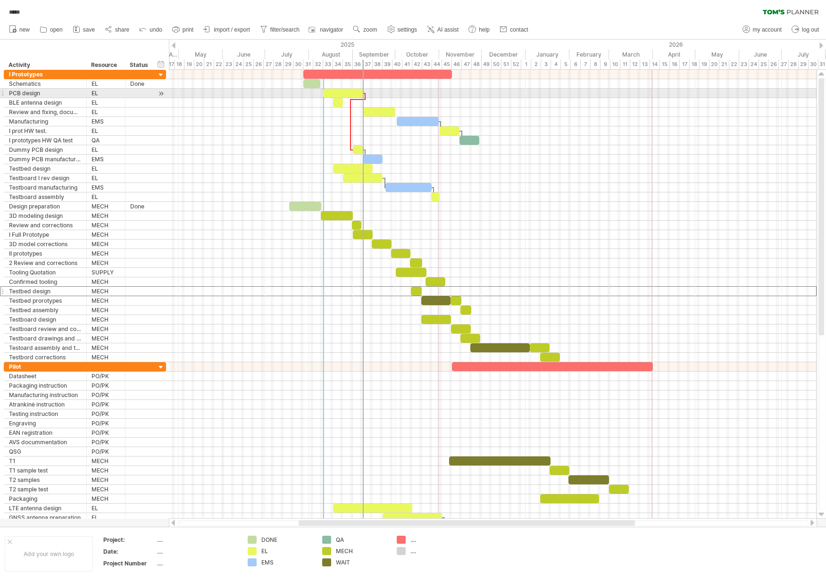
drag, startPoint x: 739, startPoint y: 78, endPoint x: 364, endPoint y: 98, distance: 376.1
click at [364, 98] on div "[DATE] - 31.5 days [DATE]" at bounding box center [493, 294] width 648 height 449
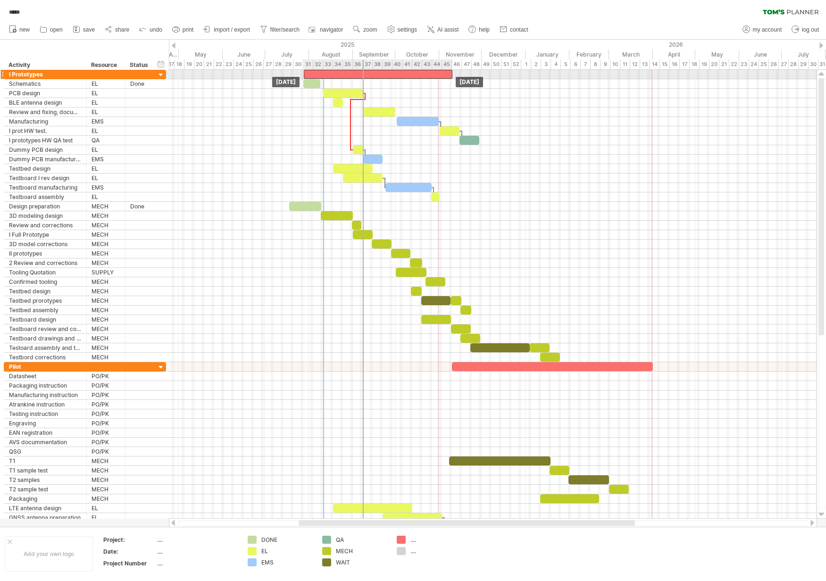
click at [365, 77] on div at bounding box center [378, 74] width 149 height 9
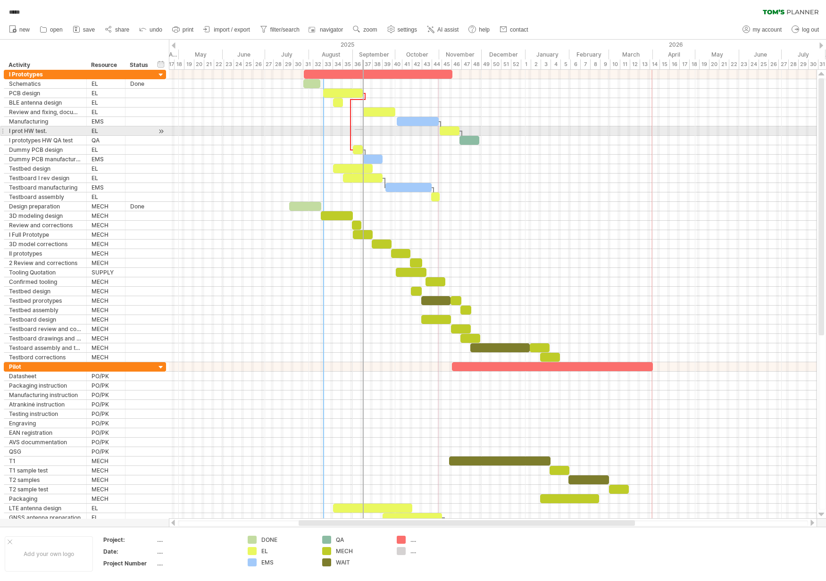
drag, startPoint x: 364, startPoint y: 129, endPoint x: 355, endPoint y: 130, distance: 9.0
click at [355, 130] on div at bounding box center [493, 130] width 648 height 9
drag, startPoint x: 362, startPoint y: 128, endPoint x: 342, endPoint y: 128, distance: 20.3
click at [343, 128] on div at bounding box center [343, 294] width 1 height 449
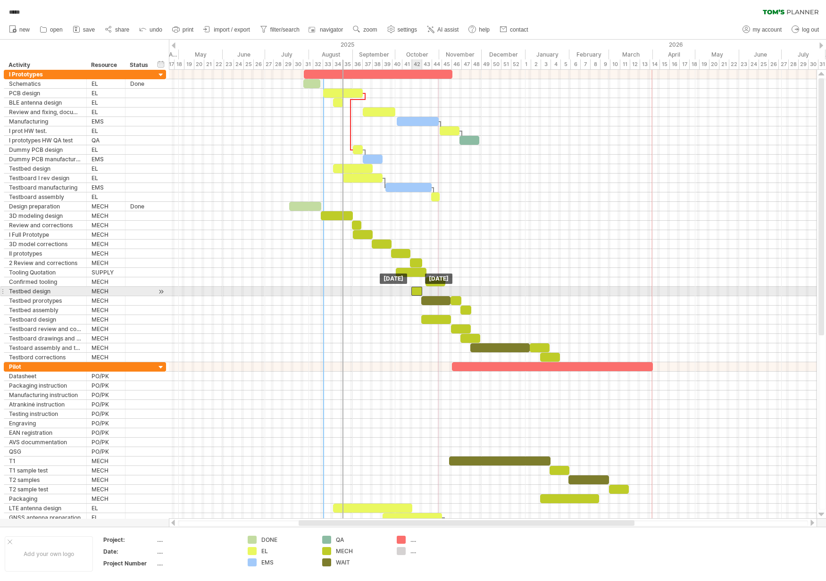
click at [415, 293] on div at bounding box center [416, 291] width 11 height 9
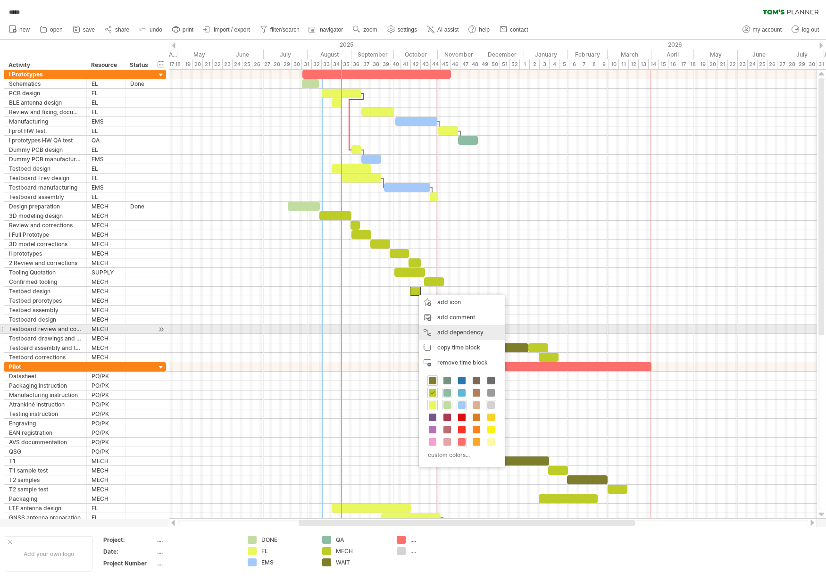
click at [468, 330] on div "add dependency You can use dependencies when you require tasks to be done in a …" at bounding box center [462, 332] width 86 height 15
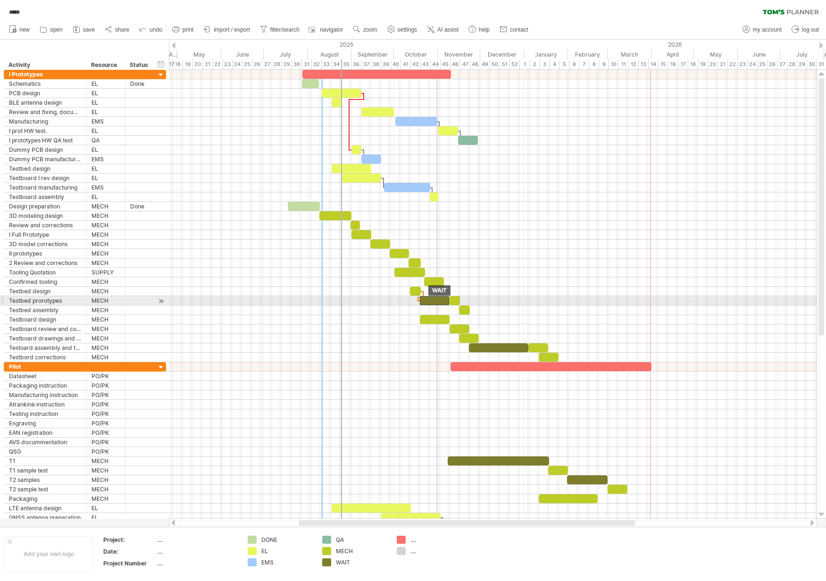
click at [424, 301] on div at bounding box center [434, 300] width 29 height 9
click at [445, 301] on div at bounding box center [434, 300] width 29 height 9
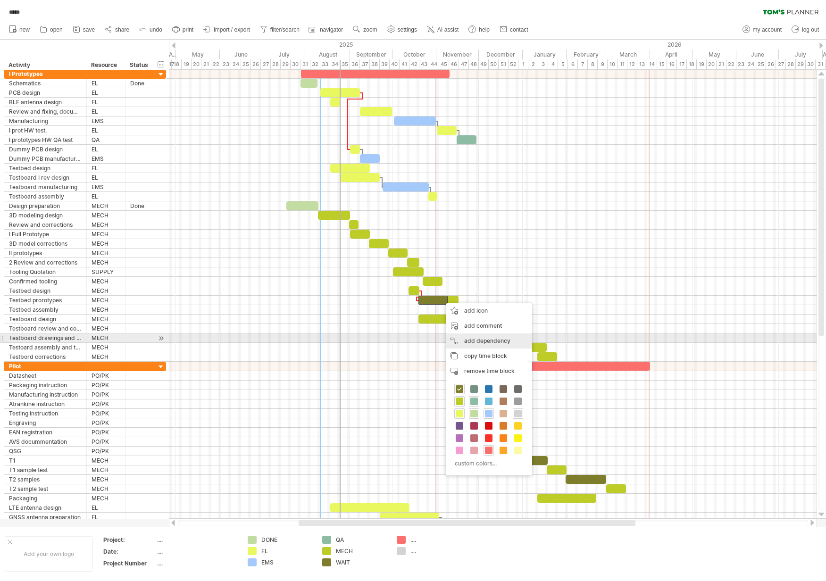
click at [478, 339] on div "add dependency You can use dependencies when you require tasks to be done in a …" at bounding box center [489, 341] width 86 height 15
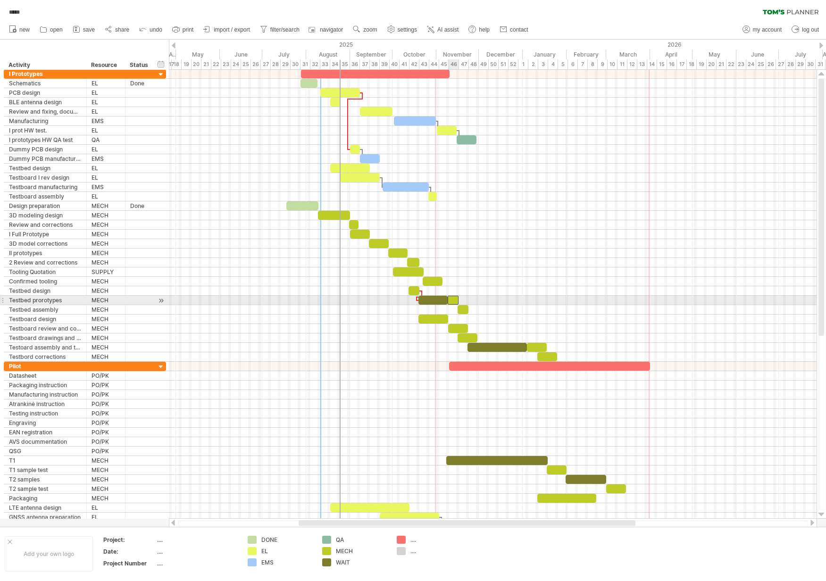
click at [451, 299] on div at bounding box center [453, 300] width 11 height 9
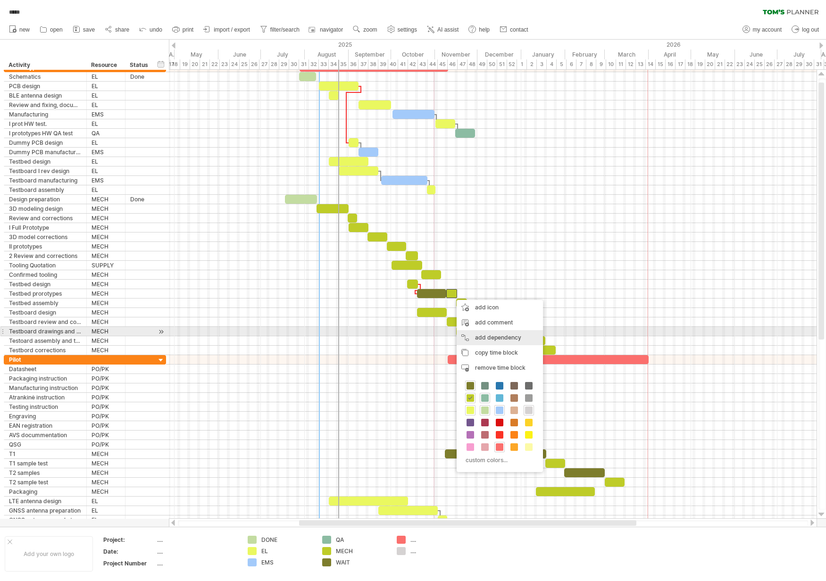
click at [498, 333] on div "add dependency You can use dependencies when you require tasks to be done in a …" at bounding box center [500, 337] width 86 height 15
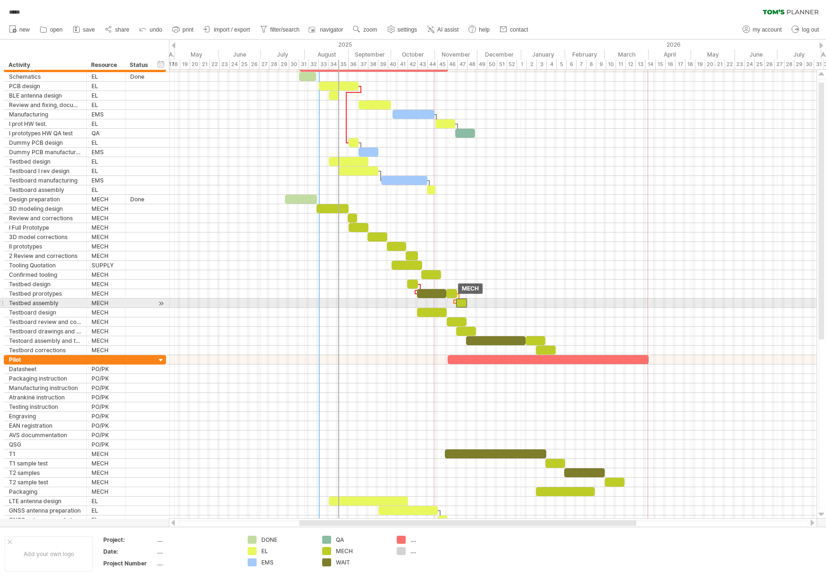
click at [458, 303] on div at bounding box center [461, 303] width 11 height 9
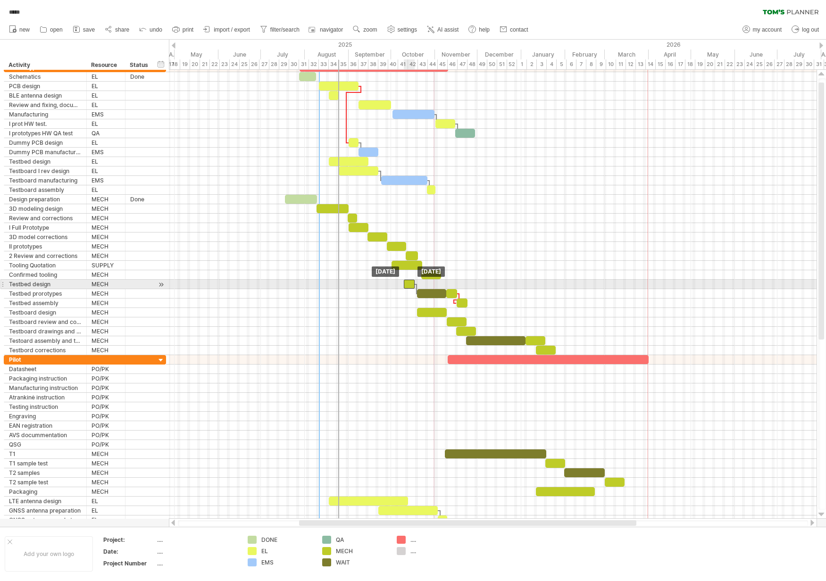
click at [409, 285] on div at bounding box center [409, 284] width 11 height 9
drag, startPoint x: 474, startPoint y: 309, endPoint x: 399, endPoint y: 280, distance: 81.0
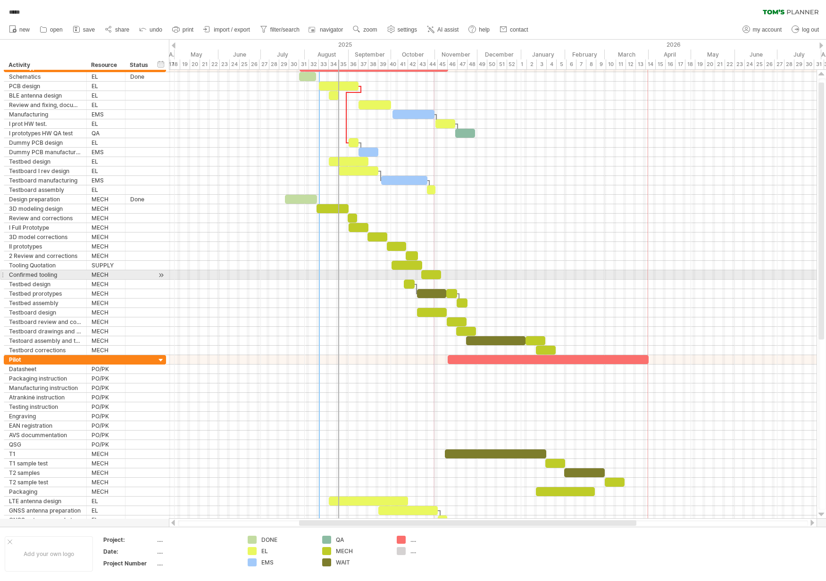
click at [498, 278] on div at bounding box center [493, 274] width 648 height 9
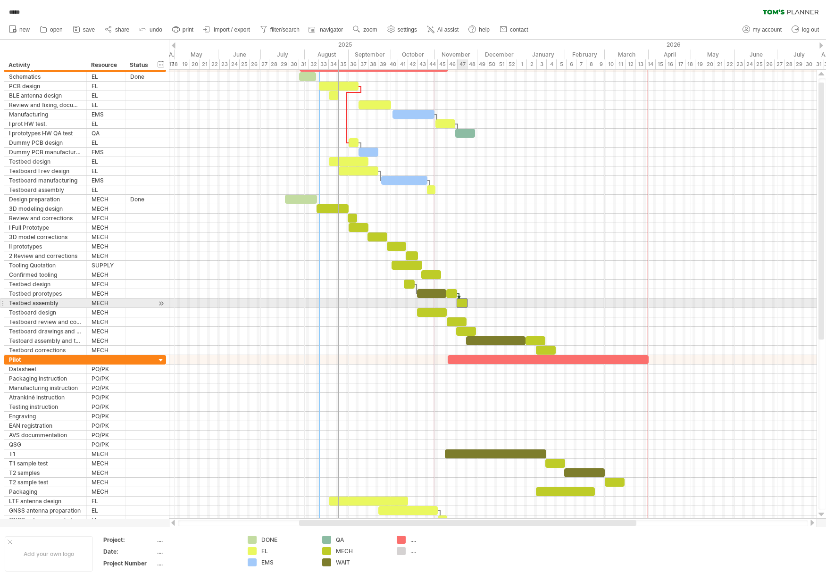
click at [464, 303] on div at bounding box center [462, 303] width 11 height 9
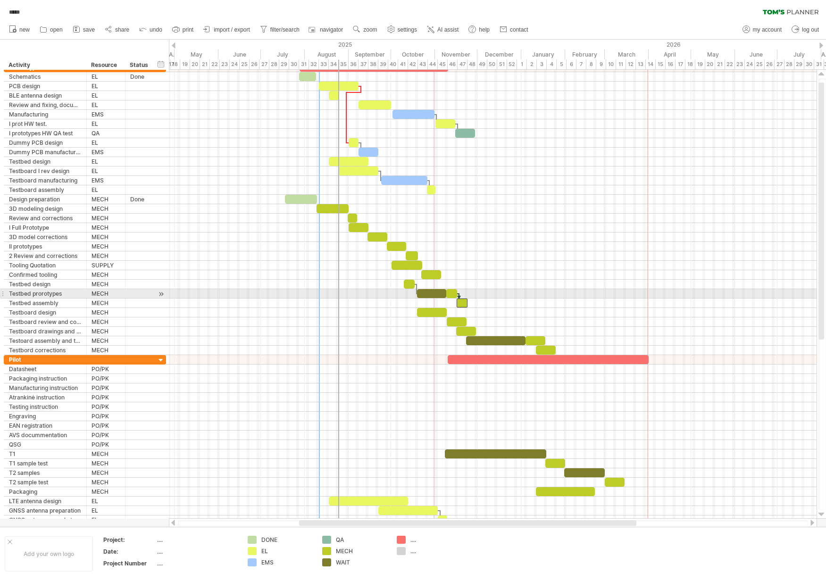
click at [451, 294] on div at bounding box center [451, 293] width 11 height 9
click at [439, 295] on div at bounding box center [431, 293] width 29 height 9
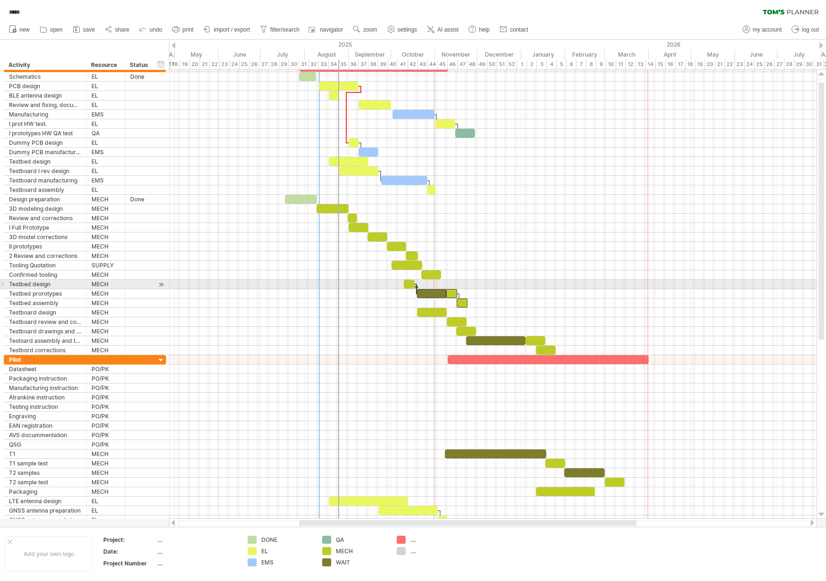
click at [407, 285] on div at bounding box center [409, 284] width 11 height 9
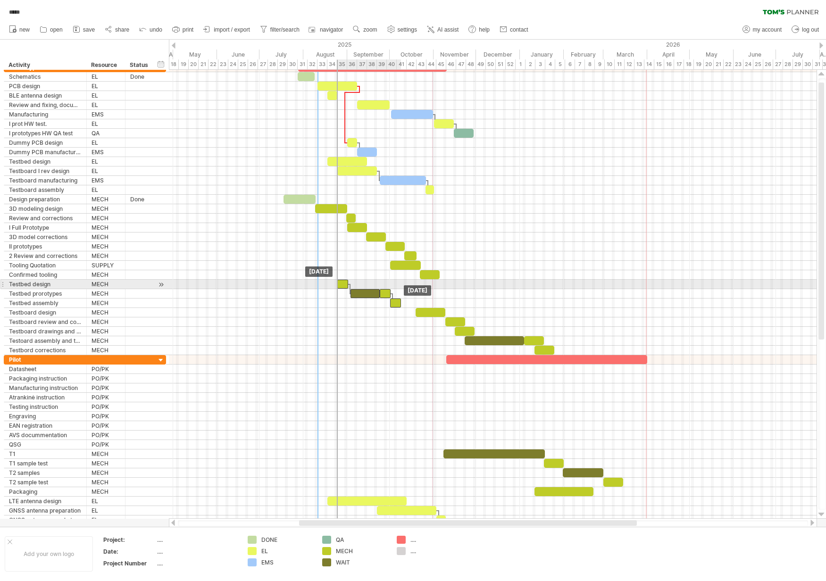
drag, startPoint x: 407, startPoint y: 284, endPoint x: 342, endPoint y: 285, distance: 65.1
click at [342, 285] on div at bounding box center [342, 284] width 11 height 9
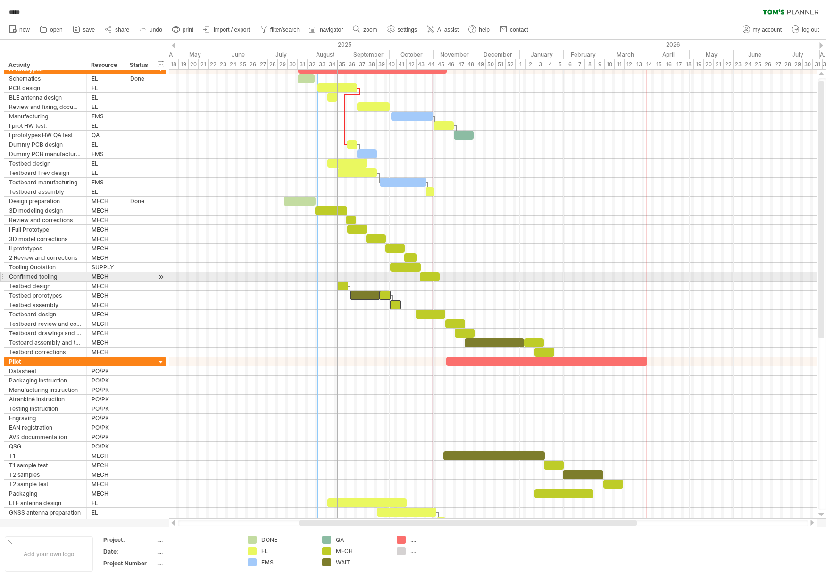
click at [531, 279] on div at bounding box center [493, 276] width 648 height 9
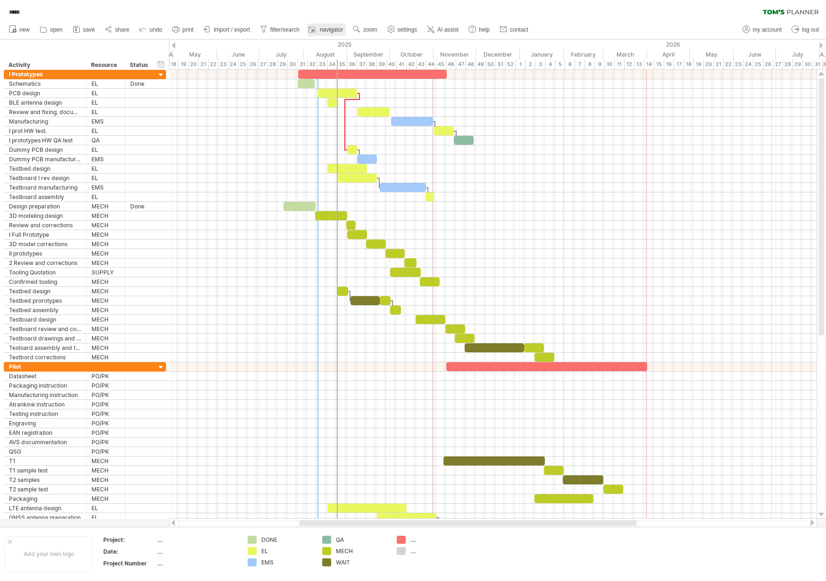
click at [332, 32] on span "navigator" at bounding box center [331, 29] width 23 height 7
click at [239, 27] on span "import / export" at bounding box center [232, 29] width 36 height 7
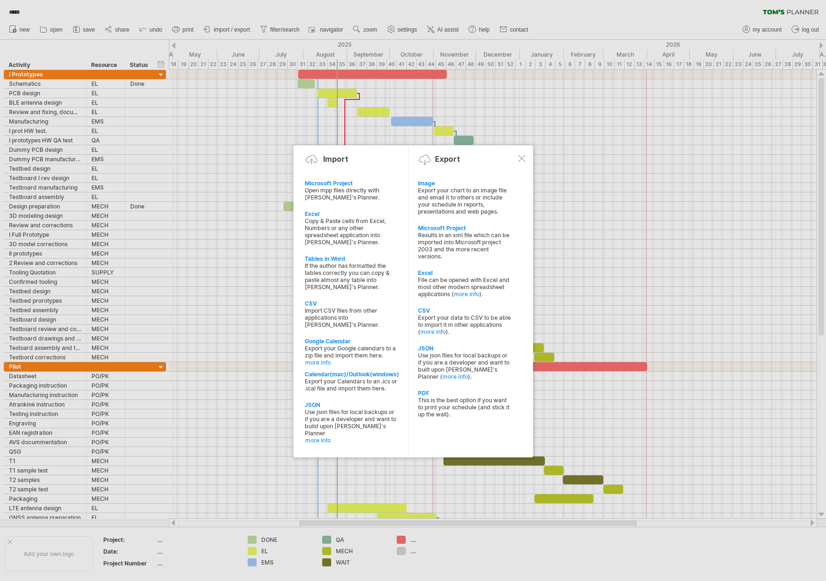
click at [583, 119] on div at bounding box center [413, 290] width 826 height 581
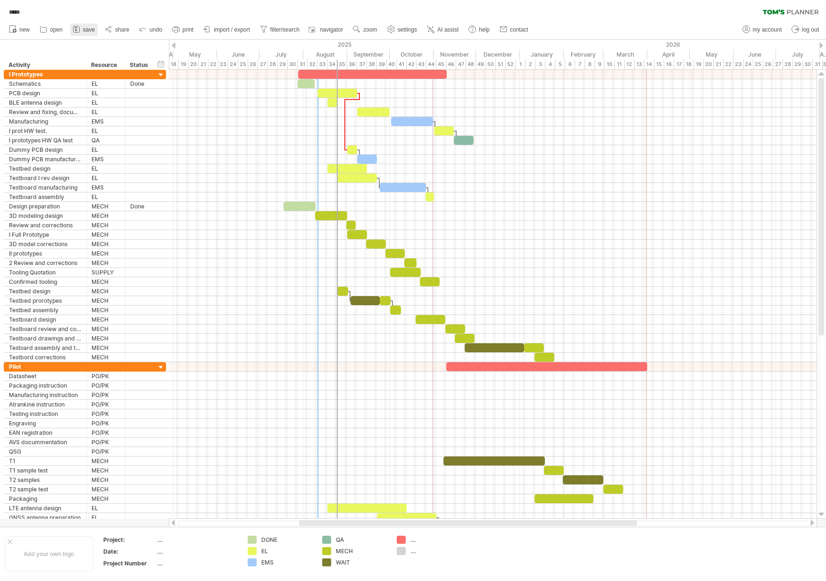
click at [91, 30] on span "save" at bounding box center [89, 29] width 12 height 7
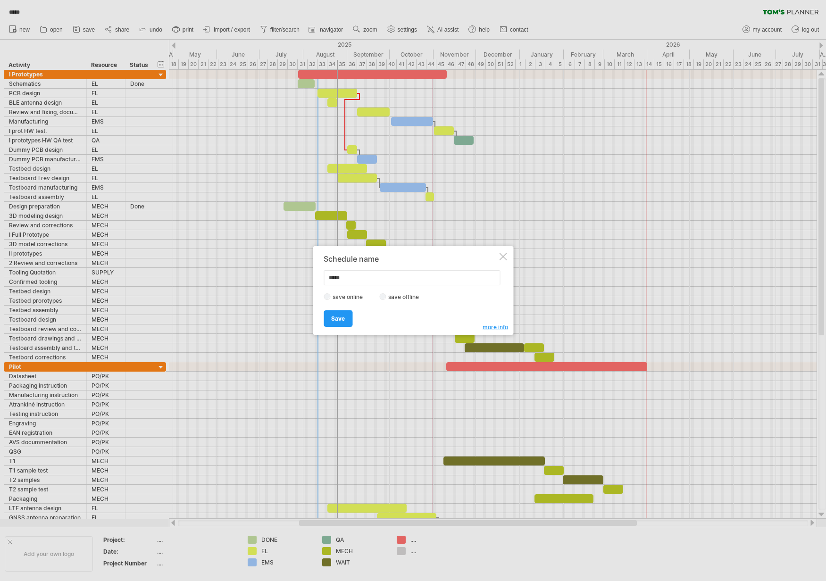
click at [408, 298] on label "save offline" at bounding box center [406, 296] width 41 height 7
click at [340, 318] on span "Save" at bounding box center [338, 318] width 14 height 7
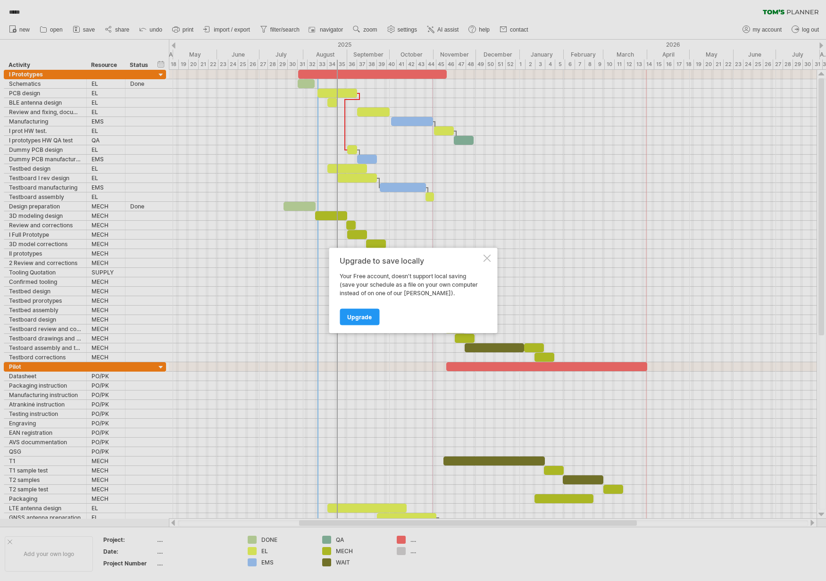
click at [487, 260] on div at bounding box center [487, 259] width 8 height 8
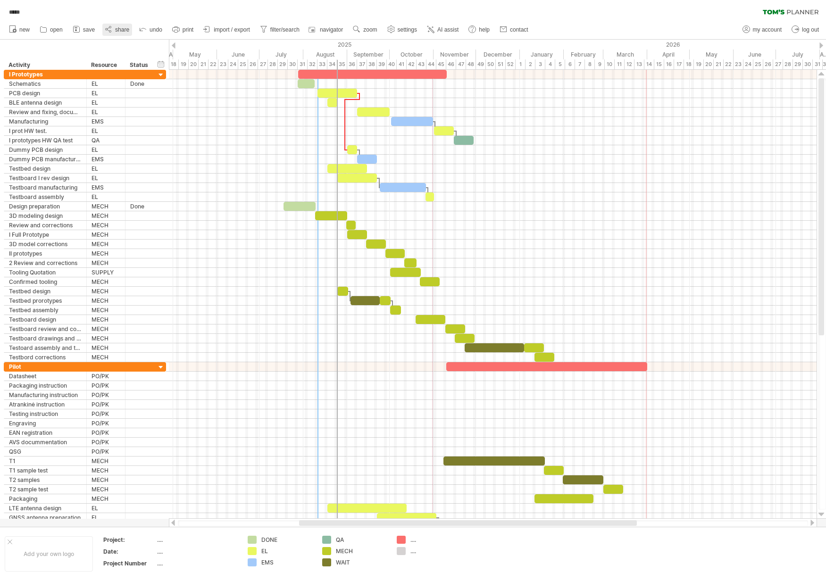
click at [116, 30] on span "share" at bounding box center [122, 29] width 14 height 7
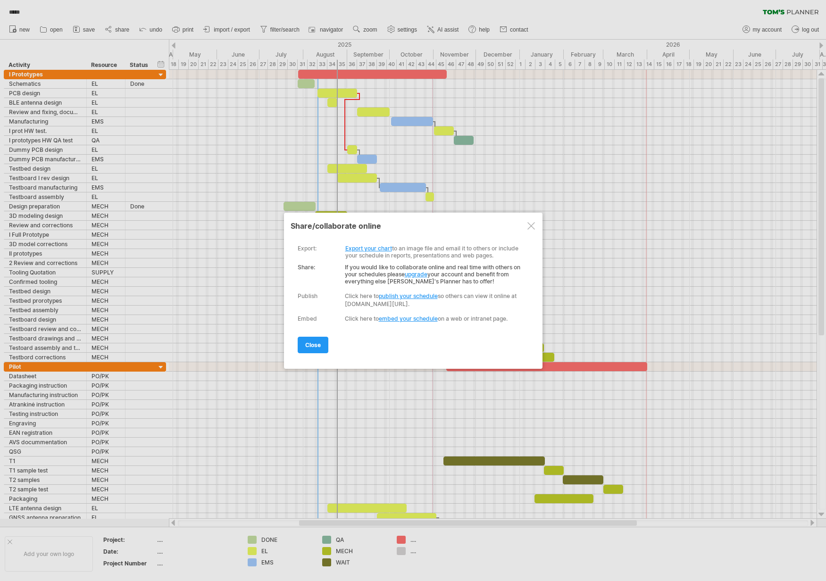
click at [390, 293] on link "publish your schedule" at bounding box center [408, 296] width 59 height 7
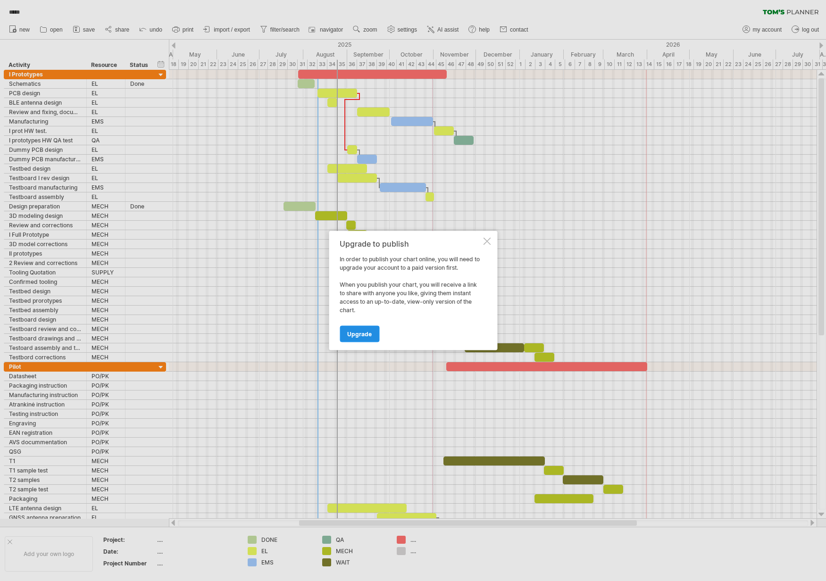
click at [364, 335] on span "Upgrade" at bounding box center [359, 334] width 25 height 7
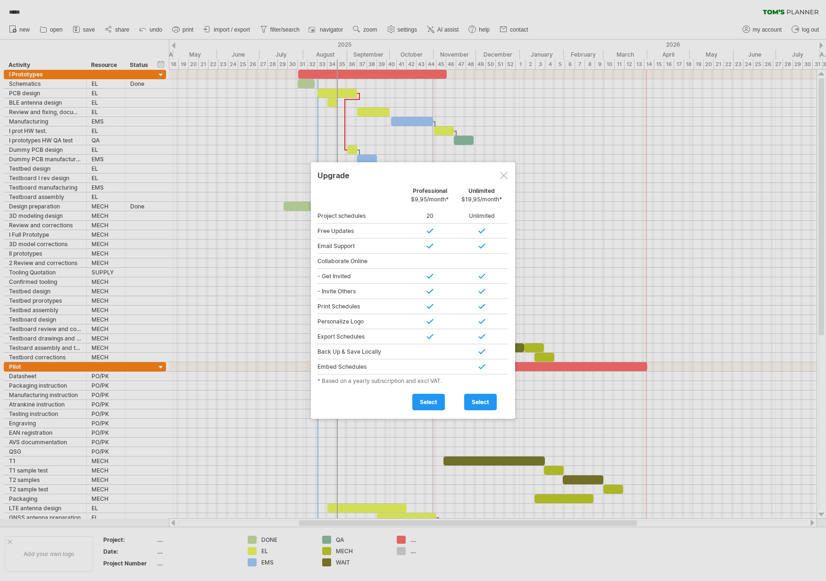
click at [500, 176] on div at bounding box center [504, 176] width 8 height 8
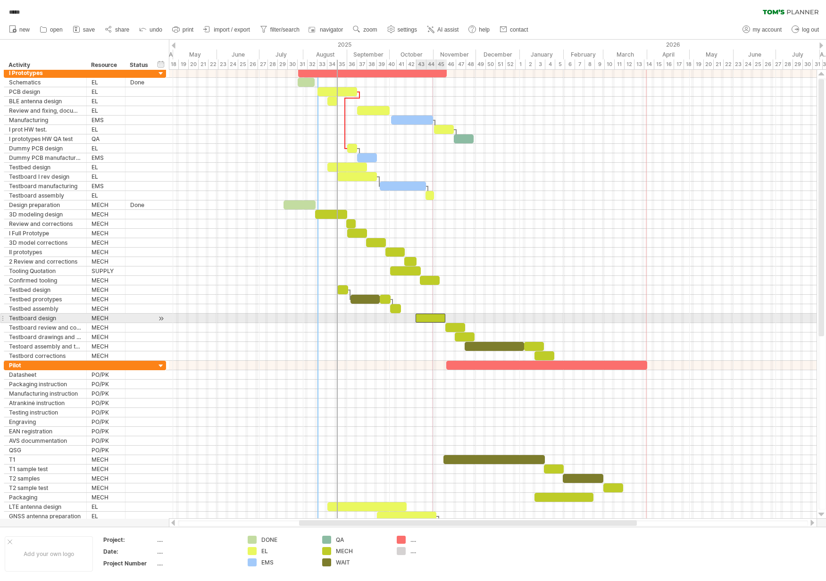
click at [431, 317] on div at bounding box center [431, 318] width 30 height 9
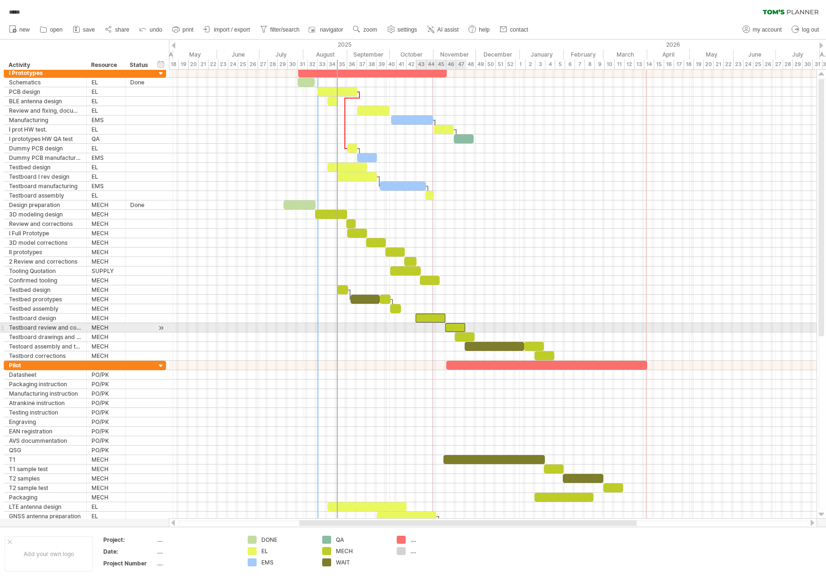
click at [454, 325] on div at bounding box center [455, 327] width 20 height 9
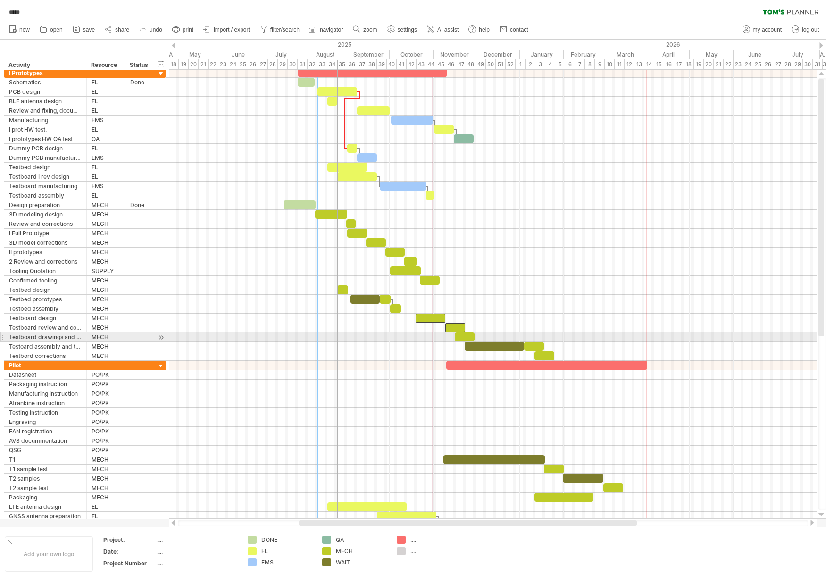
click at [468, 339] on div at bounding box center [465, 337] width 20 height 9
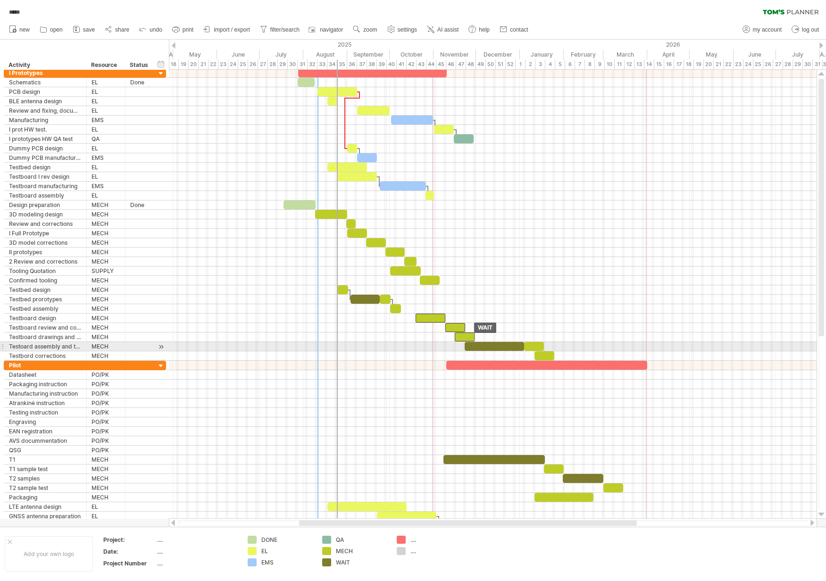
click at [488, 348] on div at bounding box center [494, 346] width 59 height 9
click at [537, 346] on div at bounding box center [534, 346] width 20 height 9
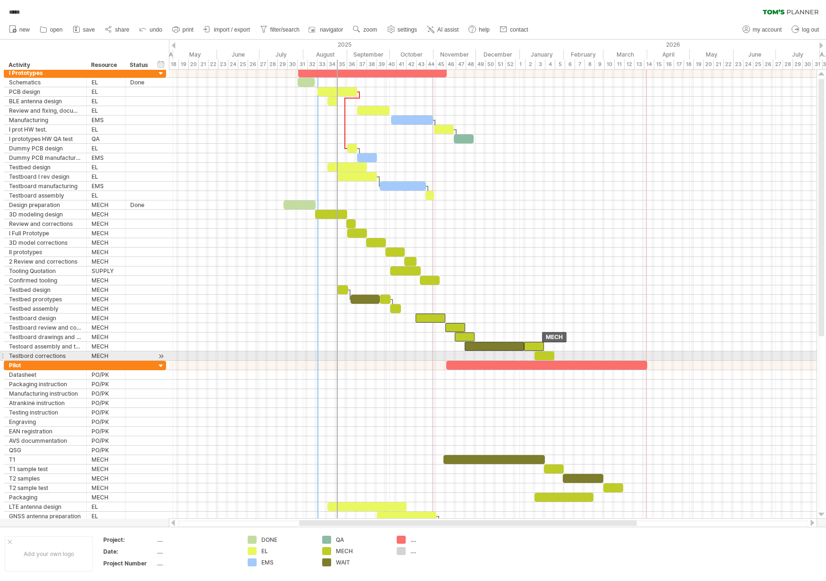
click at [548, 356] on div at bounding box center [545, 356] width 20 height 9
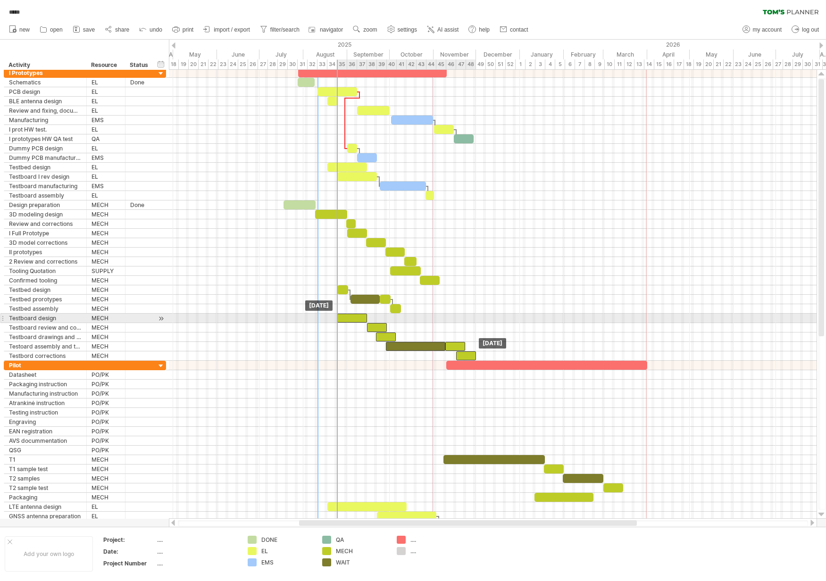
drag, startPoint x: 428, startPoint y: 318, endPoint x: 349, endPoint y: 317, distance: 78.3
click at [349, 317] on div at bounding box center [352, 318] width 30 height 9
click at [484, 316] on div at bounding box center [493, 318] width 648 height 9
click at [348, 318] on div at bounding box center [352, 318] width 30 height 9
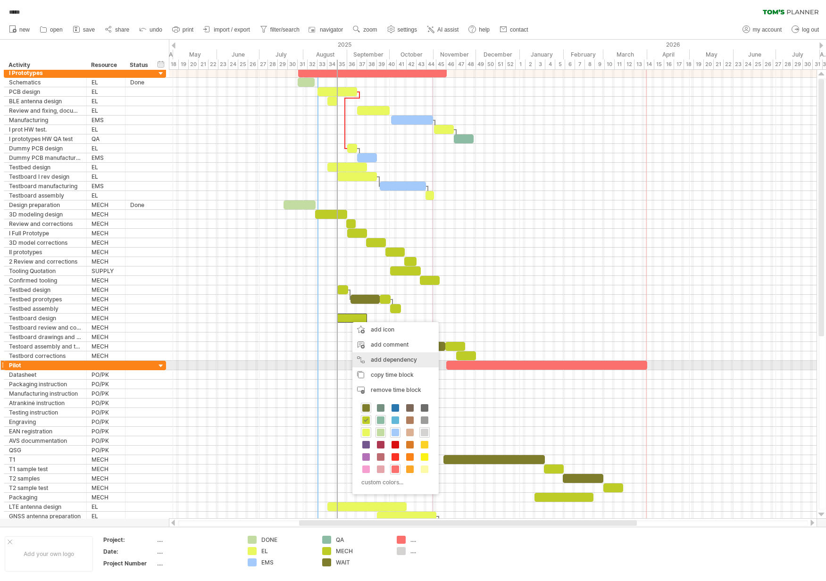
click at [396, 362] on div "add dependency You can use dependencies when you require tasks to be done in a …" at bounding box center [395, 359] width 86 height 15
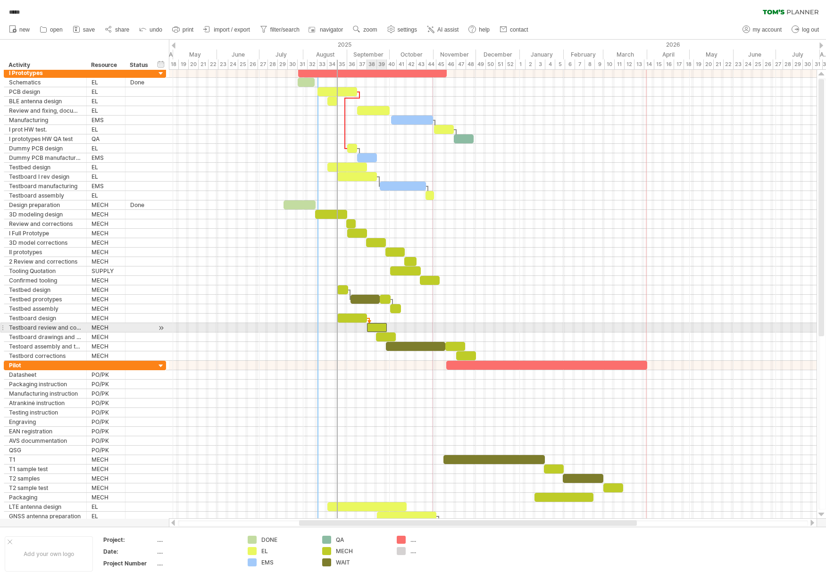
click at [376, 327] on div at bounding box center [377, 327] width 20 height 9
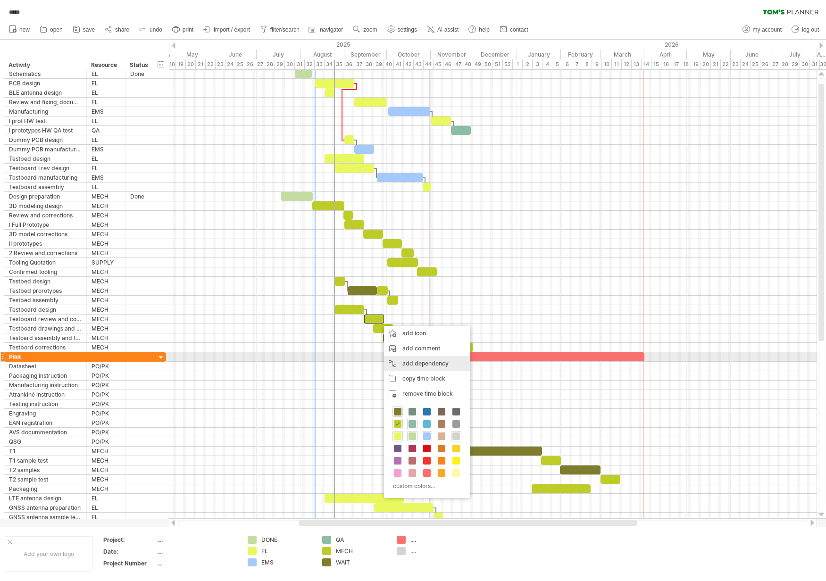
click at [422, 362] on div "add dependency You can use dependencies when you require tasks to be done in a …" at bounding box center [427, 363] width 86 height 15
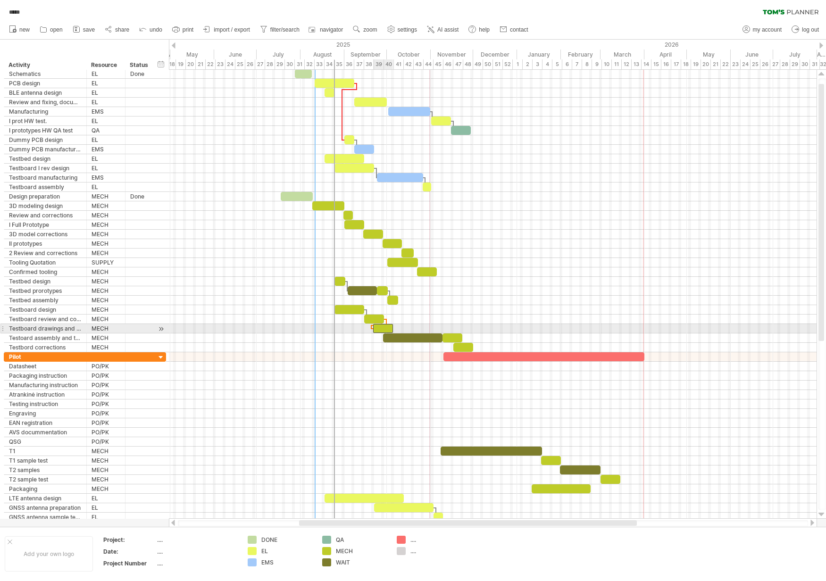
click at [385, 329] on div at bounding box center [383, 328] width 20 height 9
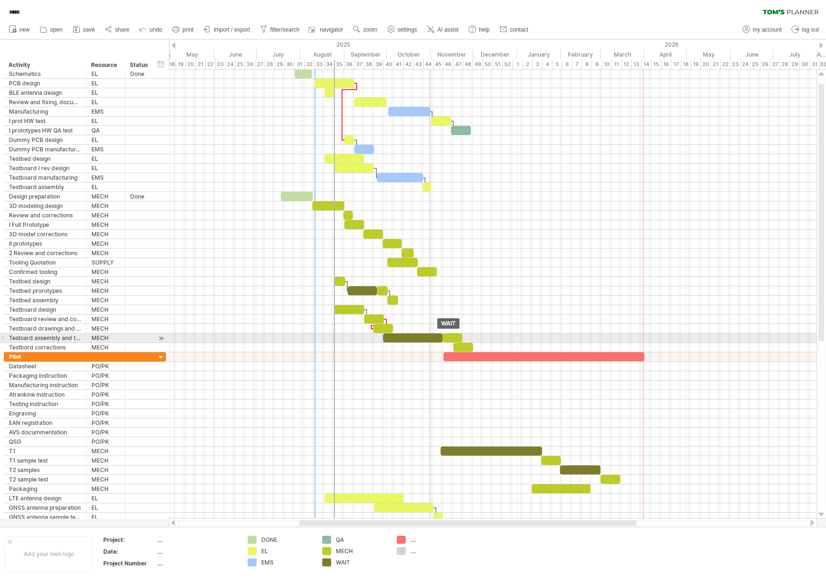
click at [411, 339] on div at bounding box center [412, 338] width 59 height 9
click at [457, 337] on div at bounding box center [453, 338] width 20 height 9
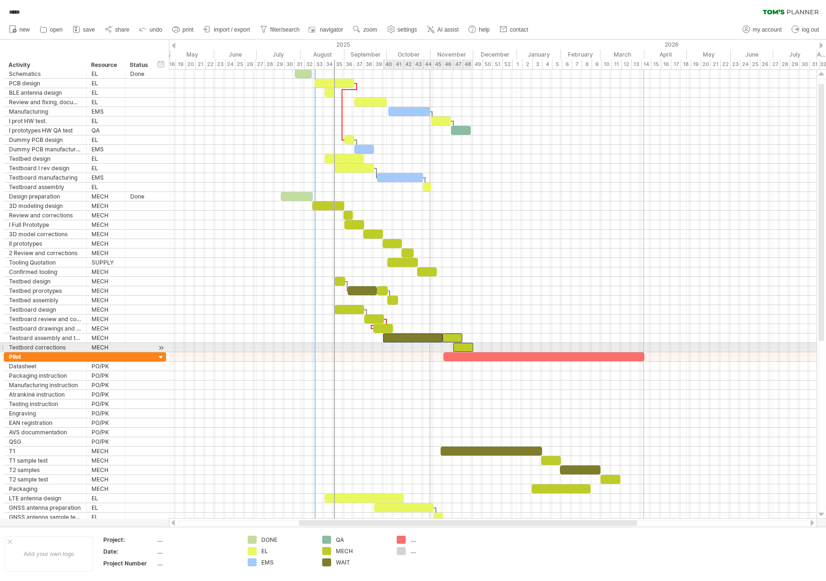
click at [465, 346] on div at bounding box center [463, 347] width 20 height 9
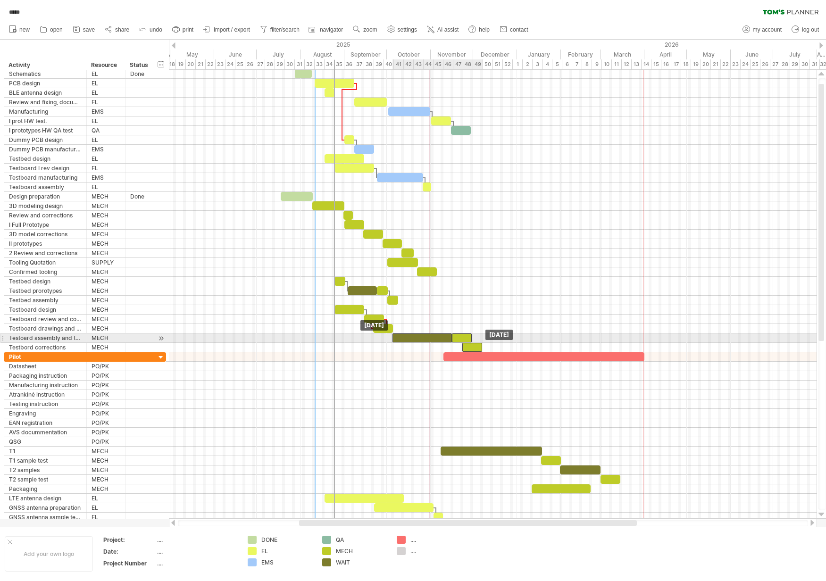
drag, startPoint x: 408, startPoint y: 336, endPoint x: 417, endPoint y: 337, distance: 9.0
click at [417, 337] on div at bounding box center [422, 338] width 59 height 9
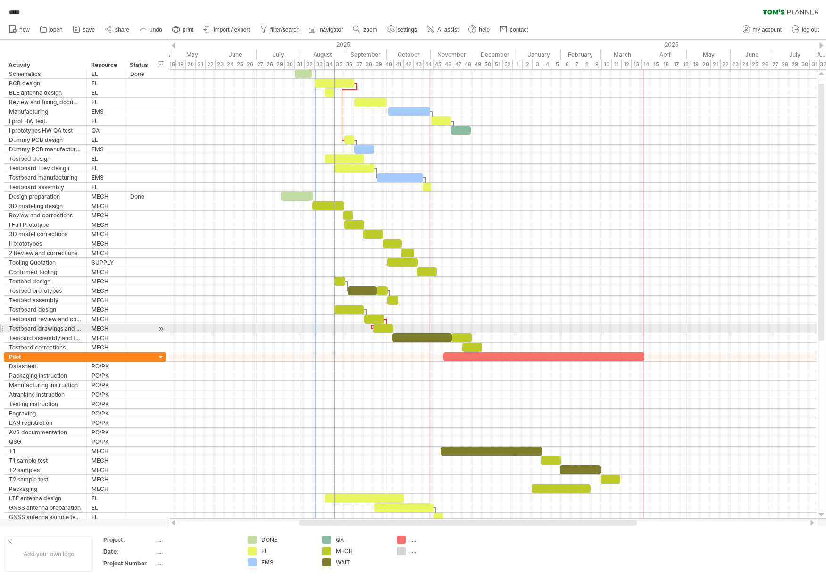
click at [501, 331] on div at bounding box center [493, 328] width 648 height 9
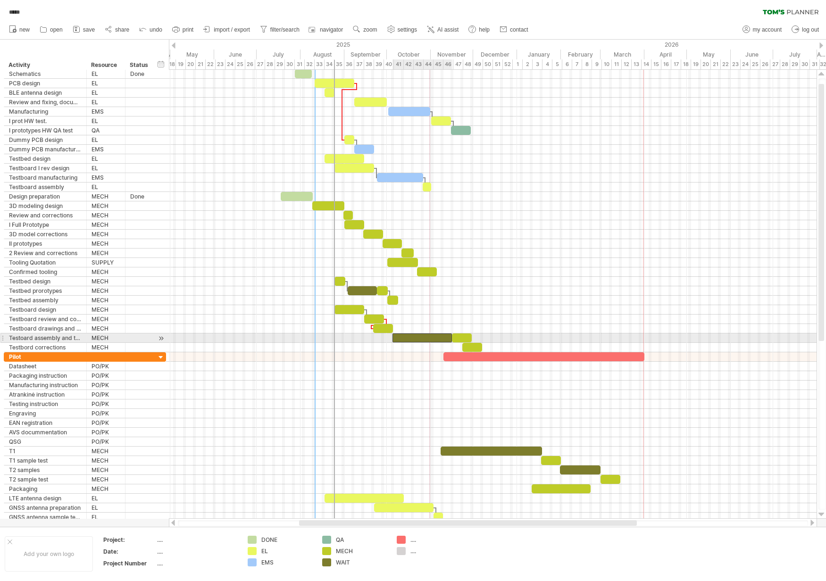
click at [424, 335] on div at bounding box center [422, 338] width 59 height 9
click at [459, 335] on div at bounding box center [462, 338] width 20 height 9
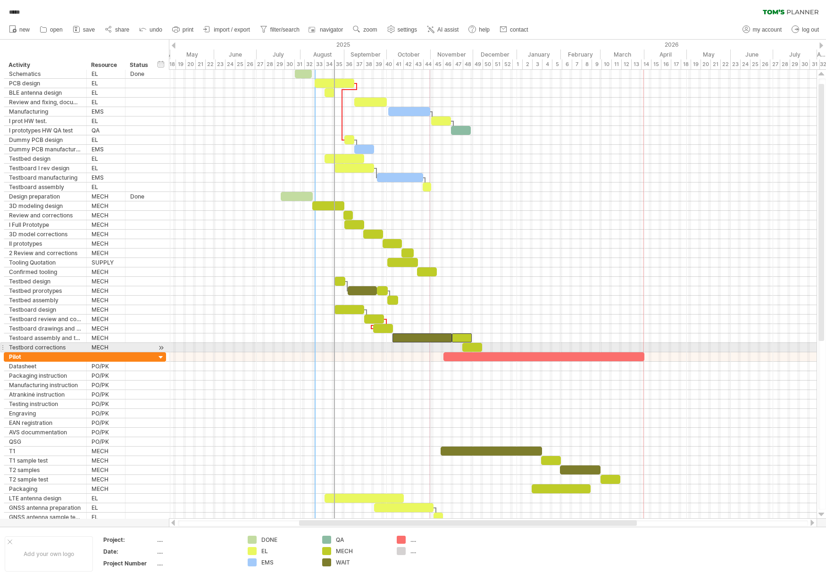
click at [474, 347] on div at bounding box center [472, 347] width 20 height 9
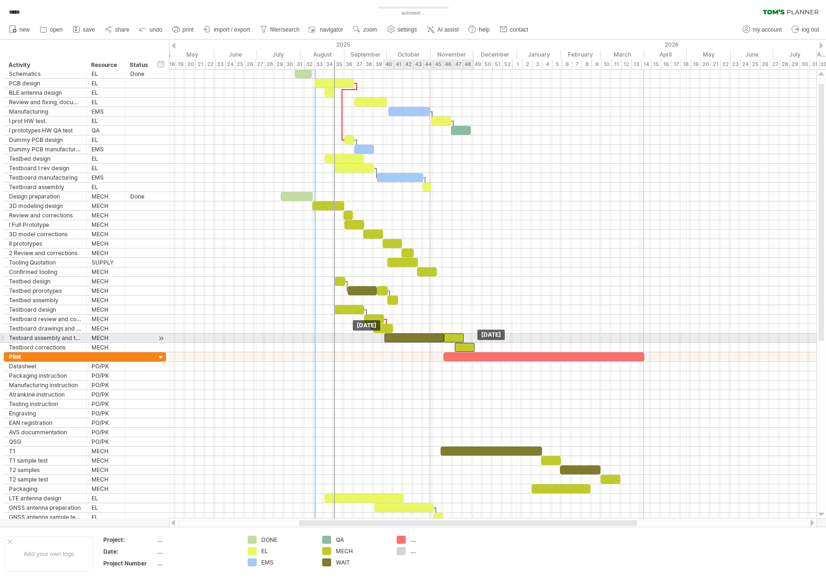
drag, startPoint x: 420, startPoint y: 335, endPoint x: 412, endPoint y: 336, distance: 7.6
click at [412, 336] on div at bounding box center [414, 338] width 59 height 9
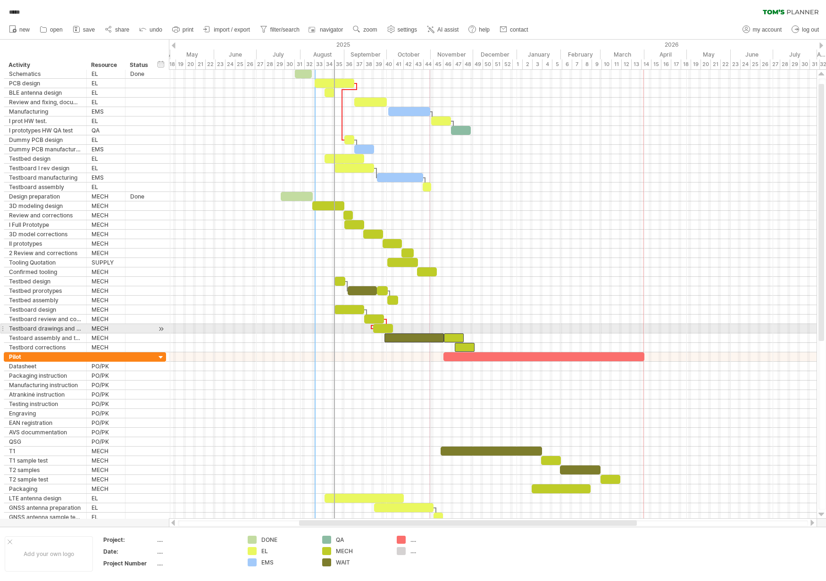
click at [521, 330] on div at bounding box center [493, 328] width 648 height 9
click at [389, 328] on div at bounding box center [383, 328] width 20 height 9
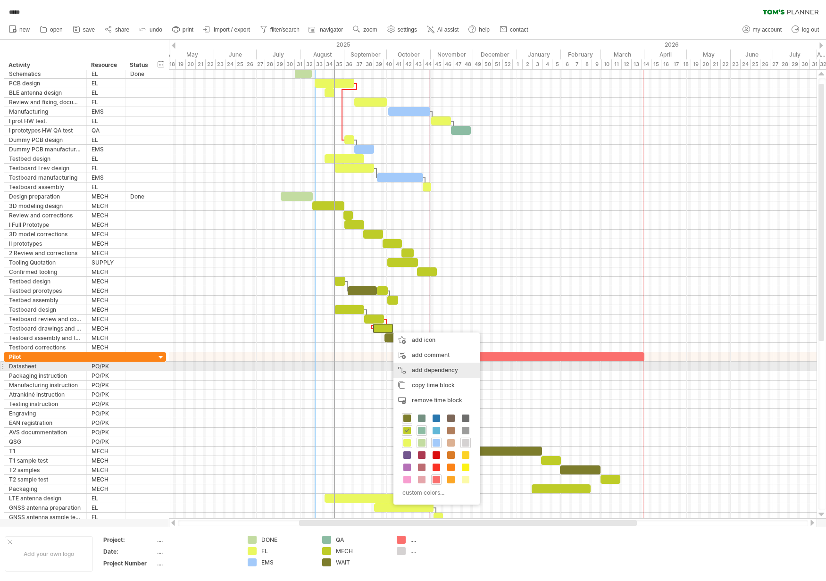
click at [431, 370] on div "add dependency You can use dependencies when you require tasks to be done in a …" at bounding box center [437, 370] width 86 height 15
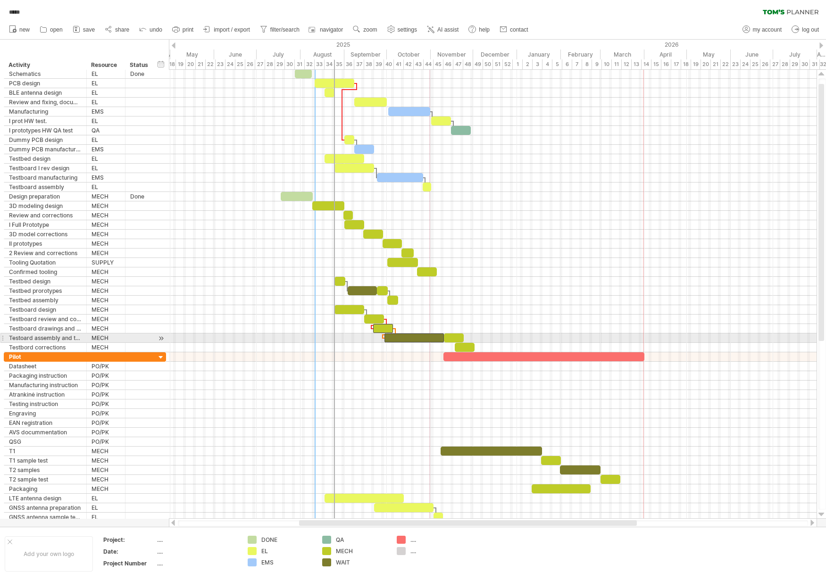
click at [387, 339] on div at bounding box center [414, 338] width 59 height 9
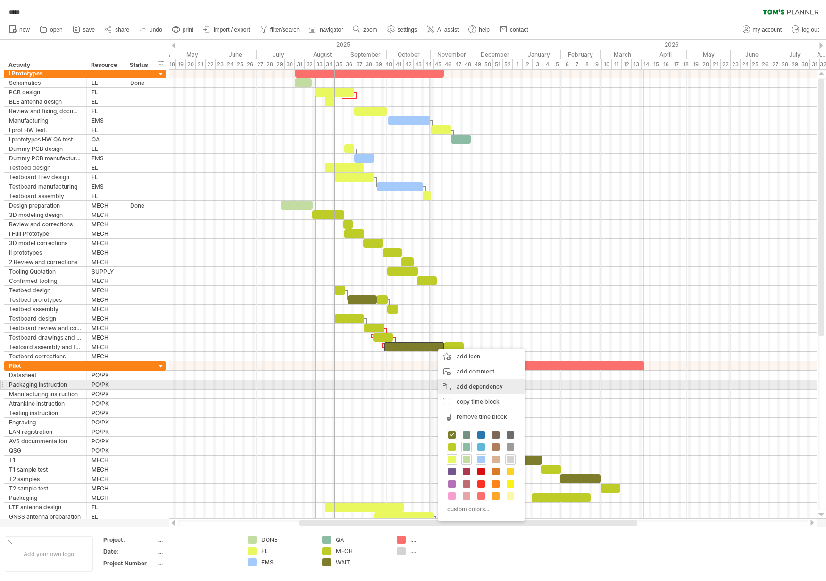
click at [470, 384] on div "add dependency You can use dependencies when you require tasks to be done in a …" at bounding box center [481, 386] width 86 height 15
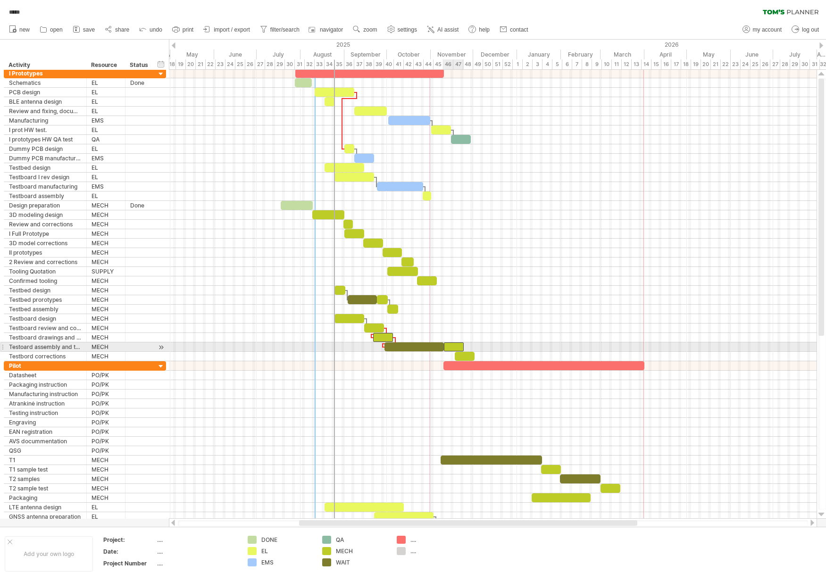
click at [453, 346] on div at bounding box center [454, 347] width 20 height 9
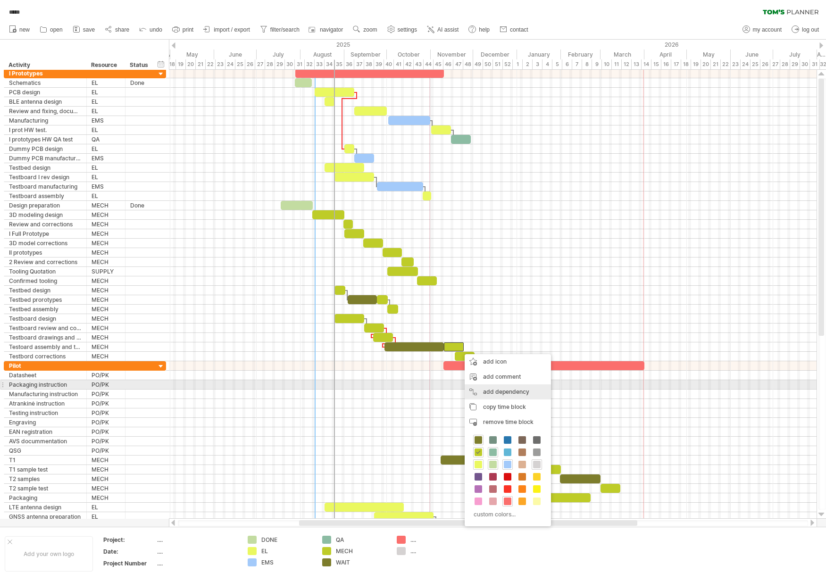
click at [508, 386] on div "add dependency You can use dependencies when you require tasks to be done in a …" at bounding box center [508, 392] width 86 height 15
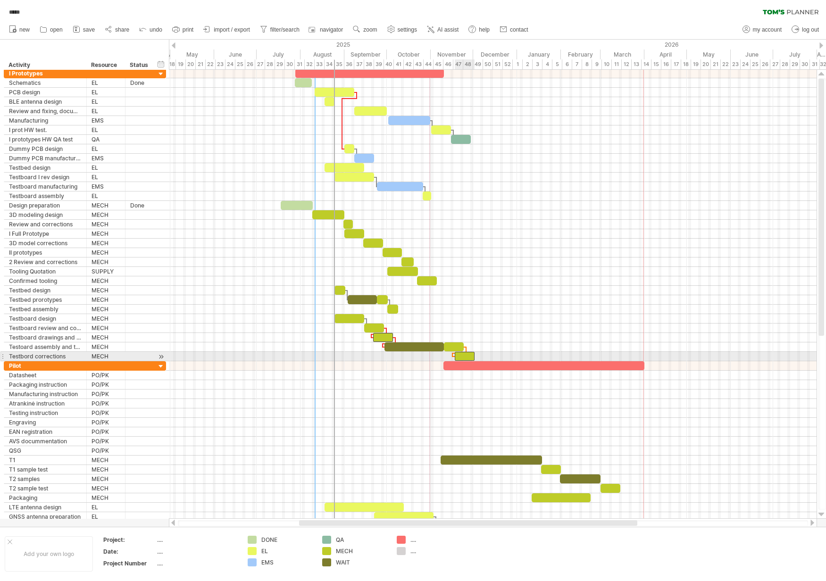
click at [461, 355] on div at bounding box center [465, 356] width 20 height 9
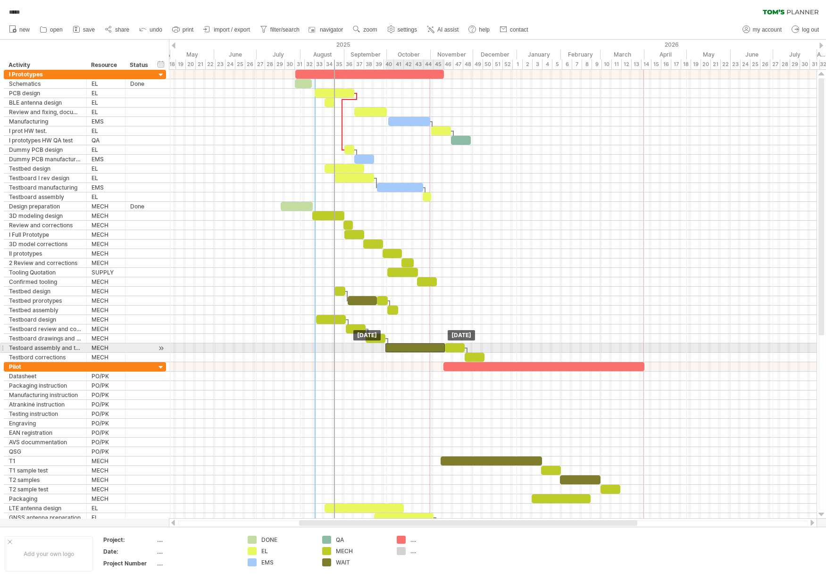
click at [405, 350] on div at bounding box center [415, 348] width 59 height 9
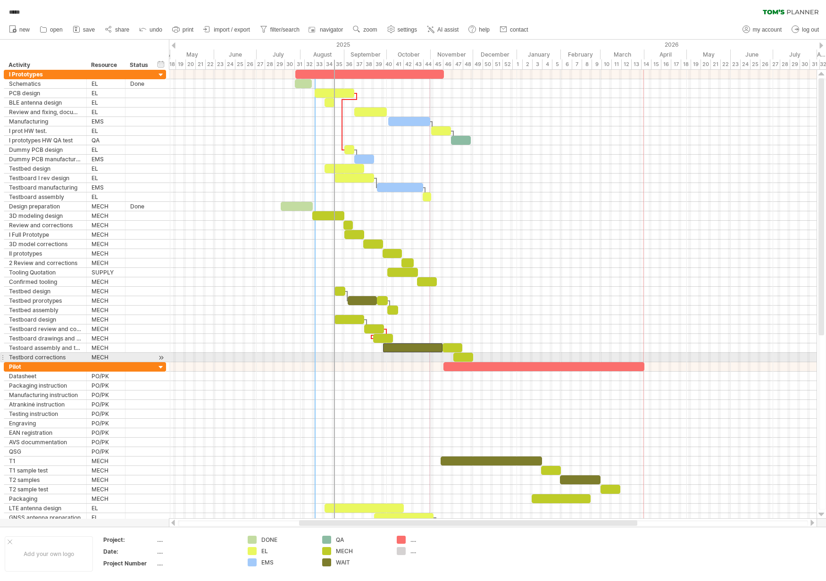
click at [372, 338] on span at bounding box center [373, 338] width 4 height 9
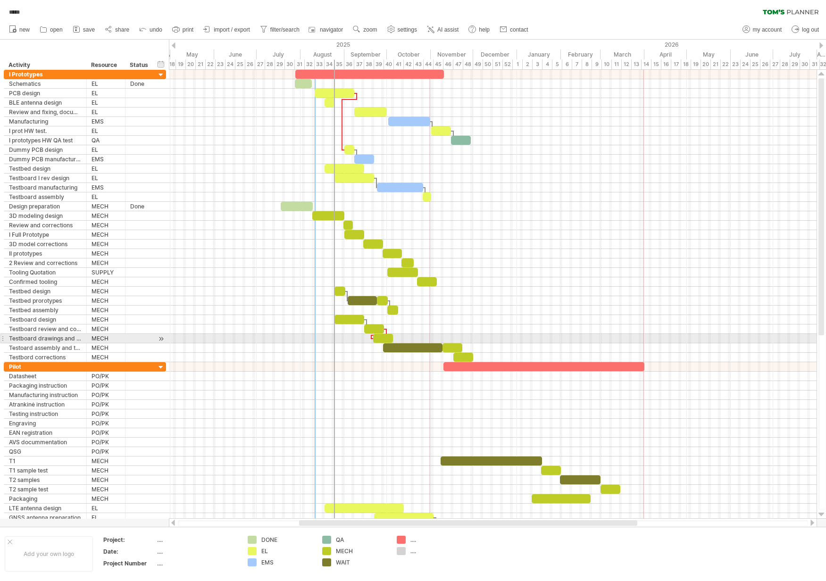
click at [370, 338] on div at bounding box center [371, 337] width 3 height 4
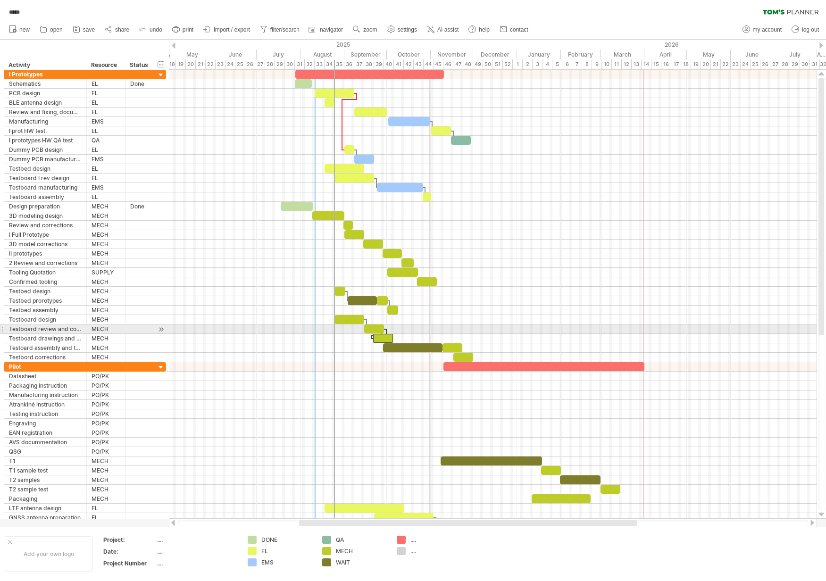
click at [387, 331] on div at bounding box center [386, 332] width 3 height 6
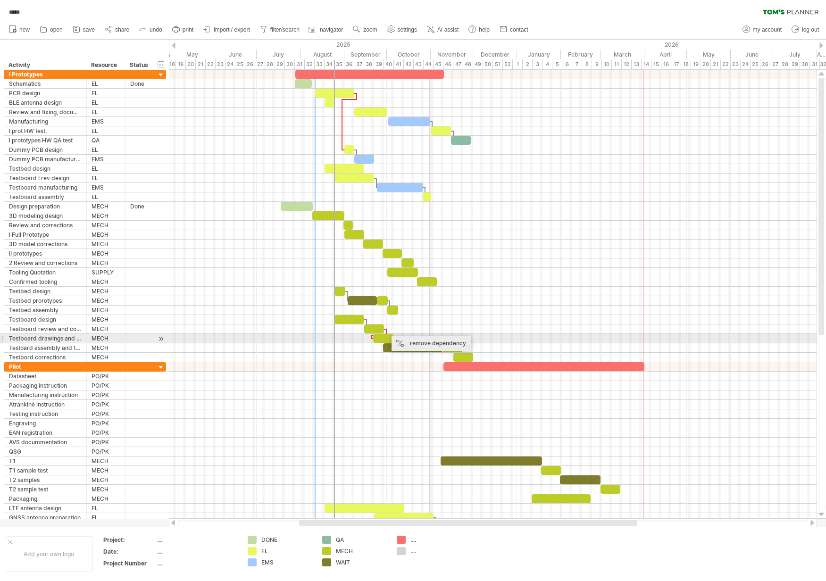
click at [415, 342] on div "remove dependency" at bounding box center [432, 343] width 80 height 15
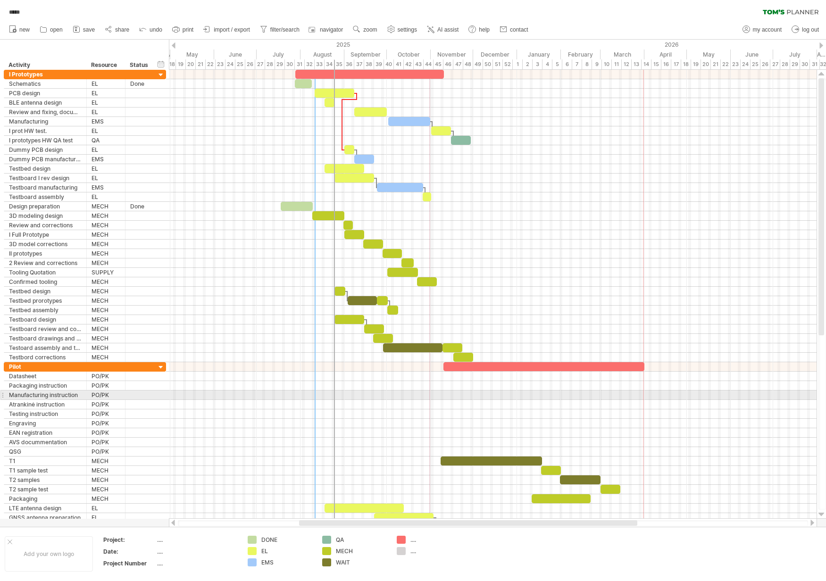
click at [567, 399] on div at bounding box center [493, 395] width 648 height 9
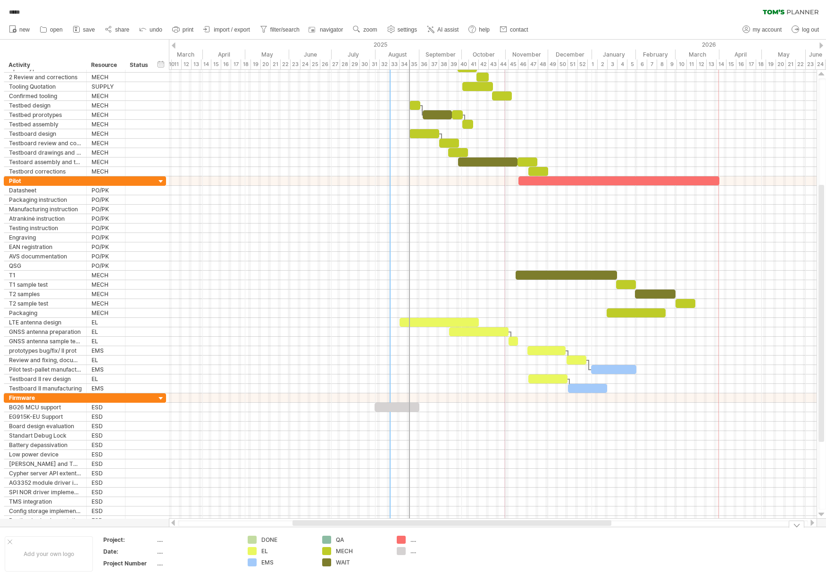
click at [415, 557] on td ".... ...." at bounding box center [429, 554] width 75 height 36
click at [417, 552] on div "...." at bounding box center [436, 551] width 51 height 8
click at [412, 553] on input "text" at bounding box center [434, 551] width 47 height 8
type input "***"
click at [491, 556] on td at bounding box center [504, 554] width 75 height 36
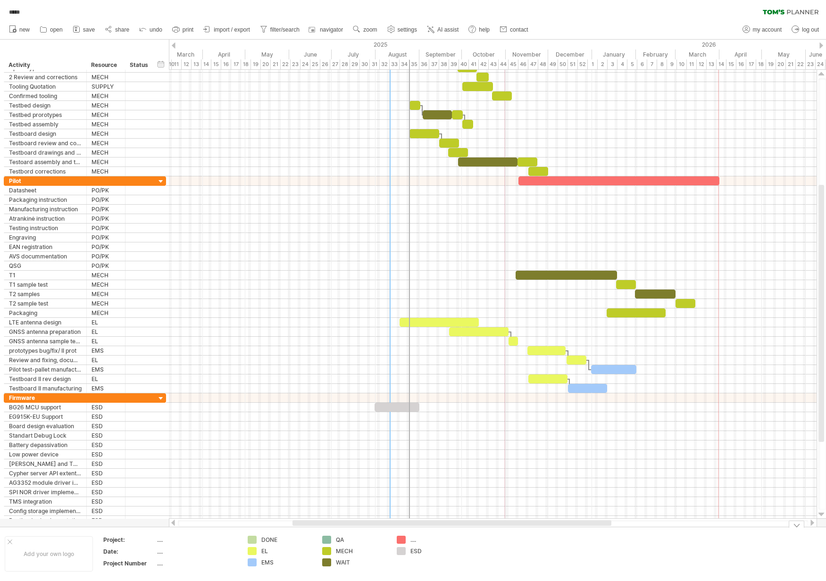
click at [402, 541] on div "Trying to reach [DOMAIN_NAME] Connected again... 0% autosave... ***** filter: […" at bounding box center [413, 290] width 826 height 581
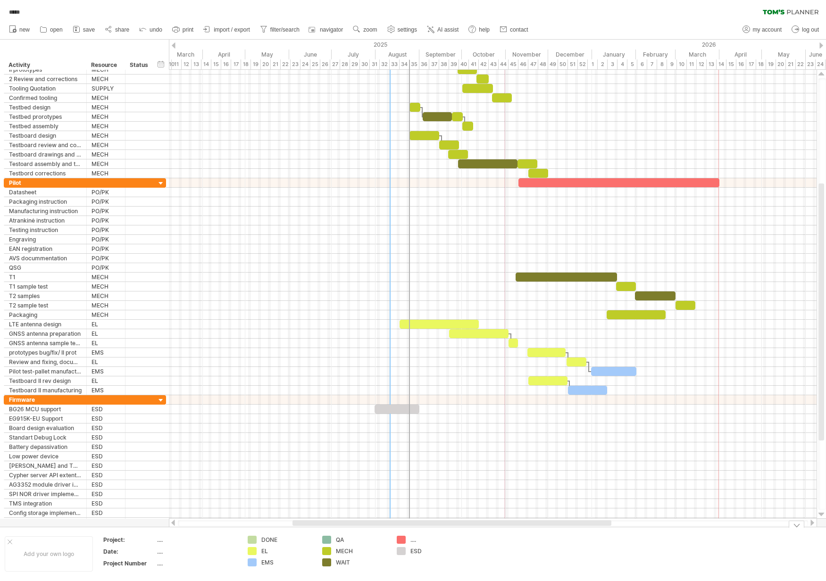
click at [413, 542] on div "...." at bounding box center [436, 540] width 51 height 8
type input "****"
click at [639, 487] on div at bounding box center [493, 484] width 648 height 9
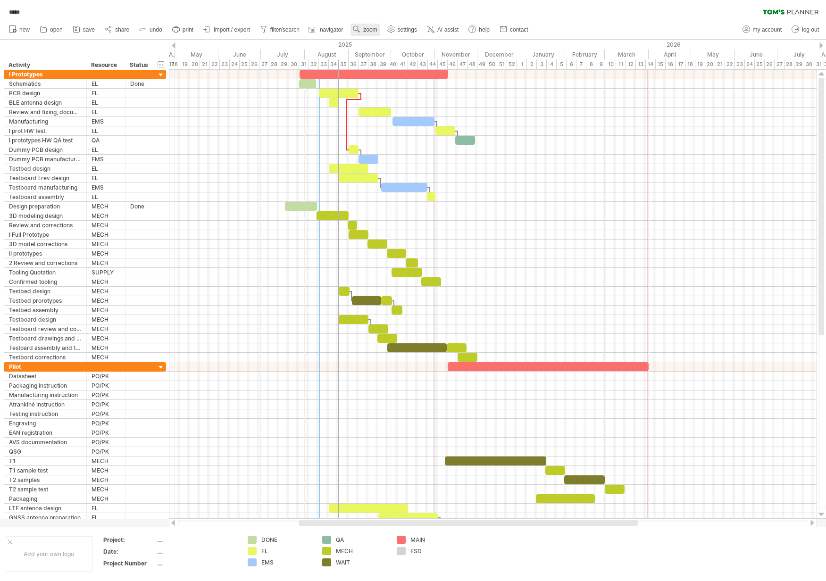
click at [353, 33] on link "zoom" at bounding box center [365, 30] width 29 height 12
click at [381, 64] on div "Week" at bounding box center [384, 60] width 52 height 15
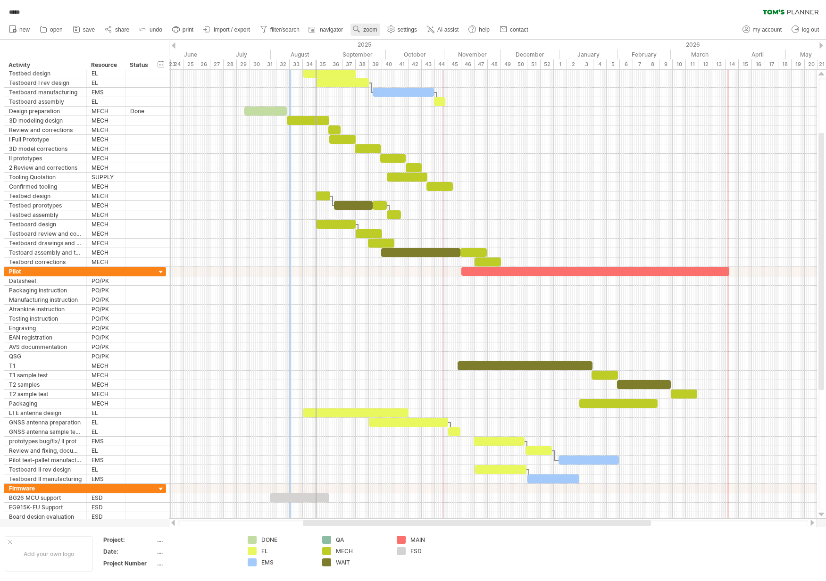
click at [369, 31] on span "zoom" at bounding box center [370, 29] width 14 height 7
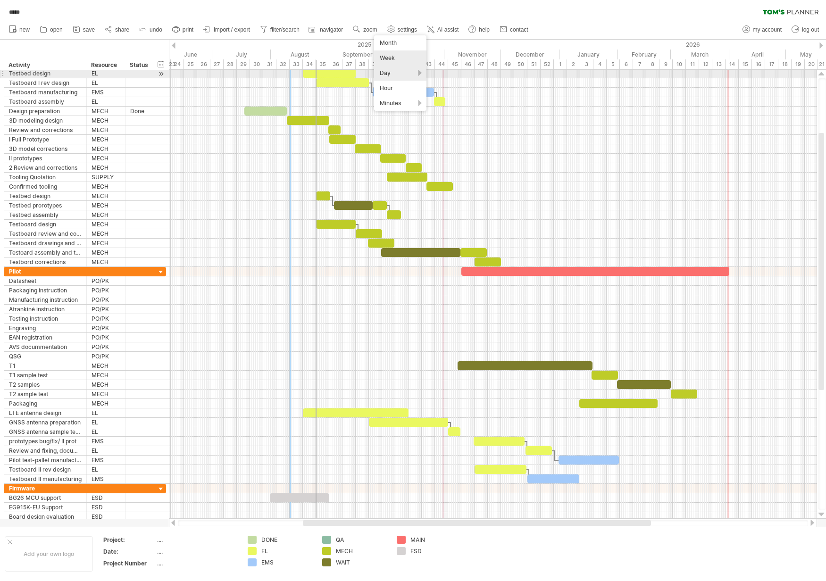
click at [400, 76] on div "Day" at bounding box center [400, 73] width 52 height 15
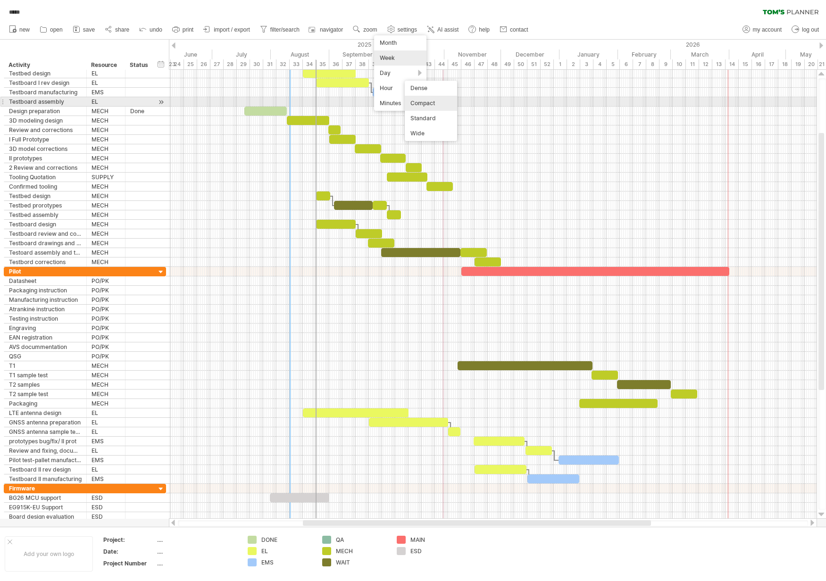
click at [434, 103] on div "Compact" at bounding box center [431, 103] width 52 height 15
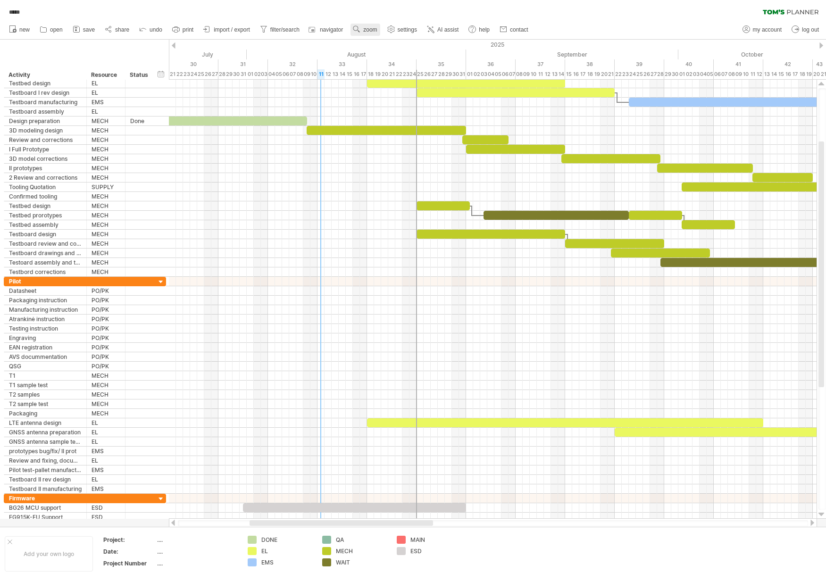
click at [364, 28] on link "zoom" at bounding box center [365, 30] width 29 height 12
click at [402, 51] on div "Week" at bounding box center [395, 55] width 52 height 15
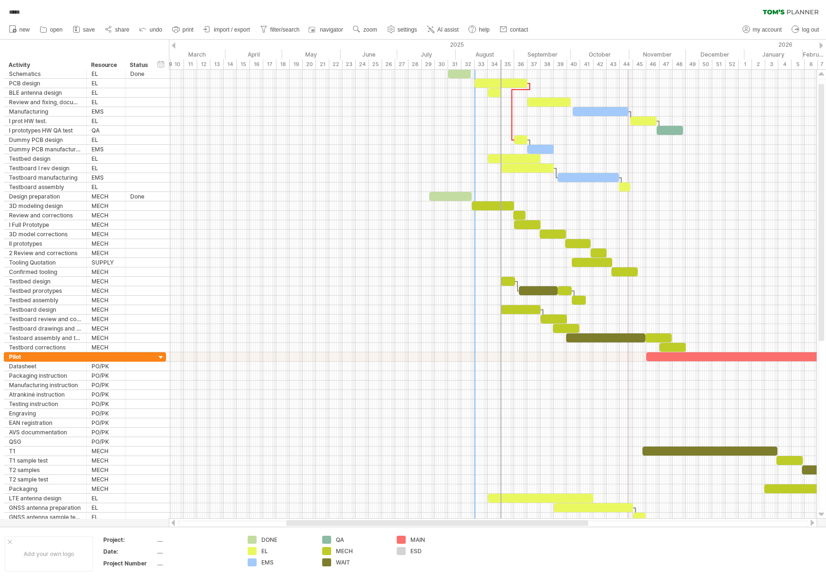
click at [88, 30] on span "save" at bounding box center [89, 29] width 12 height 7
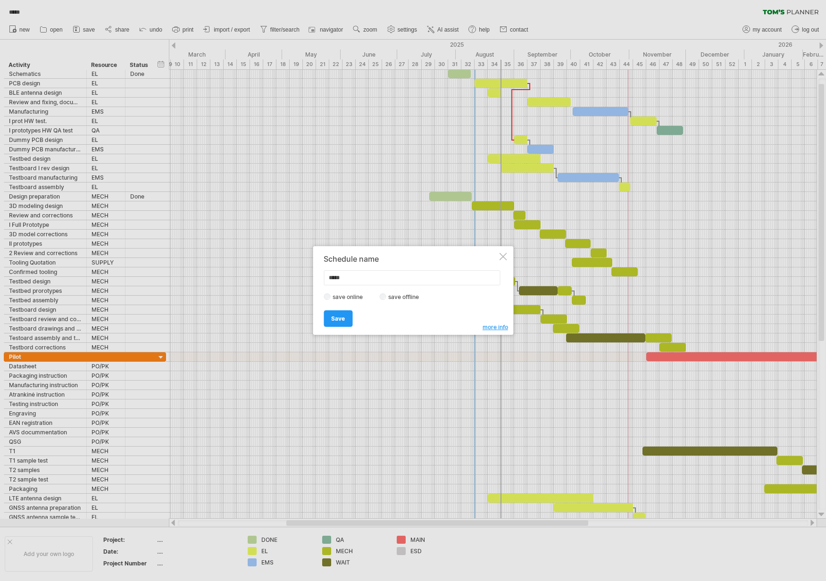
click at [342, 318] on span "Save" at bounding box center [338, 318] width 14 height 7
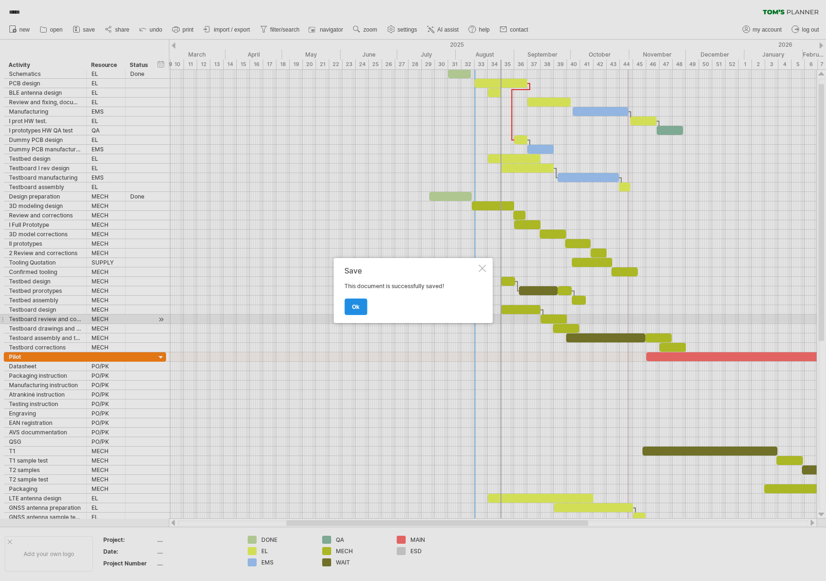
click at [353, 306] on span "ok" at bounding box center [356, 306] width 8 height 7
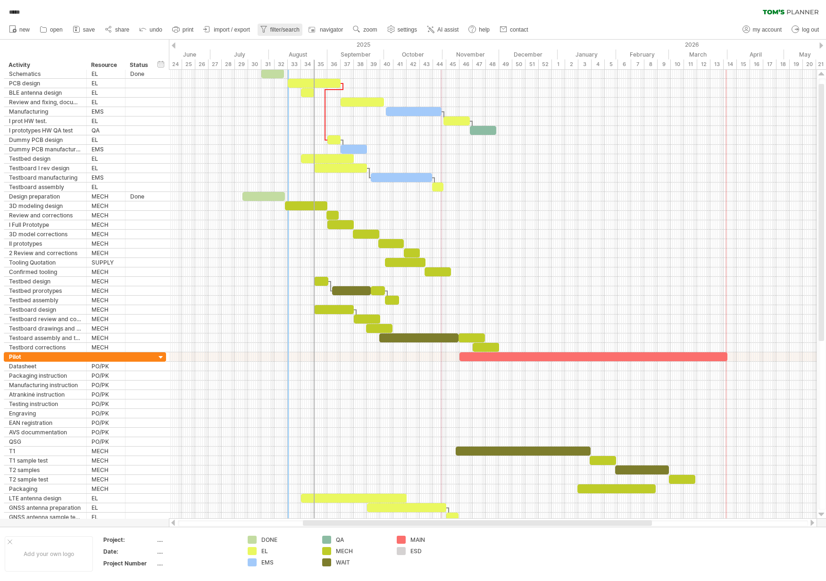
click at [284, 30] on span "filter/search" at bounding box center [284, 29] width 29 height 7
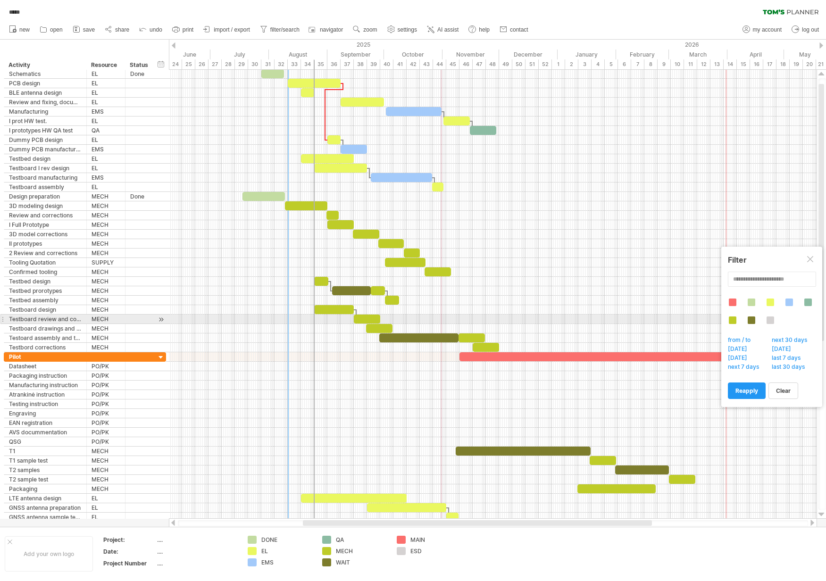
click at [771, 322] on div at bounding box center [771, 321] width 8 height 8
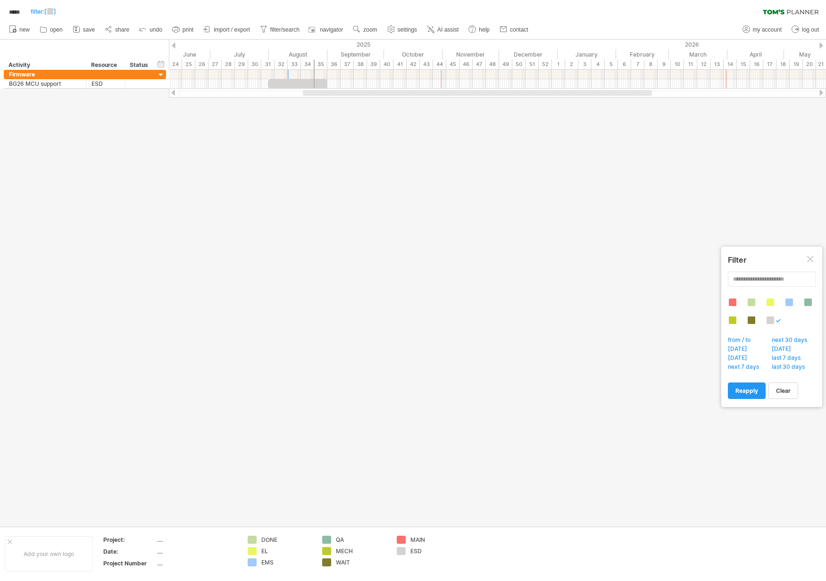
click at [771, 322] on div at bounding box center [771, 321] width 8 height 8
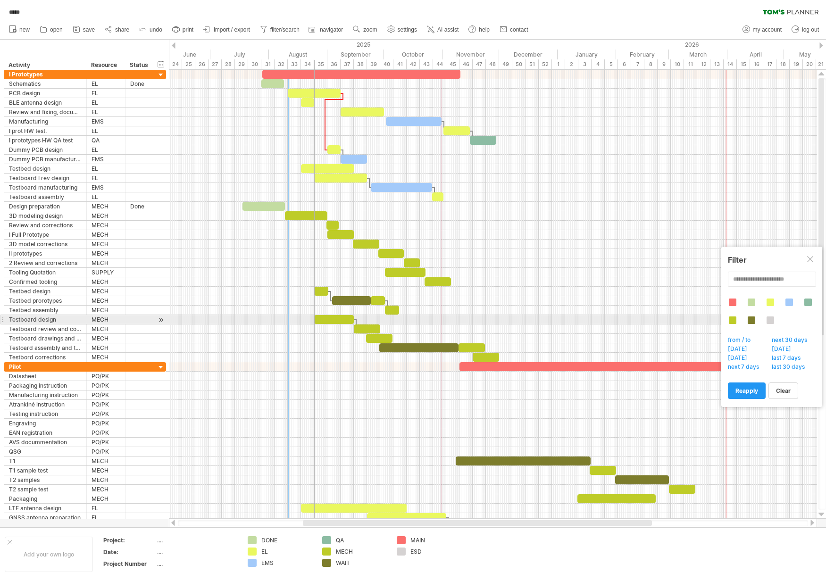
click at [755, 321] on div at bounding box center [752, 321] width 8 height 8
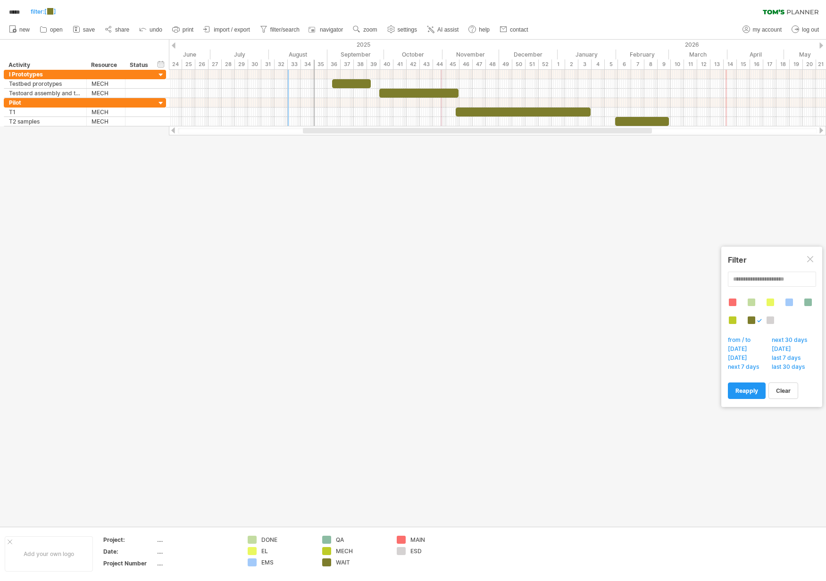
click at [755, 321] on div at bounding box center [752, 321] width 8 height 8
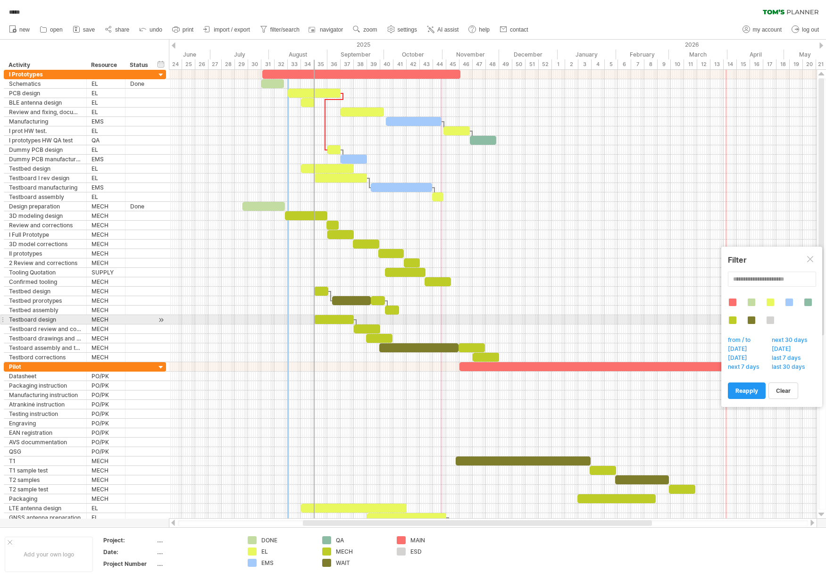
click at [730, 320] on div at bounding box center [733, 321] width 8 height 8
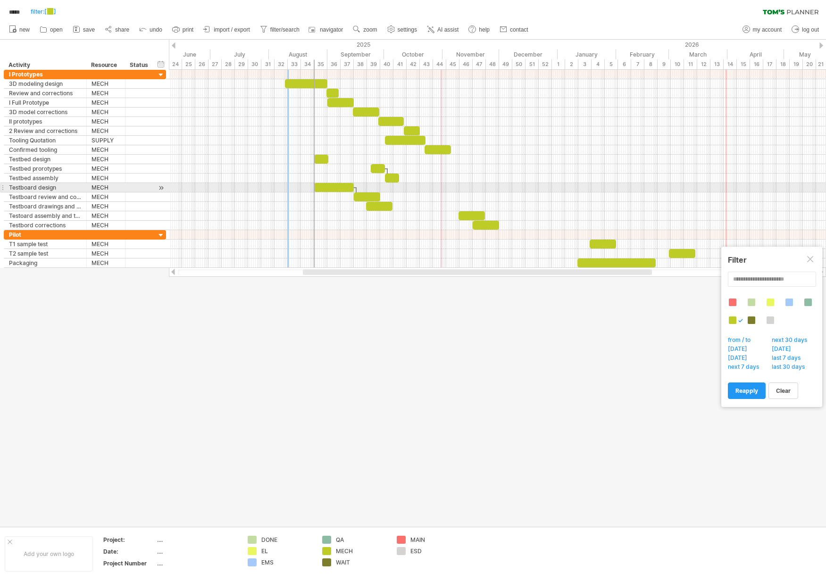
click at [730, 320] on div at bounding box center [733, 321] width 8 height 8
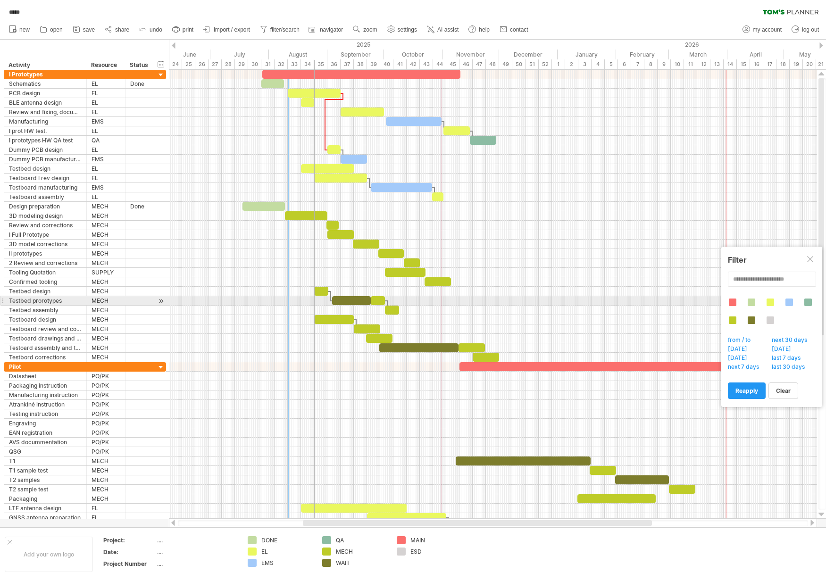
click at [735, 305] on div at bounding box center [733, 303] width 8 height 8
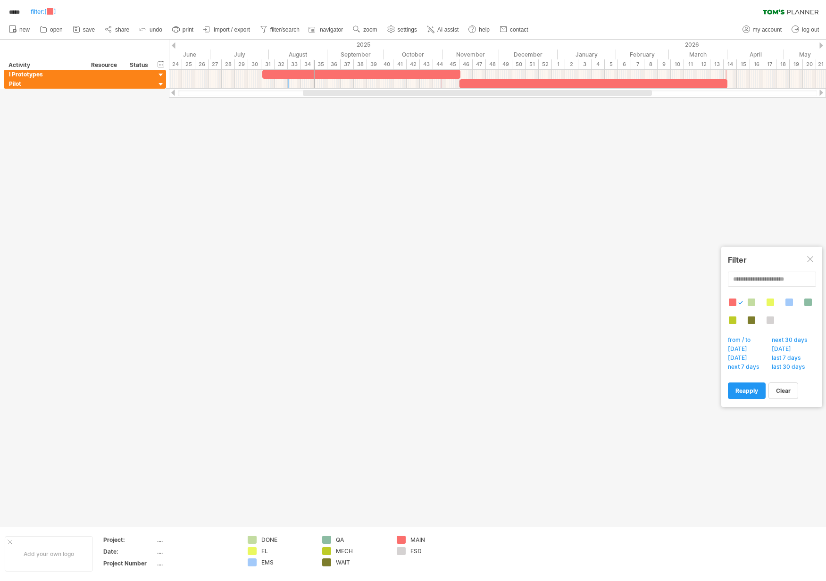
click at [735, 305] on div at bounding box center [733, 303] width 8 height 8
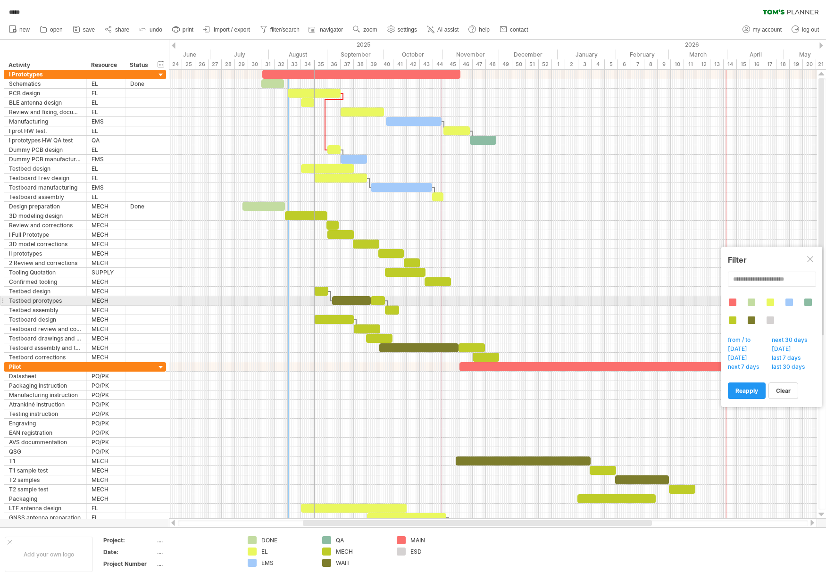
click at [749, 303] on div at bounding box center [752, 303] width 8 height 8
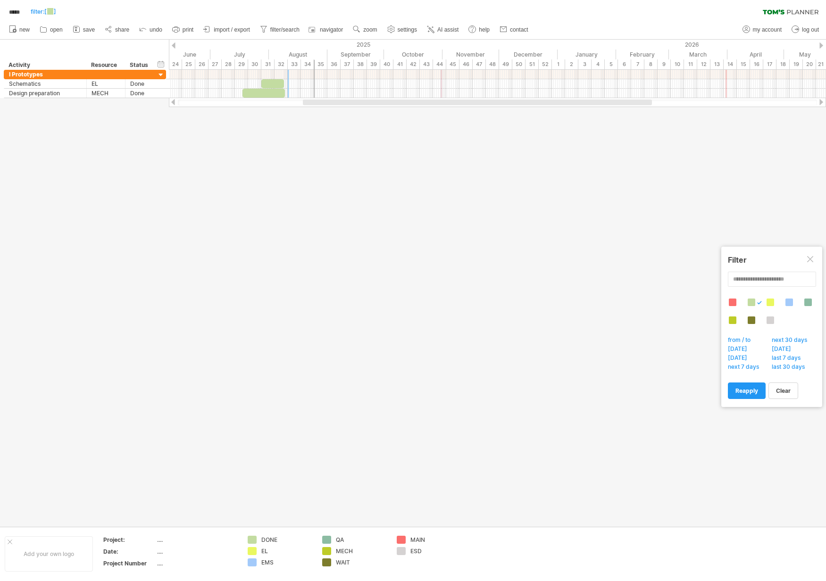
click at [749, 303] on div at bounding box center [752, 303] width 8 height 8
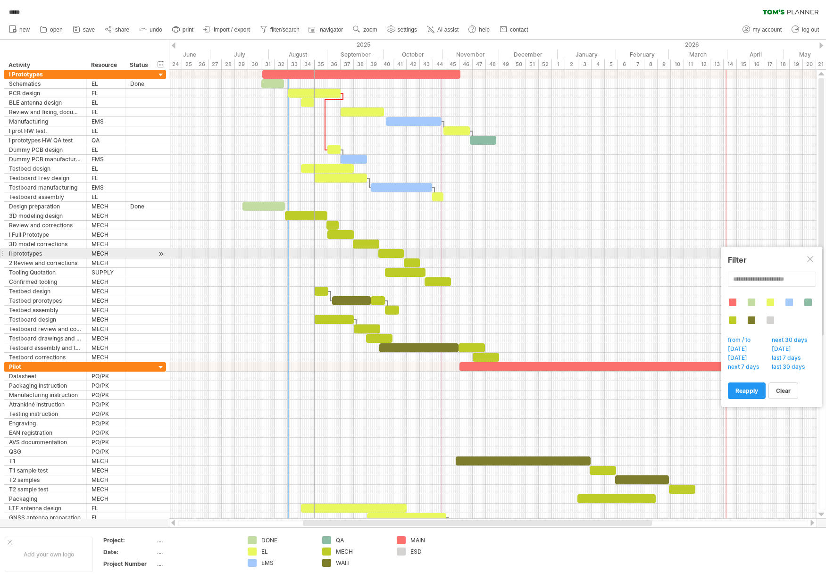
click at [813, 257] on div at bounding box center [811, 260] width 8 height 8
